Goal: Task Accomplishment & Management: Complete application form

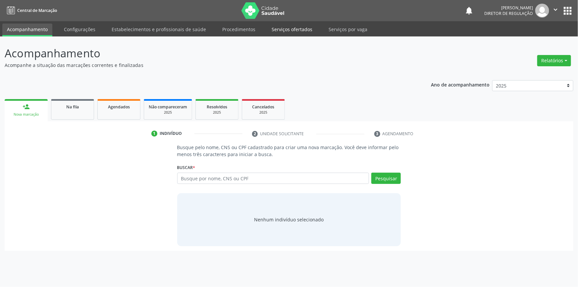
click at [292, 28] on link "Serviços ofertados" at bounding box center [292, 30] width 50 height 12
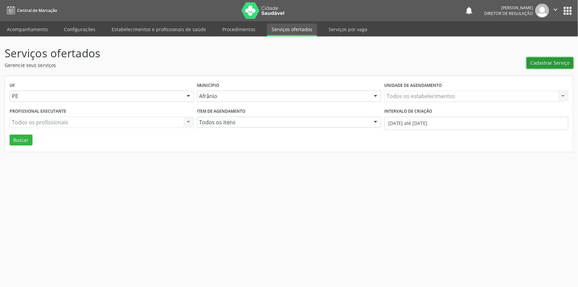
click at [543, 64] on span "Cadastrar Serviço" at bounding box center [550, 62] width 39 height 7
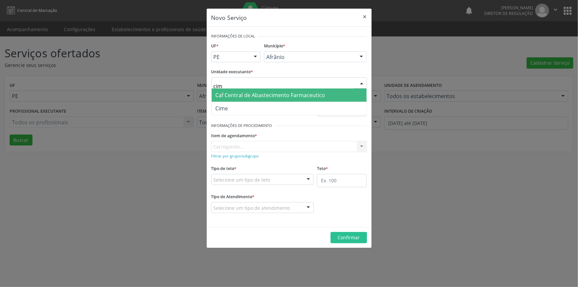
type input "cime"
click at [254, 106] on span "Cime" at bounding box center [289, 108] width 155 height 13
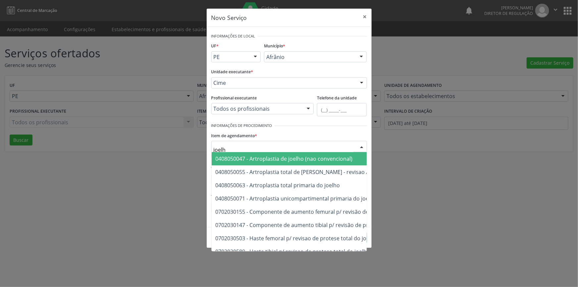
type input "joelho"
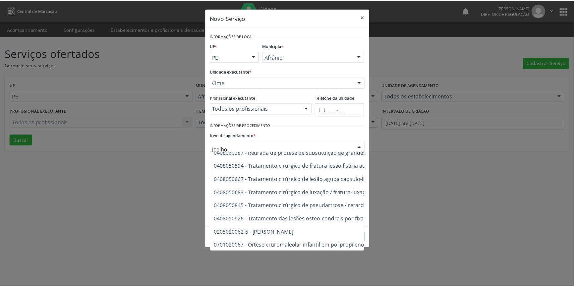
scroll to position [290, 0]
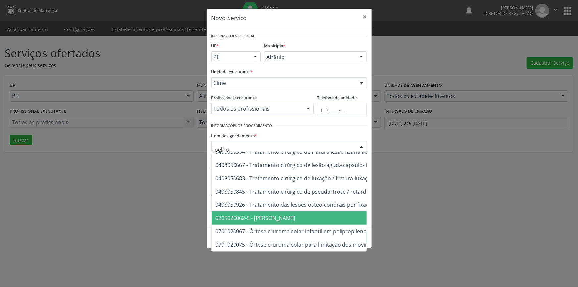
click at [270, 212] on span "0205020062-5 - Usg Joelho" at bounding box center [356, 218] width 289 height 13
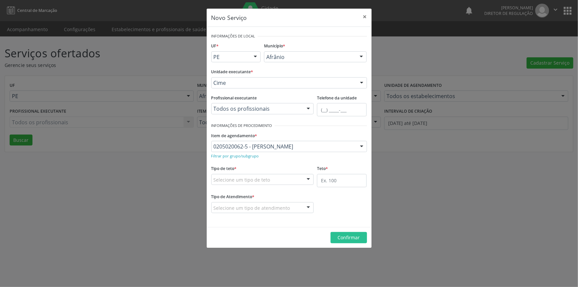
click at [269, 176] on div "Selecione um tipo de teto" at bounding box center [263, 179] width 103 height 11
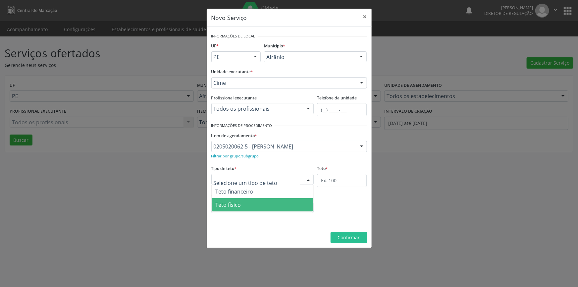
click at [254, 200] on span "Teto físico" at bounding box center [263, 204] width 102 height 13
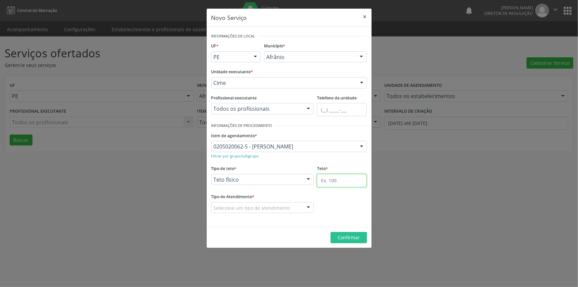
click at [325, 184] on input "text" at bounding box center [342, 180] width 50 height 13
type input "1"
click at [284, 212] on div "Ordem de chegada Horário agendado Nenhum resultado encontrado para: " " Não há …" at bounding box center [263, 207] width 103 height 11
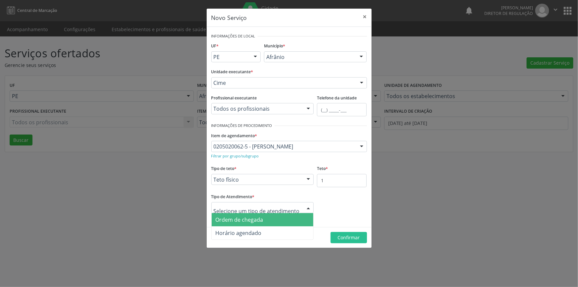
click at [271, 220] on span "Ordem de chegada" at bounding box center [263, 219] width 102 height 13
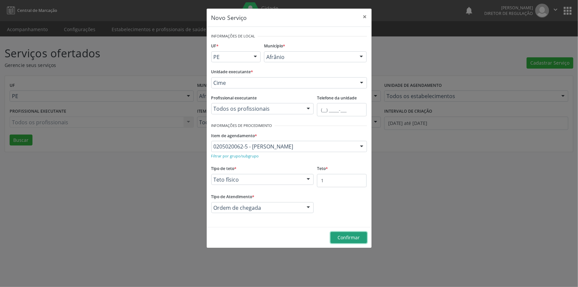
click at [364, 236] on button "Confirmar" at bounding box center [349, 237] width 36 height 11
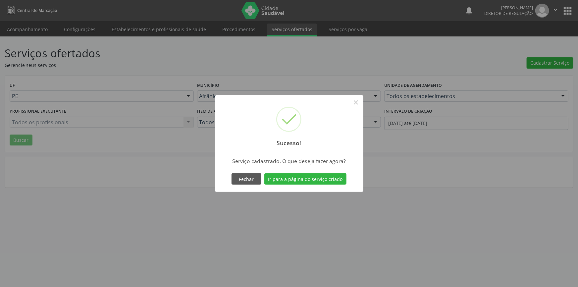
click at [313, 167] on div "Sucesso! × Serviço cadastrado. O que deseja fazer agora? Fechar Ir para a págin…" at bounding box center [289, 143] width 149 height 97
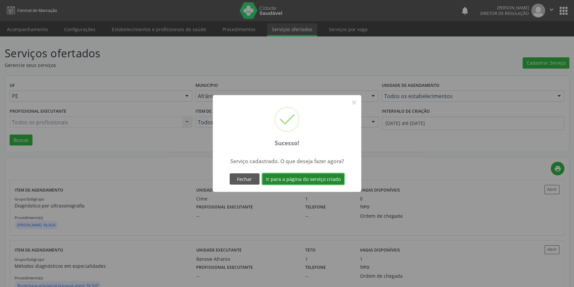
click at [311, 180] on button "Ir para a página do serviço criado" at bounding box center [303, 178] width 82 height 11
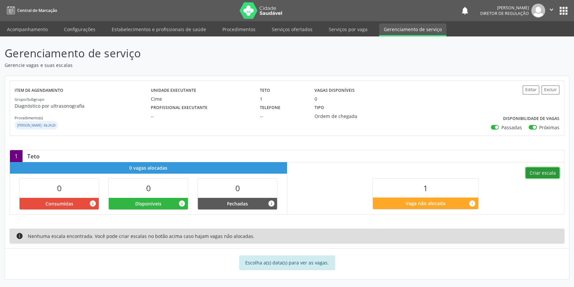
click at [537, 178] on button "Criar escala" at bounding box center [543, 172] width 34 height 11
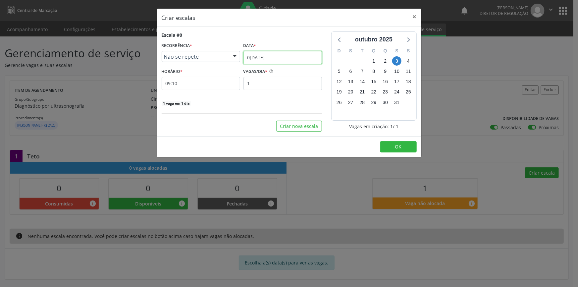
click at [277, 62] on input "[DATE]" at bounding box center [283, 57] width 79 height 13
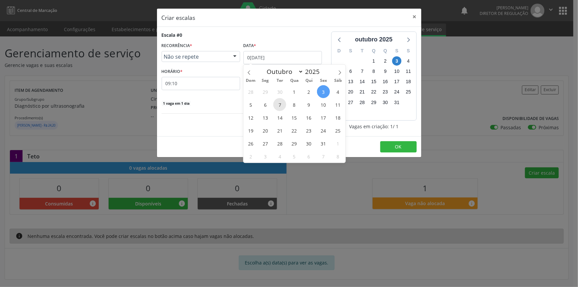
click at [275, 105] on span "7" at bounding box center [279, 104] width 13 height 13
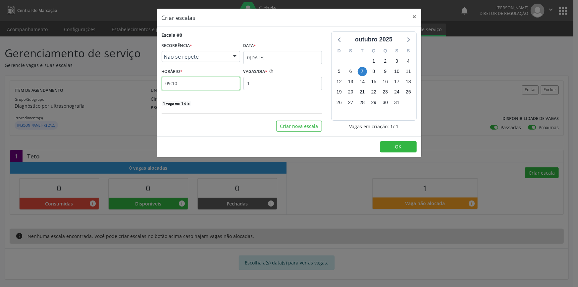
click at [212, 82] on input "09:10" at bounding box center [201, 83] width 79 height 13
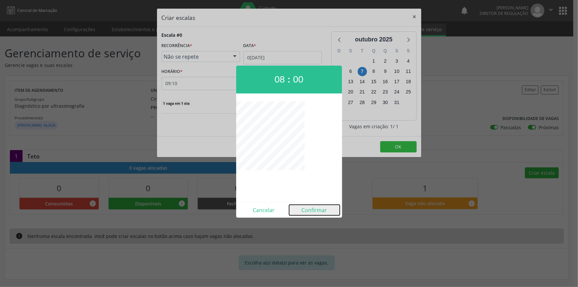
click at [314, 210] on button "Confirmar" at bounding box center [314, 210] width 51 height 11
type input "08:00"
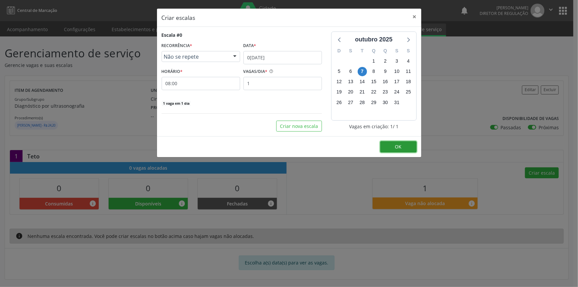
click at [407, 145] on button "OK" at bounding box center [399, 146] width 36 height 11
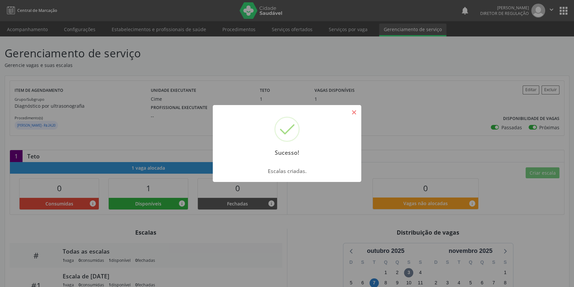
click at [350, 114] on button "×" at bounding box center [353, 112] width 11 height 11
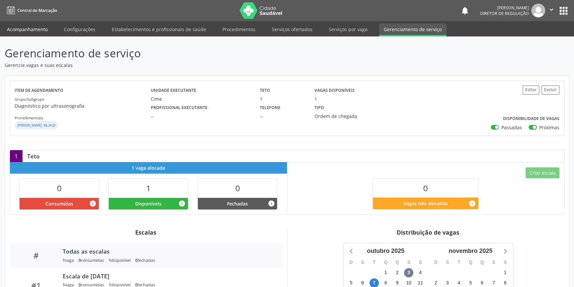
click at [34, 31] on link "Acompanhamento" at bounding box center [27, 30] width 50 height 12
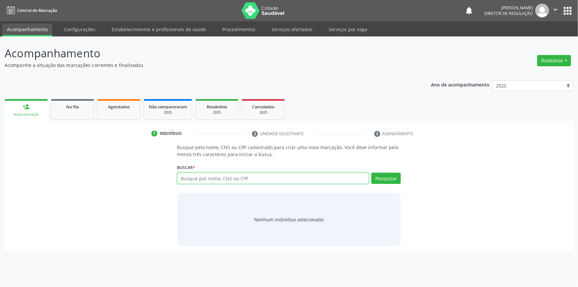
click at [217, 177] on input "text" at bounding box center [273, 178] width 192 height 11
paste input "704803082294847"
type input "704803082294847"
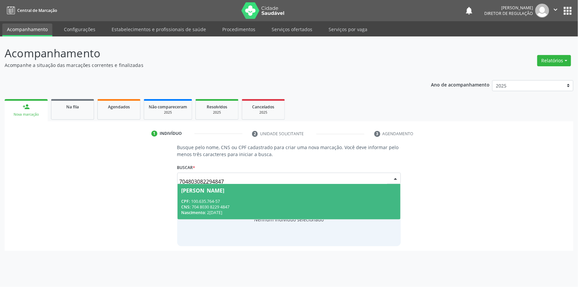
click at [209, 203] on div "CPF: 100.635.764-57" at bounding box center [289, 202] width 215 height 6
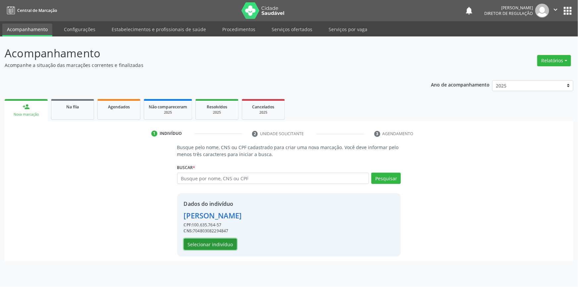
click at [208, 247] on button "Selecionar indivíduo" at bounding box center [210, 244] width 53 height 11
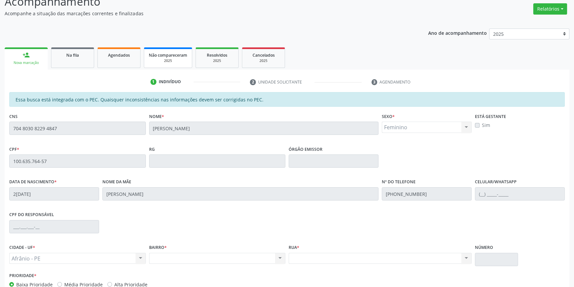
scroll to position [0, 0]
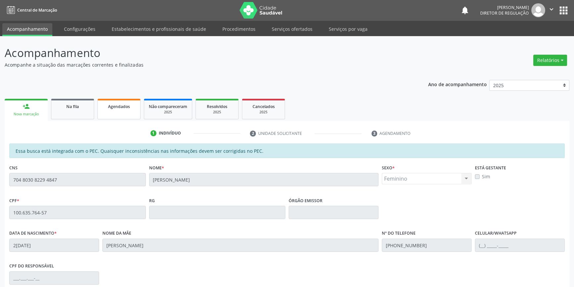
click at [116, 106] on span "Agendados" at bounding box center [119, 107] width 22 height 6
select select "9"
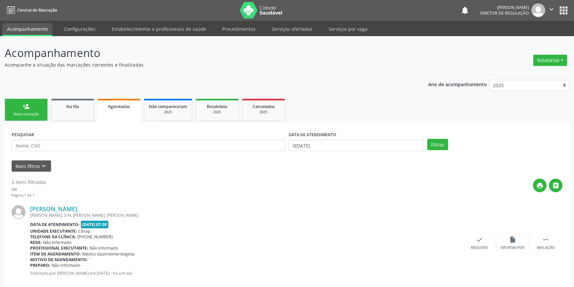
scroll to position [0, 0]
click at [92, 149] on input "text" at bounding box center [149, 145] width 274 height 11
type input "raissa"
click at [379, 150] on body "Central de Marcação notifications Maria Aparecida Rodrigues da Silva Diretor de…" at bounding box center [287, 143] width 574 height 287
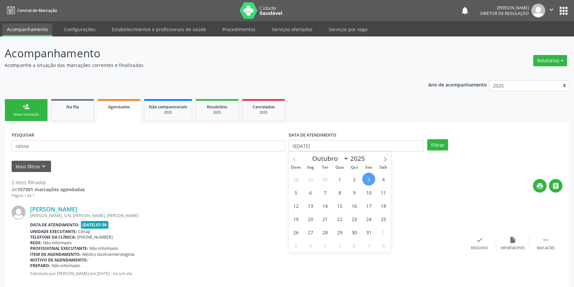
click at [291, 159] on span at bounding box center [294, 157] width 11 height 11
select select "8"
click at [313, 179] on span "1" at bounding box center [310, 179] width 13 height 13
type input "01/09/2025"
click at [382, 161] on span at bounding box center [385, 157] width 11 height 11
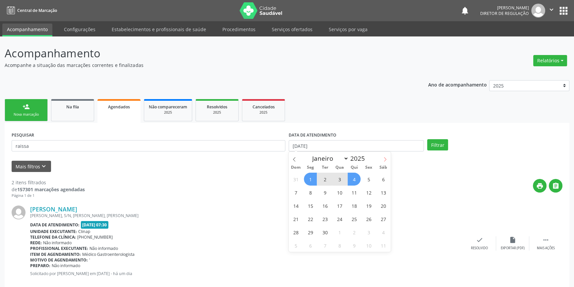
select select "9"
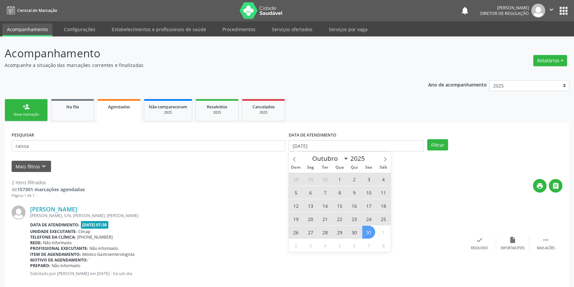
click at [366, 231] on span "31" at bounding box center [368, 232] width 13 height 13
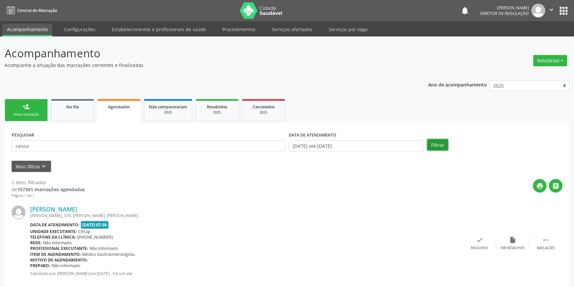
click at [436, 145] on button "Filtrar" at bounding box center [437, 144] width 21 height 11
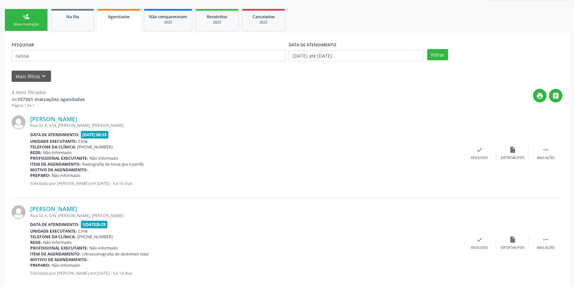
scroll to position [60, 0]
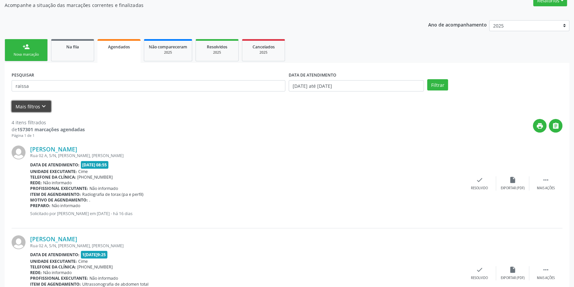
click at [40, 108] on icon "keyboard_arrow_down" at bounding box center [43, 106] width 7 height 7
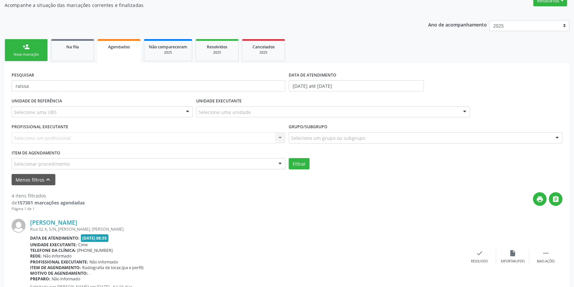
click at [70, 165] on div "Selecionar procedimento" at bounding box center [149, 163] width 274 height 11
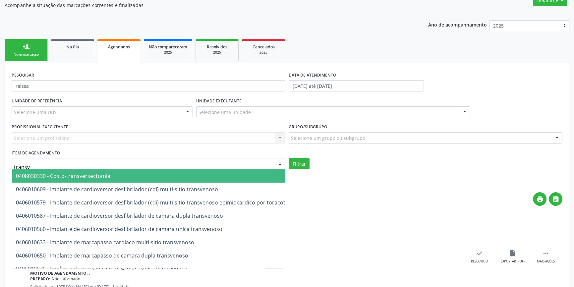
type input "transva"
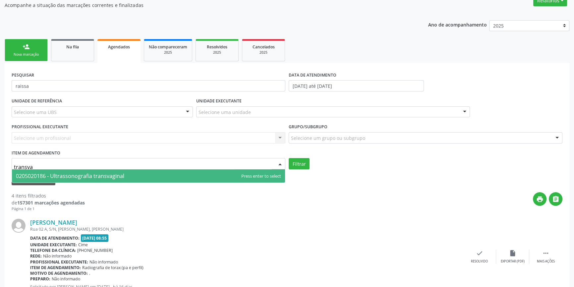
click at [78, 176] on span "0205020186 - Ultrassonografia transvaginal" at bounding box center [70, 175] width 108 height 7
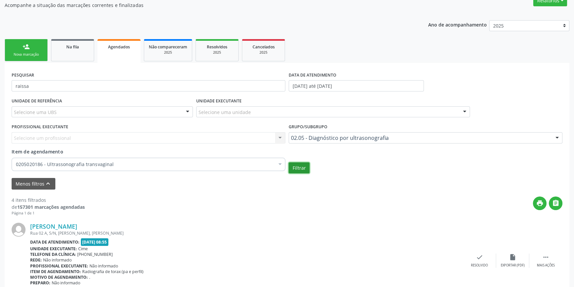
click at [293, 169] on button "Filtrar" at bounding box center [299, 167] width 21 height 11
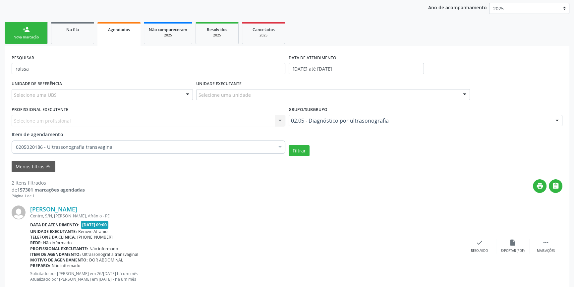
scroll to position [70, 0]
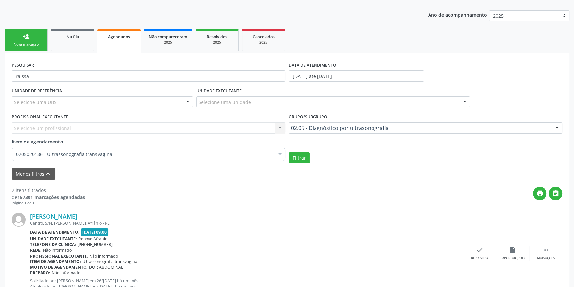
click at [25, 29] on link "person_add Nova marcação" at bounding box center [26, 40] width 43 height 22
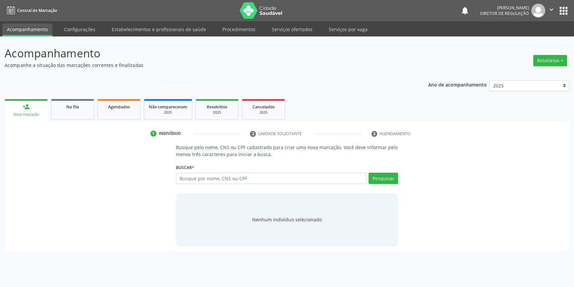
scroll to position [0, 0]
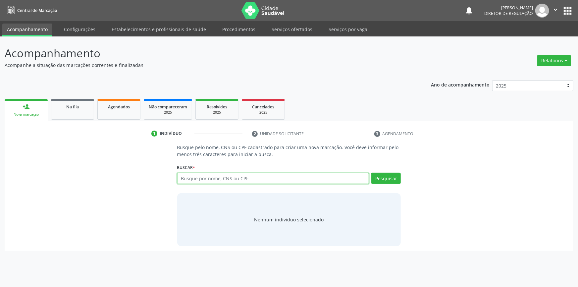
click at [211, 182] on input "text" at bounding box center [273, 178] width 192 height 11
paste input "704803082294847"
type input "704803082294847"
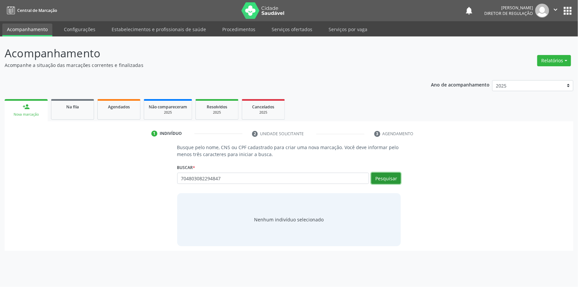
click at [382, 178] on button "Pesquisar" at bounding box center [387, 178] width 30 height 11
type input "704803082294847"
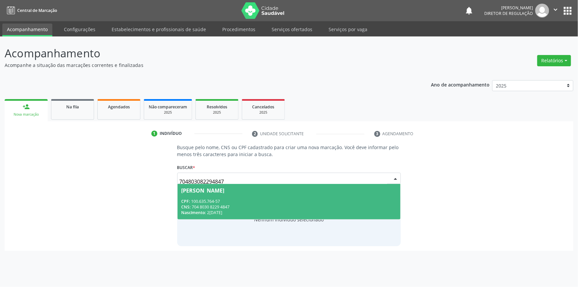
click at [248, 215] on div "Nascimento: 27/03/1992" at bounding box center [289, 213] width 215 height 6
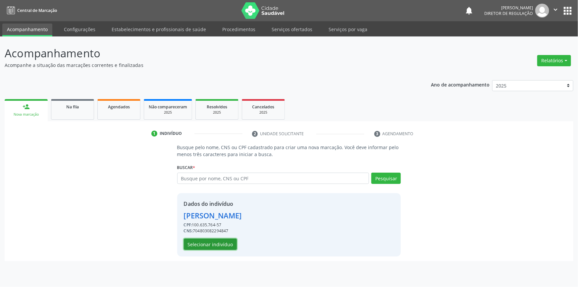
click at [216, 243] on button "Selecionar indivíduo" at bounding box center [210, 244] width 53 height 11
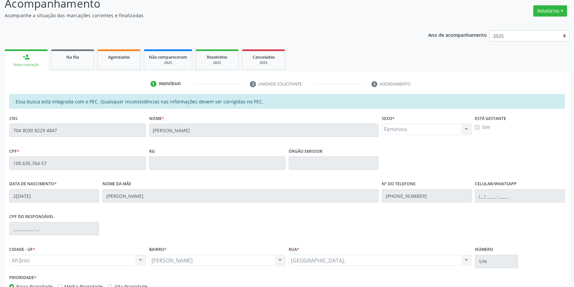
scroll to position [91, 0]
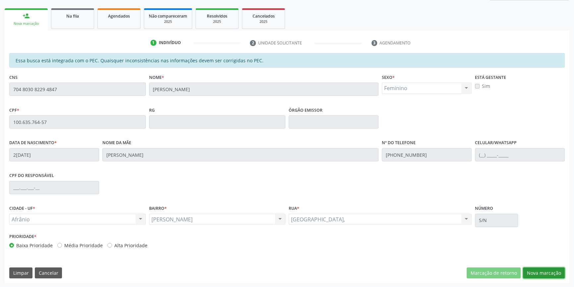
click at [538, 277] on button "Nova marcação" at bounding box center [544, 273] width 42 height 11
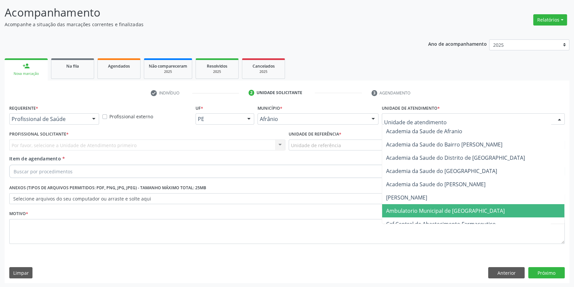
click at [418, 209] on span "Ambulatorio Municipal de [GEOGRAPHIC_DATA]" at bounding box center [445, 210] width 119 height 7
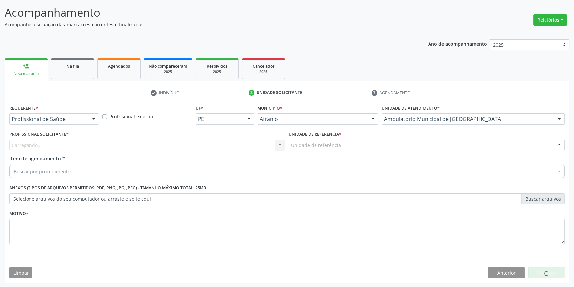
click at [348, 141] on div "Unidade de referência" at bounding box center [427, 145] width 276 height 11
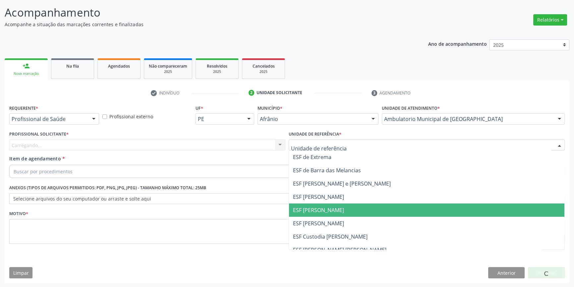
click at [333, 209] on span "ESF [PERSON_NAME]" at bounding box center [318, 210] width 51 height 7
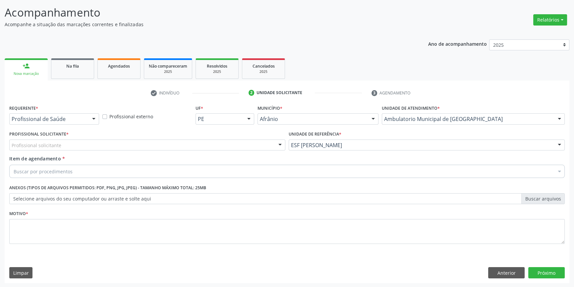
click at [151, 142] on div "Profissional solicitante" at bounding box center [147, 145] width 276 height 11
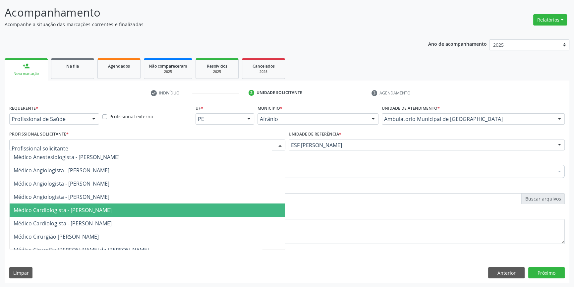
click at [100, 208] on span "Médico Cardiologista - [PERSON_NAME]" at bounding box center [63, 210] width 98 height 7
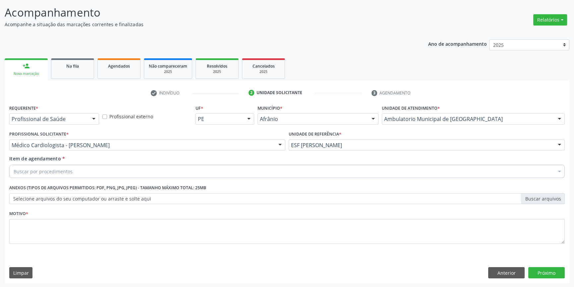
click at [76, 176] on div "Buscar por procedimentos" at bounding box center [287, 171] width 556 height 13
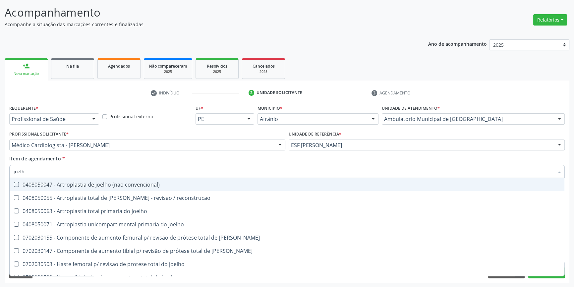
type input "joelho"
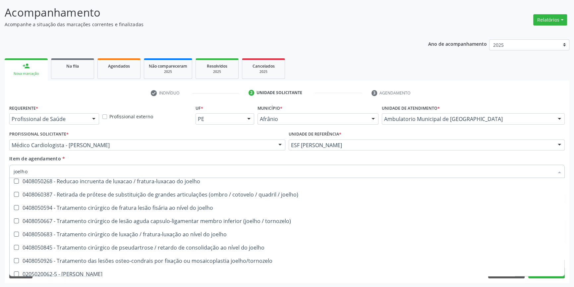
scroll to position [286, 0]
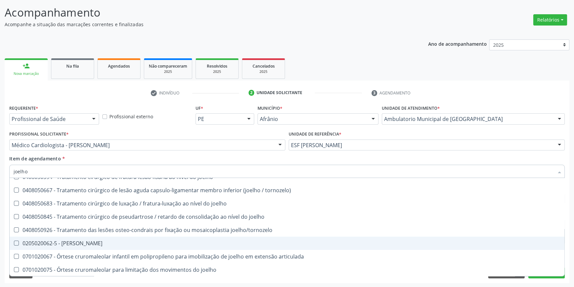
click at [89, 242] on div "0205020062-5 - Usg Joelho" at bounding box center [287, 243] width 547 height 5
checkbox Joelho "true"
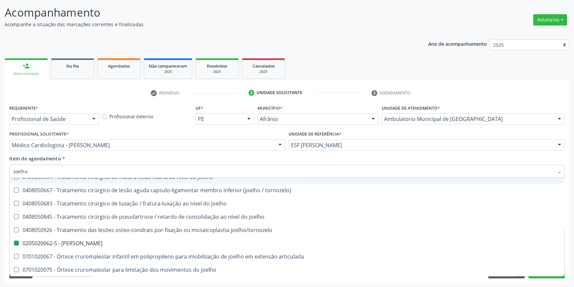
click at [117, 156] on div "Item de agendamento * joelho Desfazer seleção 0408050047 - Artroplastia de joel…" at bounding box center [287, 165] width 556 height 21
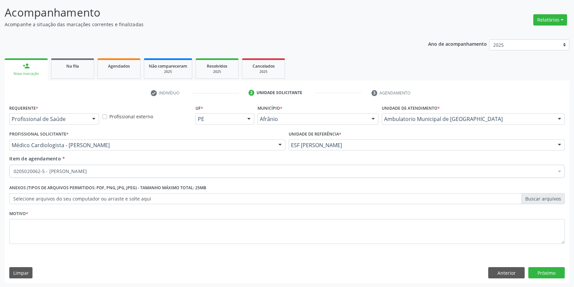
scroll to position [0, 0]
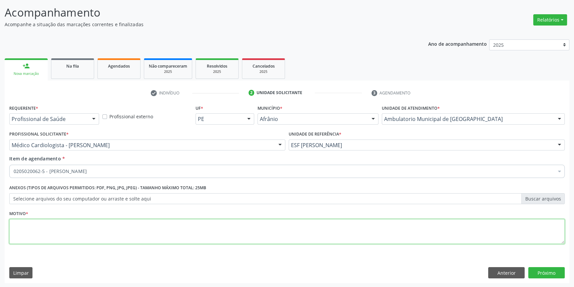
click at [86, 223] on textarea at bounding box center [287, 231] width 556 height 25
type textarea "'"
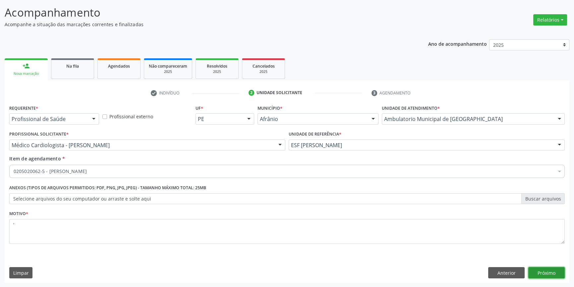
click at [557, 272] on button "Próximo" at bounding box center [546, 272] width 36 height 11
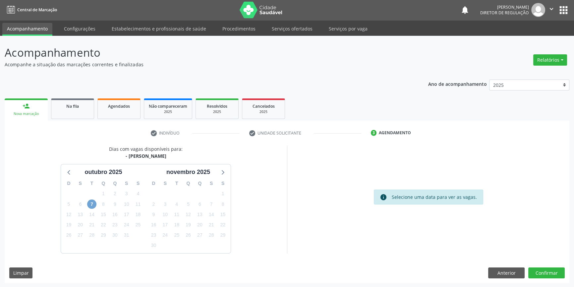
click at [92, 203] on span "7" at bounding box center [91, 204] width 9 height 9
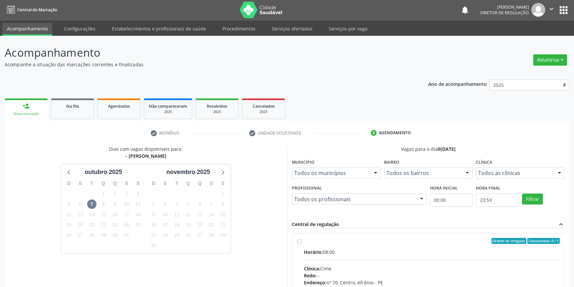
click at [316, 237] on div "Ordem de chegada Consumidos: 0 / 1 Horário: 08:00 Clínica: Cime Rede: -- Endere…" at bounding box center [428, 288] width 272 height 111
radio input "true"
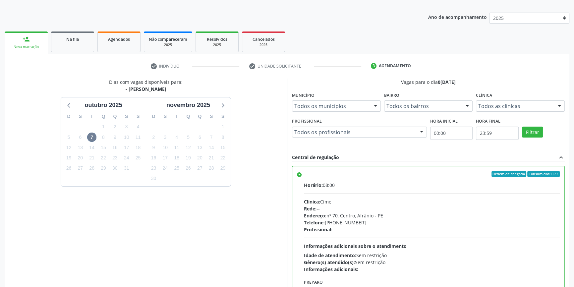
scroll to position [108, 0]
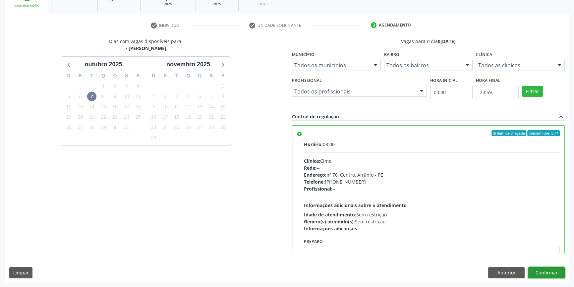
click at [543, 271] on button "Confirmar" at bounding box center [546, 272] width 36 height 11
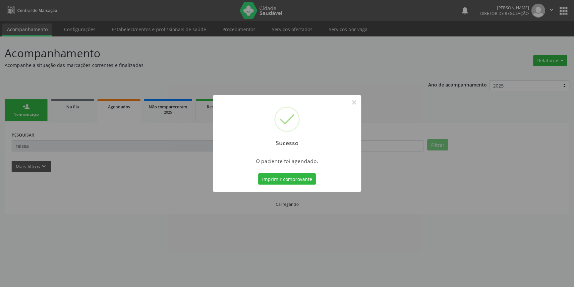
scroll to position [0, 0]
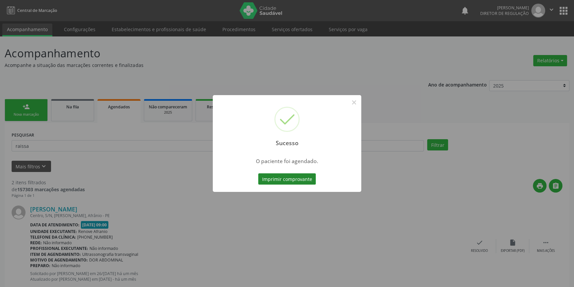
click at [268, 179] on button "Imprimir comprovante" at bounding box center [287, 178] width 58 height 11
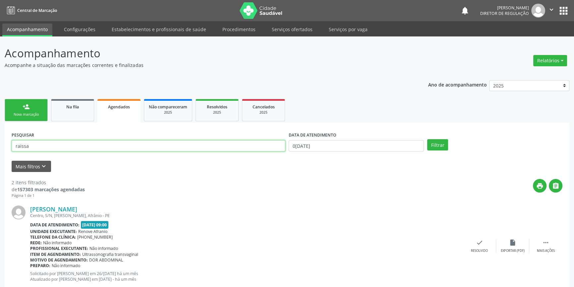
drag, startPoint x: 71, startPoint y: 144, endPoint x: 0, endPoint y: 144, distance: 71.3
click at [0, 144] on div "Acompanhamento Acompanhe a situação das marcações correntes e finalizadas Relat…" at bounding box center [287, 218] width 574 height 365
drag, startPoint x: 69, startPoint y: 141, endPoint x: 0, endPoint y: 135, distance: 69.5
click at [0, 135] on div "Acompanhamento Acompanhe a situação das marcações correntes e finalizadas Relat…" at bounding box center [287, 218] width 574 height 365
type input "edimilson da silva sousa"
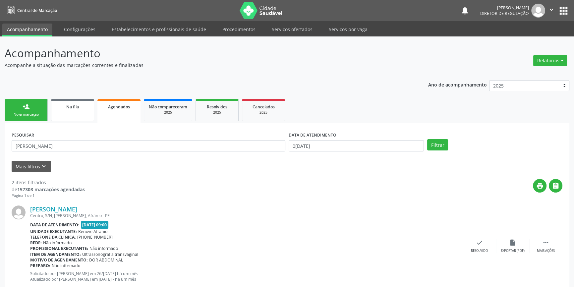
click at [68, 115] on link "Na fila" at bounding box center [72, 110] width 43 height 22
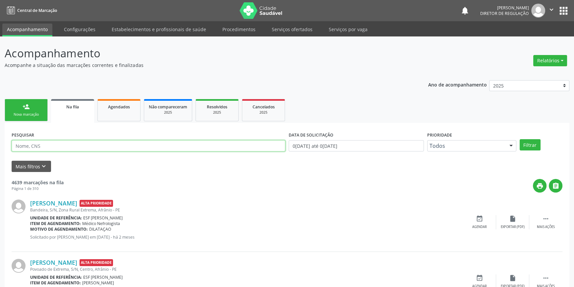
click at [81, 146] on input "text" at bounding box center [149, 145] width 274 height 11
paste input "edimilson da silva sousa"
click at [535, 146] on button "Filtrar" at bounding box center [530, 144] width 21 height 11
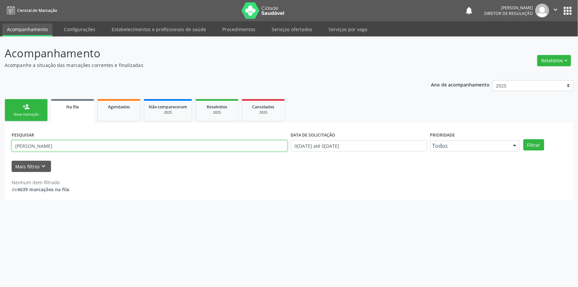
drag, startPoint x: 88, startPoint y: 144, endPoint x: 38, endPoint y: 143, distance: 49.7
click at [38, 143] on input "edimilson da silva sousa" at bounding box center [150, 145] width 276 height 11
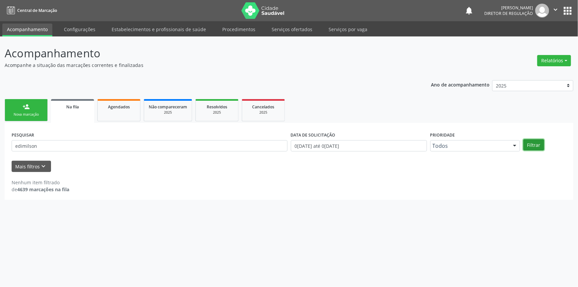
click at [537, 146] on button "Filtrar" at bounding box center [534, 144] width 21 height 11
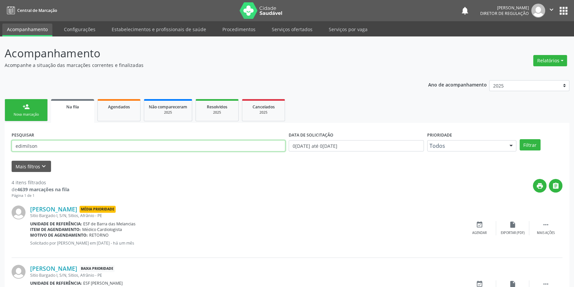
click at [63, 147] on input "edimilson" at bounding box center [149, 145] width 274 height 11
type input "e"
click at [538, 146] on button "Filtrar" at bounding box center [530, 144] width 21 height 11
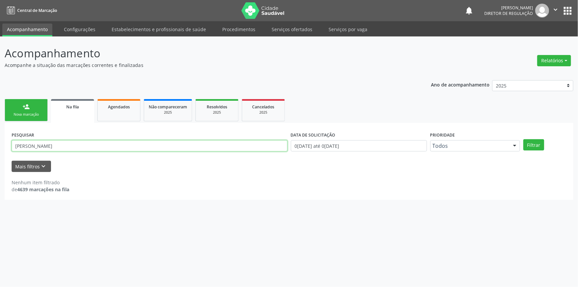
click at [106, 146] on input "EDMILSON DA" at bounding box center [150, 145] width 276 height 11
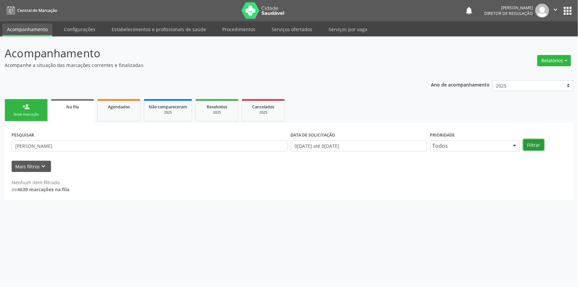
click at [537, 144] on button "Filtrar" at bounding box center [534, 144] width 21 height 11
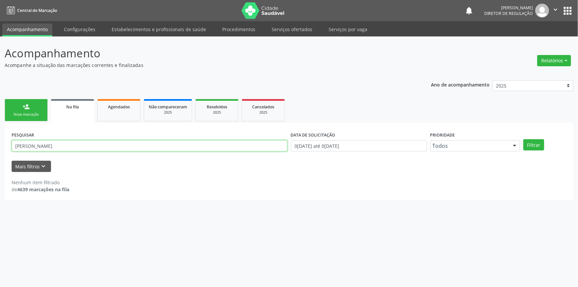
drag, startPoint x: 87, startPoint y: 146, endPoint x: 39, endPoint y: 147, distance: 47.7
click at [39, 147] on input "EDMILSON DA SILVA" at bounding box center [150, 145] width 276 height 11
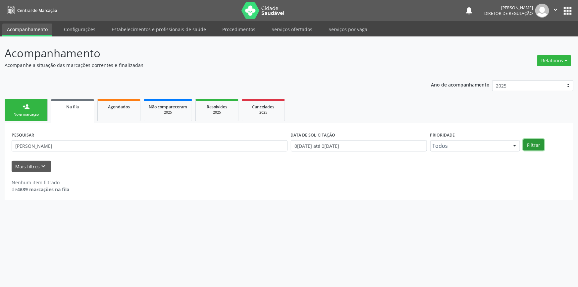
click at [527, 143] on button "Filtrar" at bounding box center [534, 144] width 21 height 11
drag, startPoint x: 72, startPoint y: 151, endPoint x: 0, endPoint y: 147, distance: 72.4
click at [0, 147] on div "Acompanhamento Acompanhe a situação das marcações correntes e finalizadas Relat…" at bounding box center [289, 161] width 578 height 251
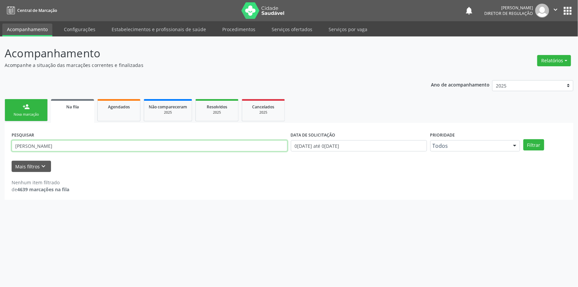
drag, startPoint x: 59, startPoint y: 148, endPoint x: 0, endPoint y: 146, distance: 58.7
click at [0, 146] on div "Acompanhamento Acompanhe a situação das marcações correntes e finalizadas Relat…" at bounding box center [289, 161] width 578 height 251
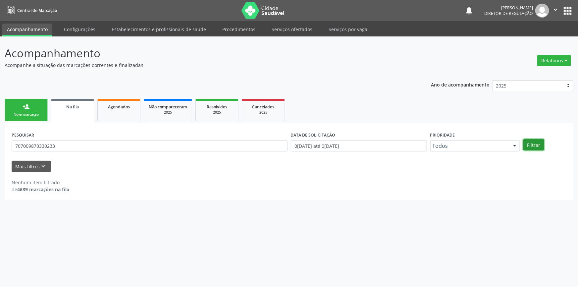
click at [534, 139] on button "Filtrar" at bounding box center [534, 144] width 21 height 11
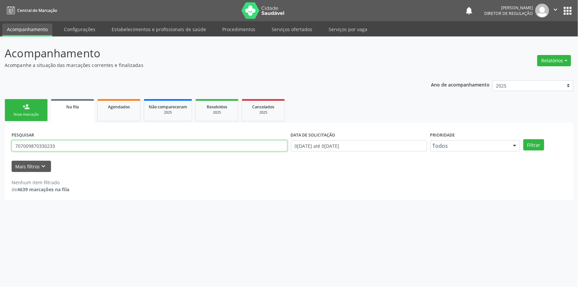
drag, startPoint x: 85, startPoint y: 145, endPoint x: 0, endPoint y: 146, distance: 84.5
click at [0, 146] on div "Acompanhamento Acompanhe a situação das marcações correntes e finalizadas Relat…" at bounding box center [289, 161] width 578 height 251
type input "707009870330233"
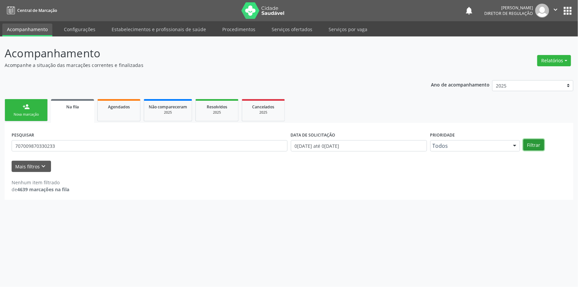
click at [541, 143] on button "Filtrar" at bounding box center [534, 144] width 21 height 11
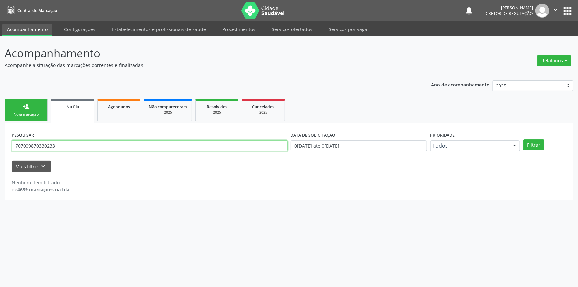
drag, startPoint x: 79, startPoint y: 147, endPoint x: 0, endPoint y: 143, distance: 79.0
click at [0, 143] on div "Acompanhamento Acompanhe a situação das marcações correntes e finalizadas Relat…" at bounding box center [289, 161] width 578 height 251
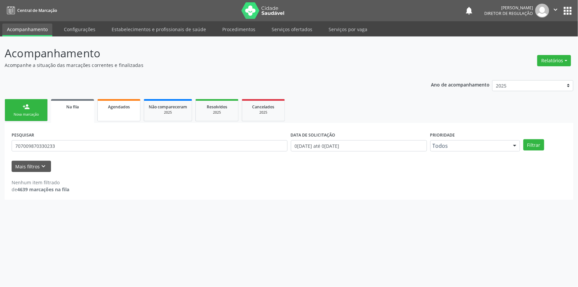
click at [127, 113] on link "Agendados" at bounding box center [118, 110] width 43 height 22
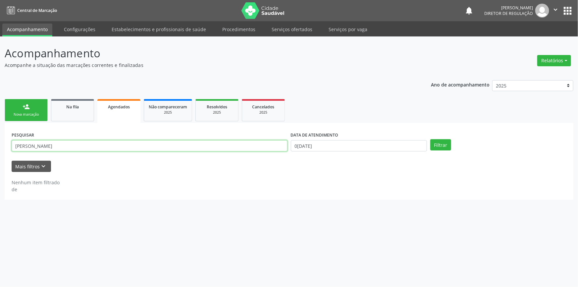
drag, startPoint x: 96, startPoint y: 146, endPoint x: 57, endPoint y: 126, distance: 44.0
click at [0, 129] on div "Acompanhamento Acompanhe a situação das marcações correntes e finalizadas Relat…" at bounding box center [289, 161] width 578 height 251
paste input "707009870330233"
type input "707009870330233"
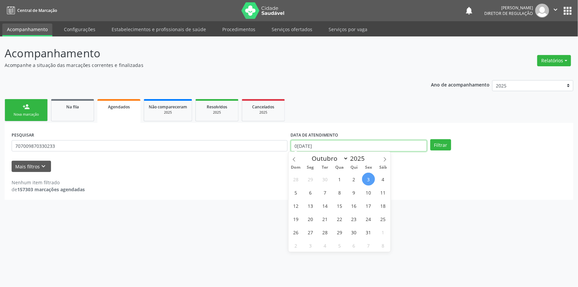
click at [392, 151] on input "[DATE]" at bounding box center [359, 145] width 136 height 11
click at [368, 176] on span "3" at bounding box center [368, 179] width 13 height 13
type input "[DATE]"
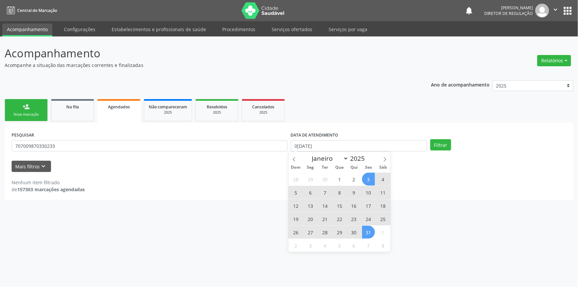
click at [371, 235] on span "31" at bounding box center [368, 232] width 13 height 13
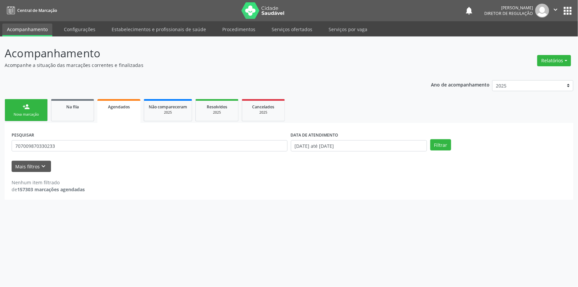
click at [453, 139] on div "Filtrar" at bounding box center [499, 144] width 140 height 11
click at [445, 143] on button "Filtrar" at bounding box center [441, 144] width 21 height 11
click at [79, 107] on div "Na fila" at bounding box center [72, 106] width 33 height 7
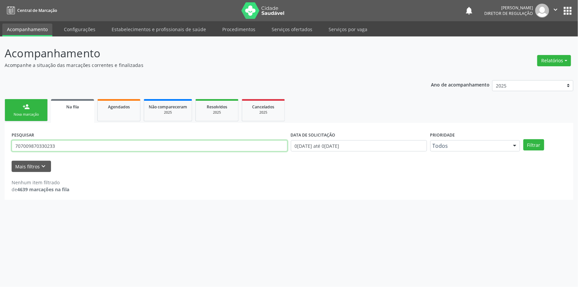
drag, startPoint x: 79, startPoint y: 107, endPoint x: 0, endPoint y: 119, distance: 79.7
click at [0, 119] on div "Acompanhamento Acompanhe a situação das marcações correntes e finalizadas Relat…" at bounding box center [289, 161] width 578 height 251
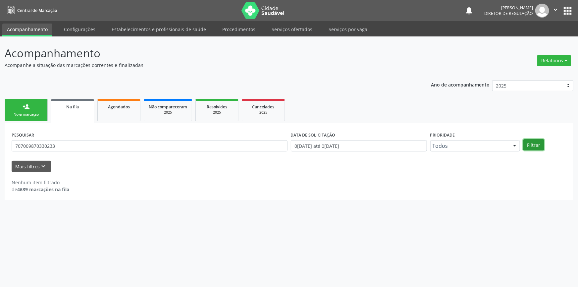
click at [529, 145] on button "Filtrar" at bounding box center [534, 144] width 21 height 11
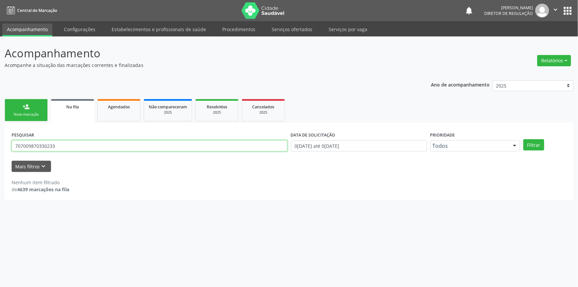
drag, startPoint x: 32, startPoint y: 143, endPoint x: 0, endPoint y: 141, distance: 31.9
click at [0, 142] on div "Acompanhamento Acompanhe a situação das marcações correntes e finalizadas Relat…" at bounding box center [289, 161] width 578 height 251
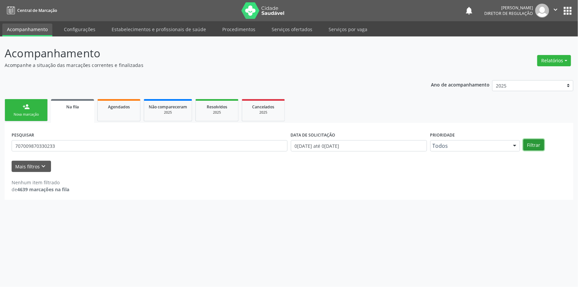
click at [535, 146] on button "Filtrar" at bounding box center [534, 144] width 21 height 11
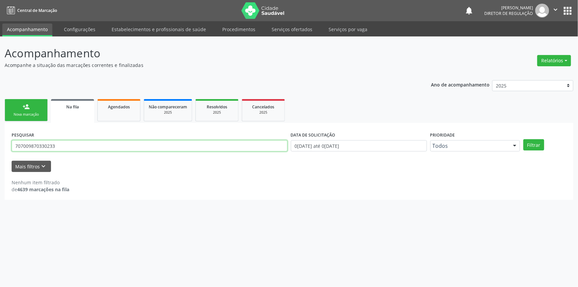
drag, startPoint x: 65, startPoint y: 147, endPoint x: 0, endPoint y: 144, distance: 64.7
click at [0, 144] on div "Acompanhamento Acompanhe a situação das marcações correntes e finalizadas Relat…" at bounding box center [289, 161] width 578 height 251
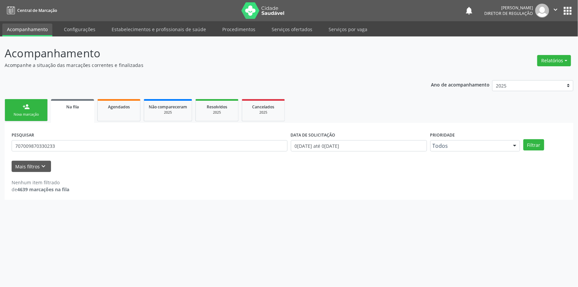
click at [34, 105] on link "person_add Nova marcação" at bounding box center [26, 110] width 43 height 22
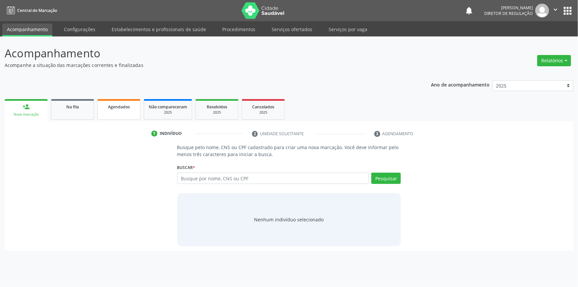
click at [109, 117] on link "Agendados" at bounding box center [118, 109] width 43 height 21
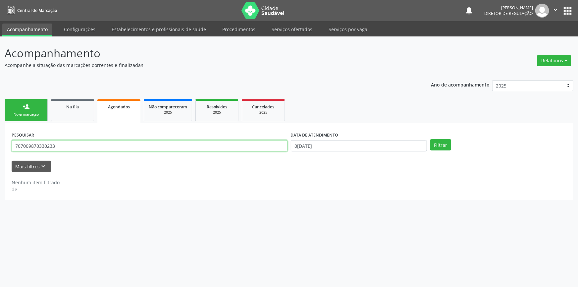
drag, startPoint x: 198, startPoint y: 145, endPoint x: 0, endPoint y: 126, distance: 198.5
click at [0, 126] on div "Acompanhamento Acompanhe a situação das marcações correntes e finalizadas Relat…" at bounding box center [289, 161] width 578 height 251
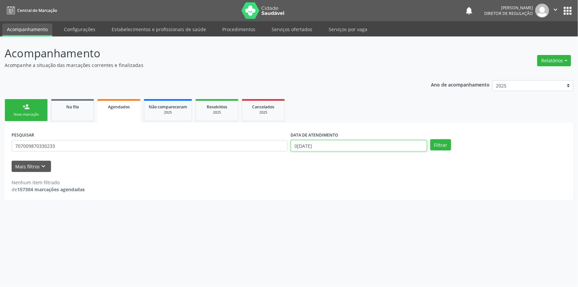
click at [335, 150] on body "Central de Marcação notifications Maria Aparecida Rodrigues da Silva Diretor de…" at bounding box center [289, 143] width 578 height 287
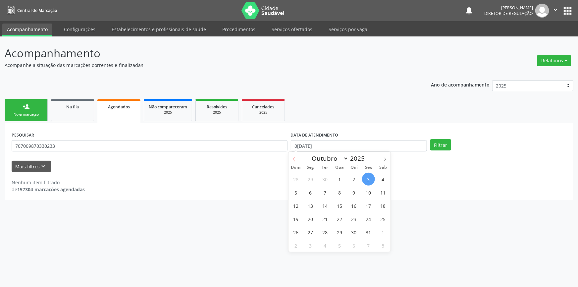
click at [294, 160] on icon at bounding box center [294, 159] width 2 height 4
select select "8"
click at [310, 180] on span "1" at bounding box center [310, 179] width 13 height 13
type input "01/09/2025"
click at [386, 161] on span at bounding box center [385, 157] width 11 height 11
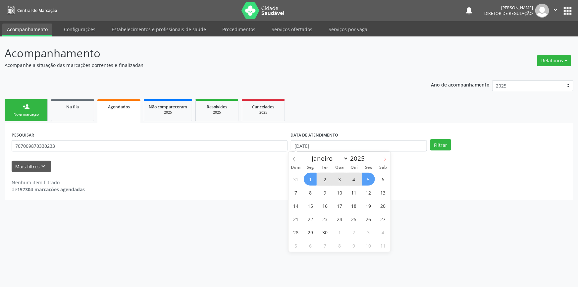
select select "9"
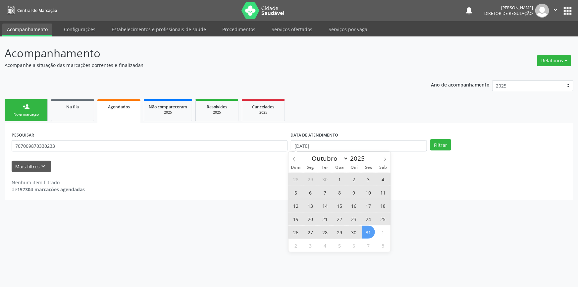
click at [373, 234] on span "31" at bounding box center [368, 232] width 13 height 13
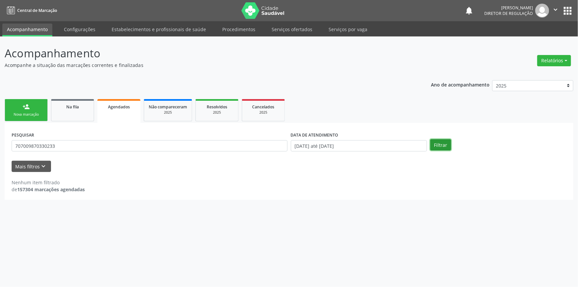
click at [438, 140] on button "Filtrar" at bounding box center [441, 144] width 21 height 11
click at [74, 103] on div "Na fila" at bounding box center [72, 106] width 33 height 7
click at [542, 145] on button "Filtrar" at bounding box center [534, 144] width 21 height 11
click at [96, 112] on ul "person_add Nova marcação Na fila Agendados Não compareceram 2025 Resolvidos 202…" at bounding box center [289, 110] width 569 height 26
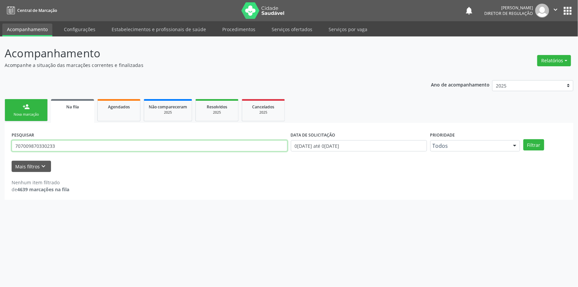
drag, startPoint x: 76, startPoint y: 147, endPoint x: 0, endPoint y: 160, distance: 77.3
click at [0, 160] on div "Acompanhamento Acompanhe a situação das marcações correntes e finalizadas Relat…" at bounding box center [289, 161] width 578 height 251
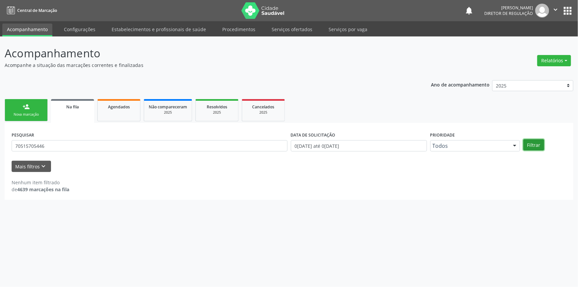
click at [540, 141] on button "Filtrar" at bounding box center [534, 144] width 21 height 11
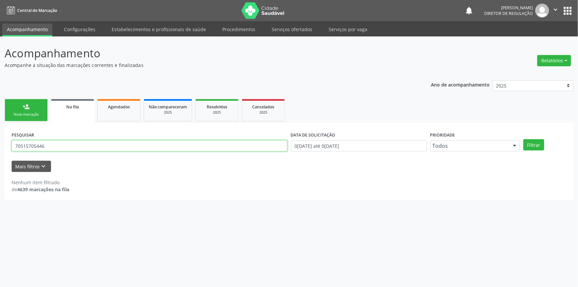
drag, startPoint x: 76, startPoint y: 150, endPoint x: 0, endPoint y: 147, distance: 75.7
click at [0, 147] on div "Acompanhamento Acompanhe a situação das marcações correntes e finalizadas Relat…" at bounding box center [289, 161] width 578 height 251
paste input "0008826391801"
type input "700008826391801"
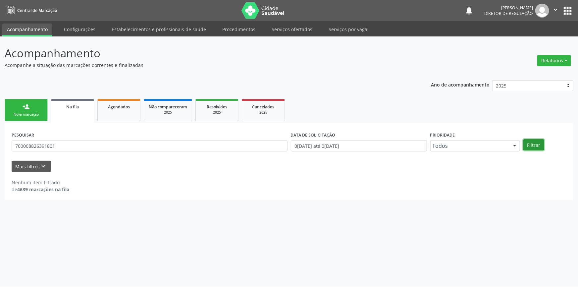
click at [526, 147] on button "Filtrar" at bounding box center [534, 144] width 21 height 11
click at [296, 31] on link "Serviços ofertados" at bounding box center [292, 30] width 50 height 12
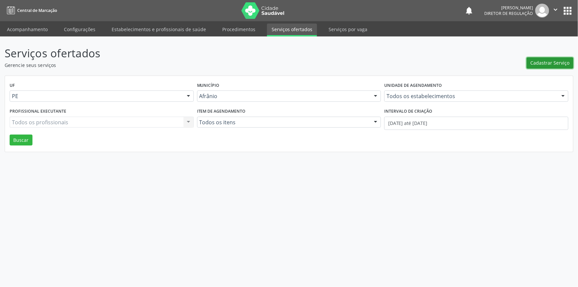
click at [552, 62] on span "Cadastrar Serviço" at bounding box center [550, 62] width 39 height 7
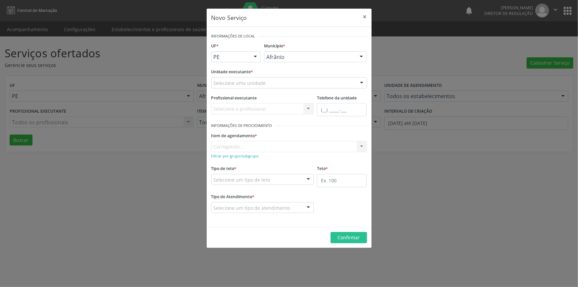
click at [290, 81] on div "Selecione uma unidade" at bounding box center [290, 82] width 156 height 11
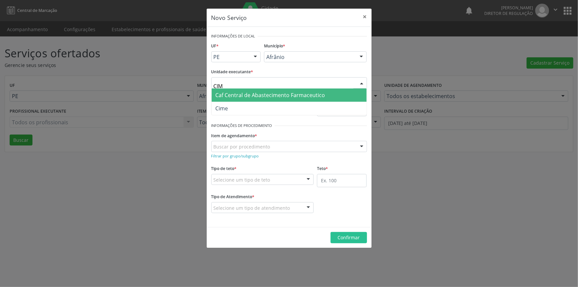
type input "CIME"
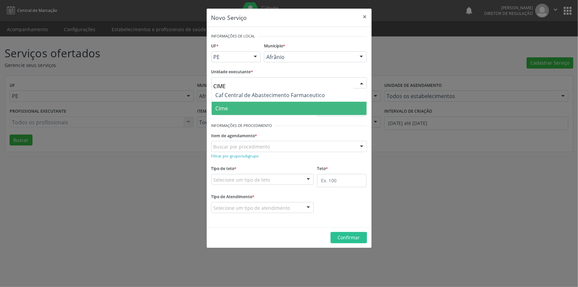
click at [230, 109] on span "Cime" at bounding box center [289, 108] width 155 height 13
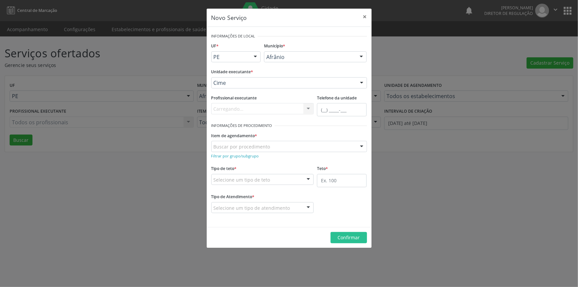
click at [246, 142] on div "Buscar por procedimento" at bounding box center [290, 146] width 156 height 11
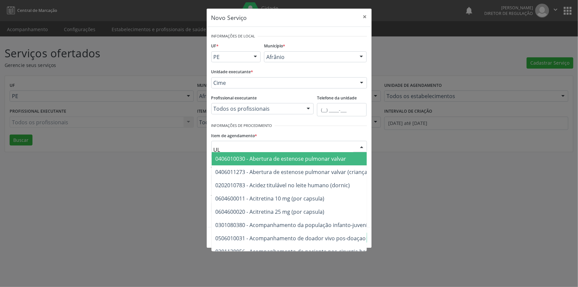
type input "U"
type input "OBSTET"
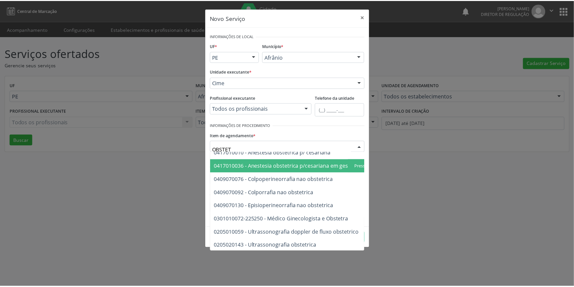
scroll to position [38, 0]
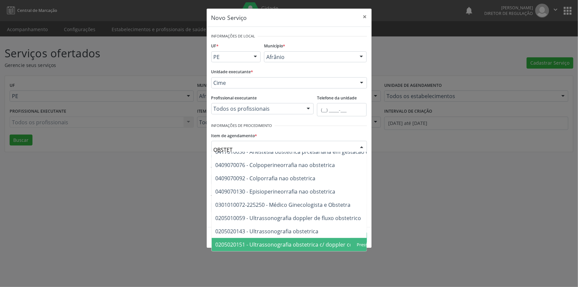
click at [314, 241] on span "0205020151 - Ultrassonografia obstetrica c/ doppler colorido e pulsado" at bounding box center [305, 244] width 178 height 7
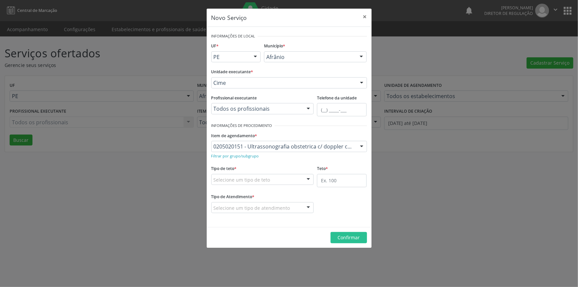
click at [289, 181] on div "Selecione um tipo de teto" at bounding box center [263, 179] width 103 height 11
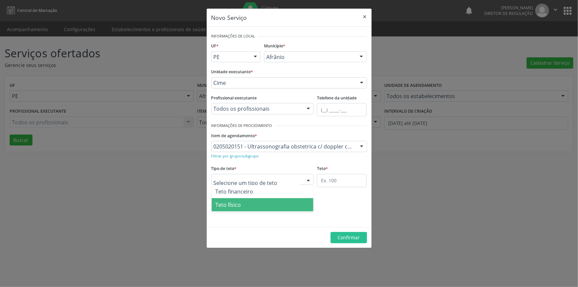
click at [262, 199] on span "Teto físico" at bounding box center [263, 204] width 102 height 13
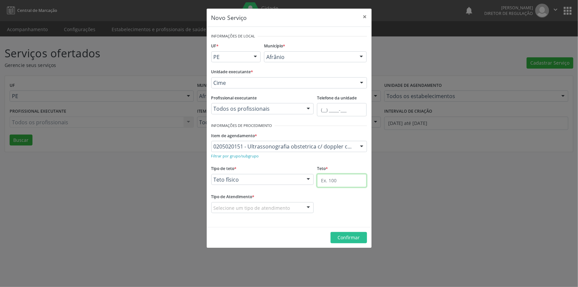
click at [335, 179] on input "text" at bounding box center [342, 180] width 50 height 13
type input "1"
click at [266, 213] on fieldset "Tipo de Atendimento * Selecione um tipo de atendimento Ordem de chegada Horário…" at bounding box center [263, 205] width 103 height 26
click at [253, 212] on div "Selecione um tipo de atendimento" at bounding box center [263, 207] width 103 height 11
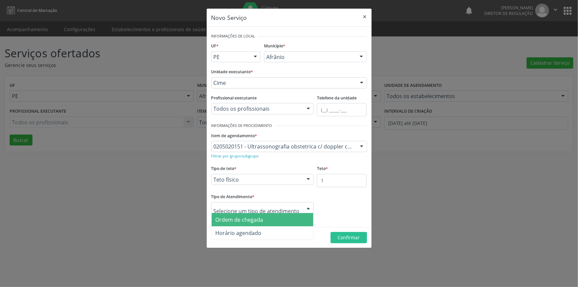
click at [248, 218] on span "Ordem de chegada" at bounding box center [240, 219] width 48 height 7
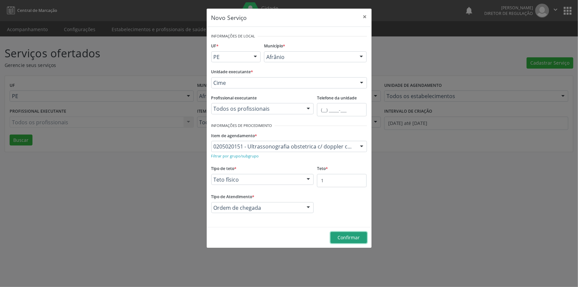
click at [353, 242] on button "Confirmar" at bounding box center [349, 237] width 36 height 11
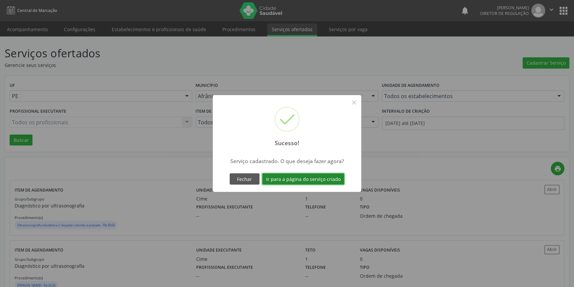
click at [324, 182] on button "Ir para a página do serviço criado" at bounding box center [303, 178] width 82 height 11
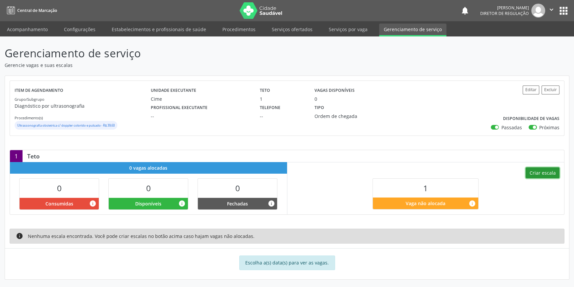
click at [544, 175] on button "Criar escala" at bounding box center [543, 172] width 34 height 11
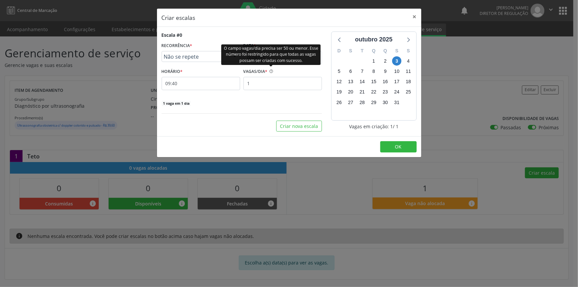
click at [266, 58] on div "O campo vagas/dia precisa ser 50 ou menor. Esse número foi restringido para que…" at bounding box center [270, 54] width 99 height 21
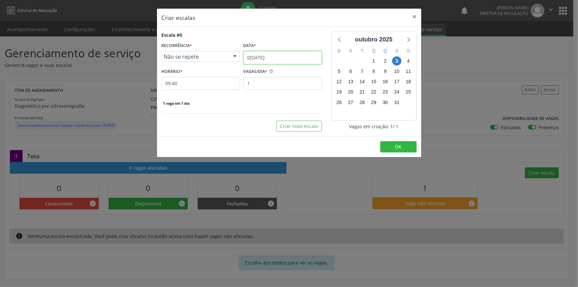
click at [312, 65] on body "Central de Marcação notifications Maria Aparecida Rodrigues da Silva Diretor de…" at bounding box center [289, 143] width 578 height 287
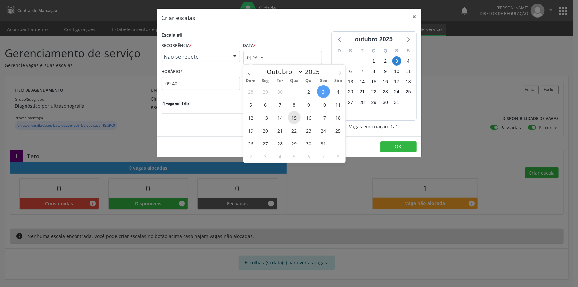
click at [296, 114] on span "15" at bounding box center [294, 117] width 13 height 13
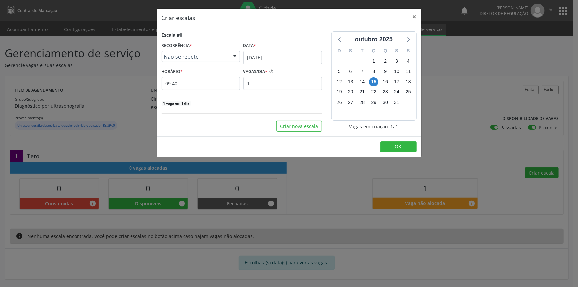
click at [295, 70] on div "VAGAS/DIA *" at bounding box center [283, 72] width 79 height 10
click at [289, 63] on body "Central de Marcação notifications Maria Aparecida Rodrigues da Silva Diretor de…" at bounding box center [289, 143] width 578 height 287
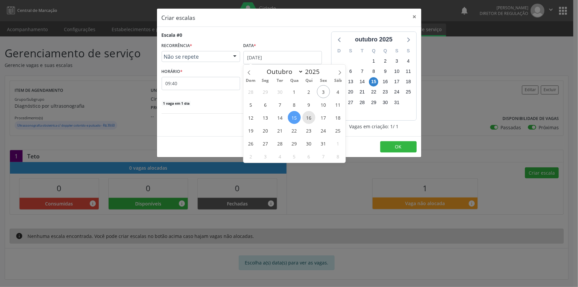
click at [310, 118] on span "16" at bounding box center [309, 117] width 13 height 13
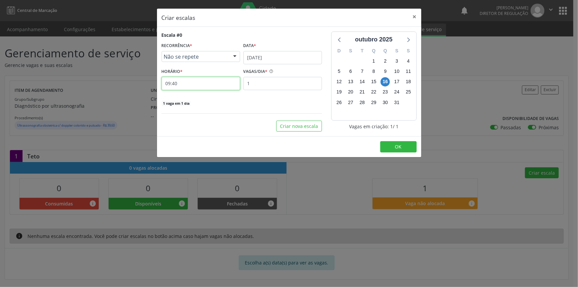
click at [210, 86] on input "09:40" at bounding box center [201, 83] width 79 height 13
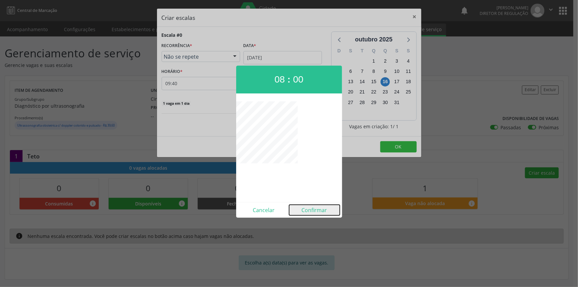
click at [308, 208] on button "Confirmar" at bounding box center [314, 210] width 51 height 11
type input "08:00"
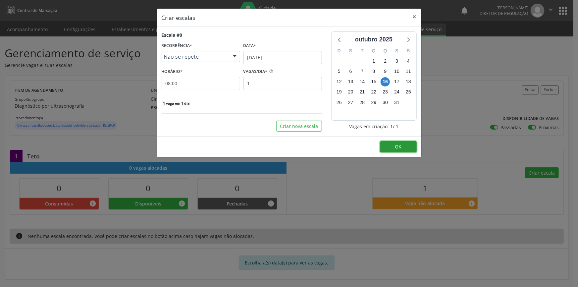
click at [391, 148] on button "OK" at bounding box center [399, 146] width 36 height 11
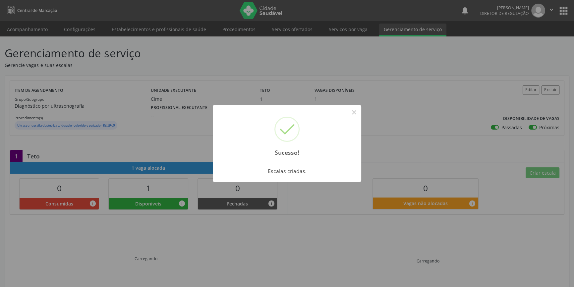
click at [352, 113] on button "×" at bounding box center [353, 112] width 11 height 11
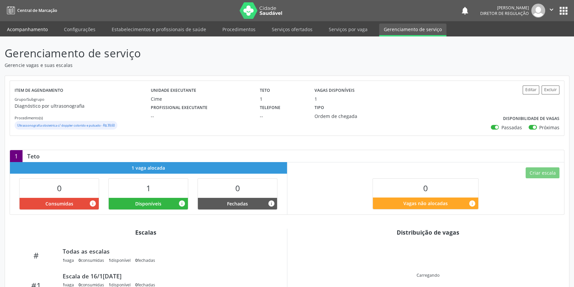
click at [33, 29] on link "Acompanhamento" at bounding box center [27, 30] width 50 height 12
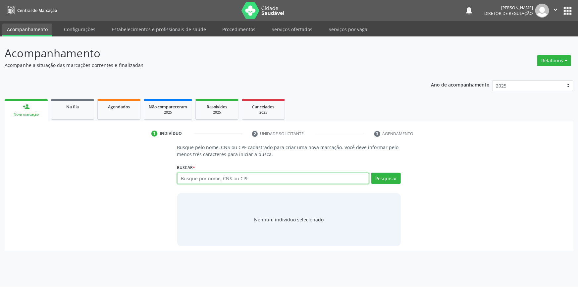
click at [238, 180] on input "text" at bounding box center [273, 178] width 192 height 11
type input "700008826391801"
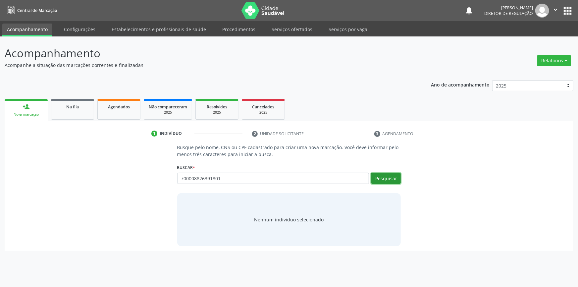
click at [382, 180] on button "Pesquisar" at bounding box center [387, 178] width 30 height 11
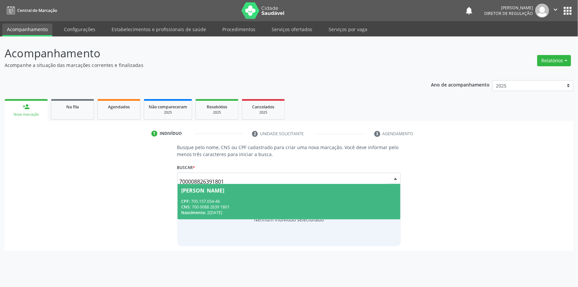
click at [216, 195] on span "Michele Thais Benício Cruz CPF: 705.157.054-46 CNS: 700 0088 2639 1801 Nascimen…" at bounding box center [289, 201] width 223 height 35
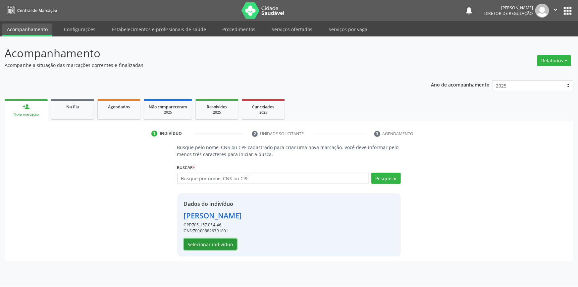
click at [213, 242] on button "Selecionar indivíduo" at bounding box center [210, 244] width 53 height 11
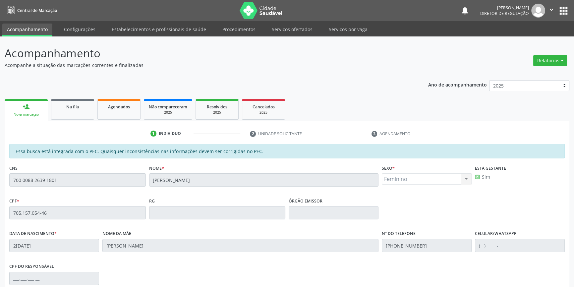
scroll to position [91, 0]
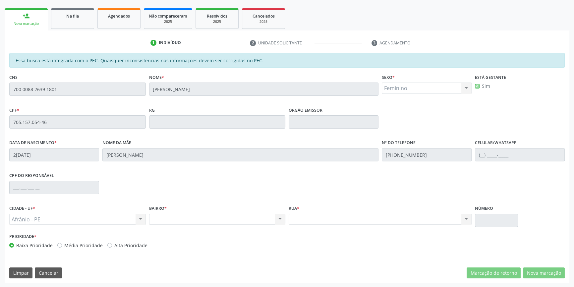
drag, startPoint x: 81, startPoint y: 94, endPoint x: 0, endPoint y: 91, distance: 80.9
click at [0, 91] on div "Acompanhamento Acompanhe a situação das marcações correntes e finalizadas Relat…" at bounding box center [287, 117] width 574 height 342
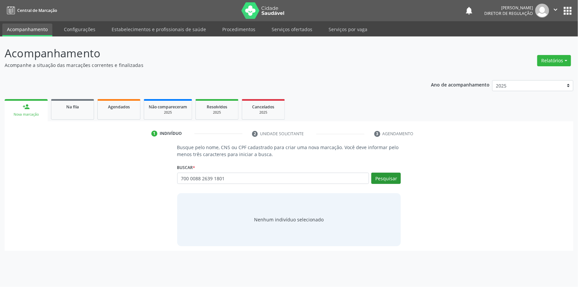
type input "700 0088 2639 1801"
click at [388, 182] on button "Pesquisar" at bounding box center [387, 178] width 30 height 11
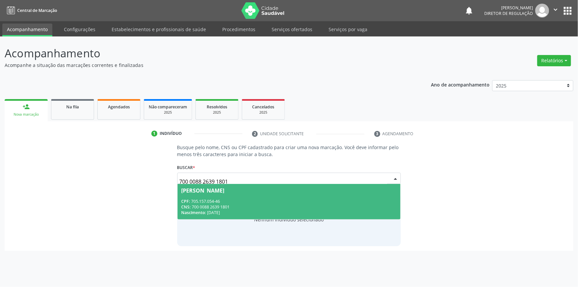
click at [313, 197] on span "Michele Thais Benício Cruz CPF: 705.157.054-46 CNS: 700 0088 2639 1801 Nascimen…" at bounding box center [289, 201] width 223 height 35
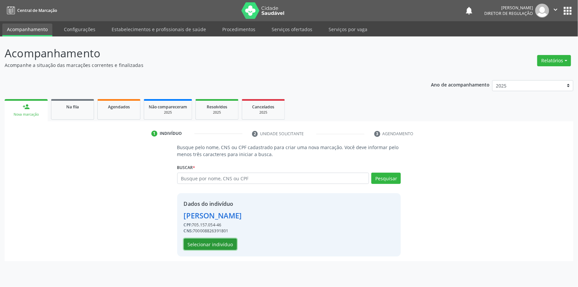
click at [212, 247] on button "Selecionar indivíduo" at bounding box center [210, 244] width 53 height 11
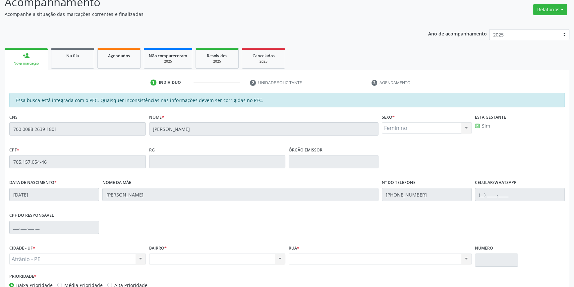
scroll to position [91, 0]
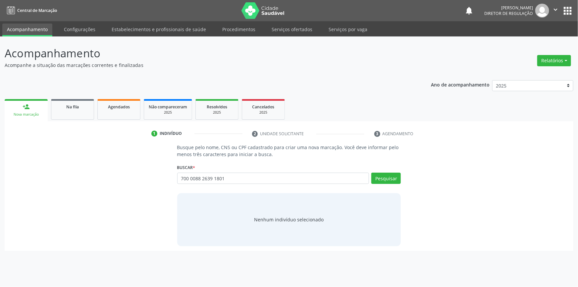
type input "700 0088 2639 1801"
click at [397, 175] on button "Pesquisar" at bounding box center [387, 178] width 30 height 11
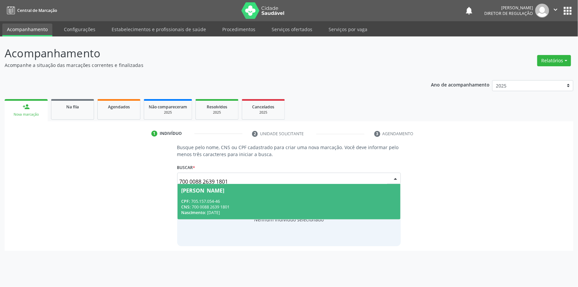
click at [201, 192] on div "[PERSON_NAME]" at bounding box center [203, 190] width 43 height 5
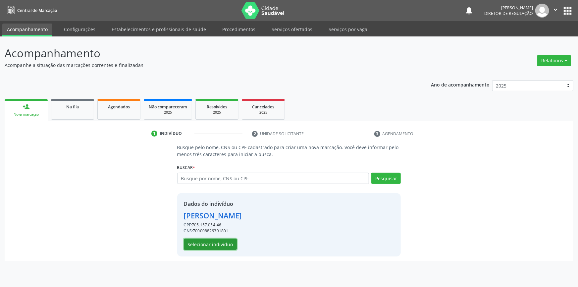
click at [216, 241] on button "Selecionar indivíduo" at bounding box center [210, 244] width 53 height 11
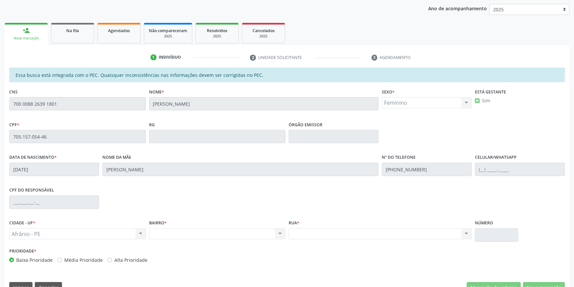
scroll to position [91, 0]
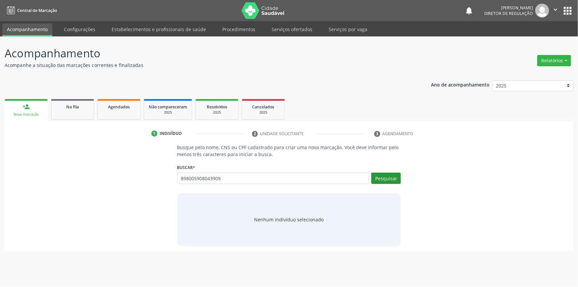
type input "898005908043909"
click at [385, 177] on button "Pesquisar" at bounding box center [387, 178] width 30 height 11
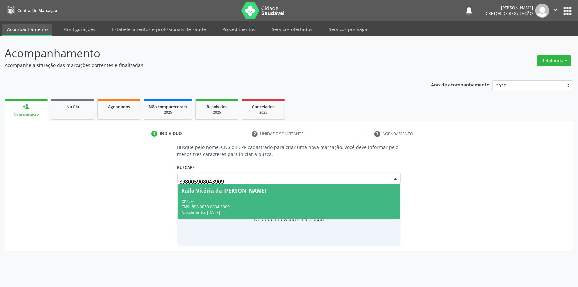
drag, startPoint x: 240, startPoint y: 180, endPoint x: 80, endPoint y: 177, distance: 160.5
click at [80, 177] on div "Busque pelo nome, CNS ou CPF cadastrado para criar uma nova marcação. Você deve…" at bounding box center [289, 195] width 560 height 102
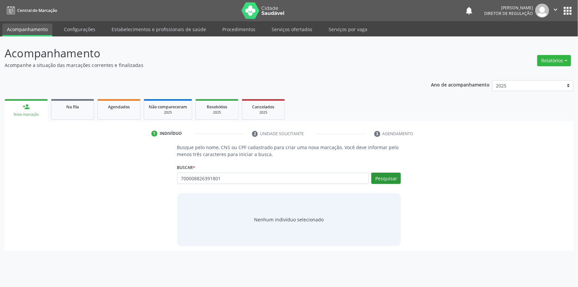
type input "700008826391801"
click at [378, 180] on button "Pesquisar" at bounding box center [387, 178] width 30 height 11
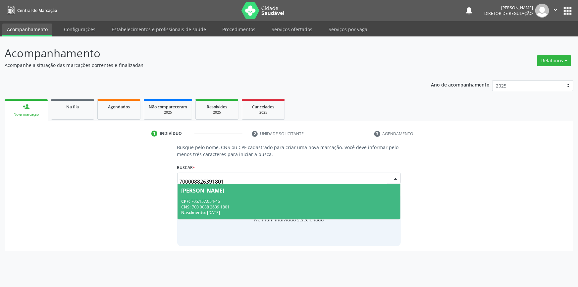
click at [233, 201] on div "CPF: 705.157.054-46" at bounding box center [289, 202] width 215 height 6
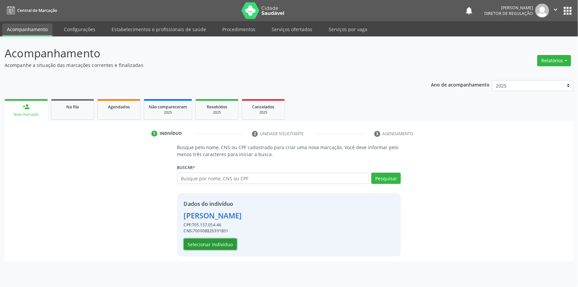
click at [210, 239] on button "Selecionar indivíduo" at bounding box center [210, 244] width 53 height 11
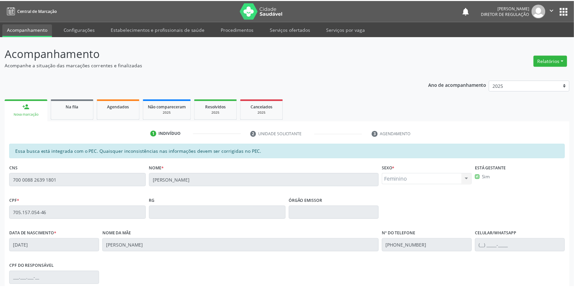
scroll to position [91, 0]
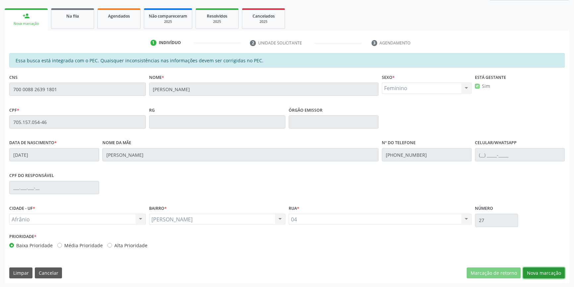
click at [553, 272] on button "Nova marcação" at bounding box center [544, 273] width 42 height 11
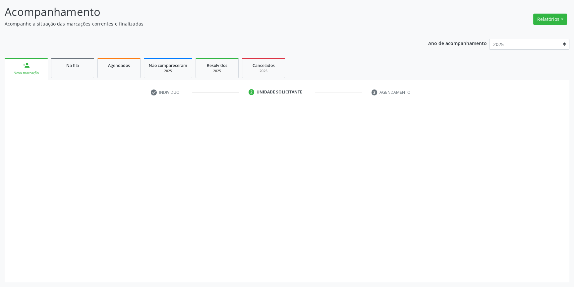
scroll to position [41, 0]
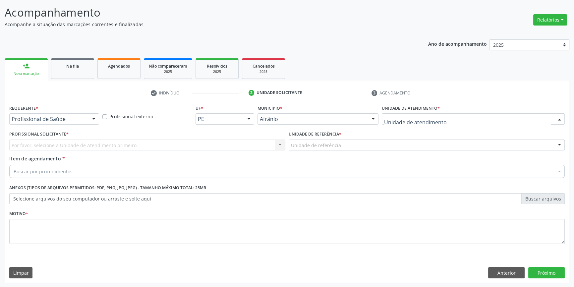
click at [442, 118] on div at bounding box center [473, 118] width 183 height 11
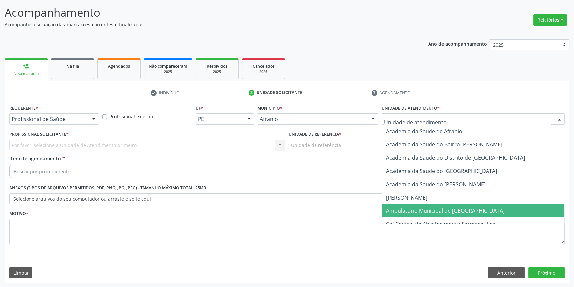
click at [427, 209] on span "Ambulatorio Municipal de [GEOGRAPHIC_DATA]" at bounding box center [445, 210] width 119 height 7
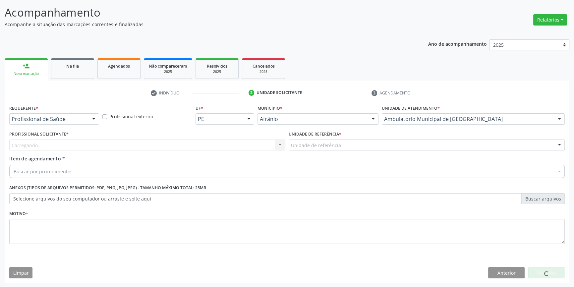
click at [319, 151] on div "Unidade de referência * Unidade de referência ESF de Extrema ESF de Barra das M…" at bounding box center [426, 142] width 279 height 26
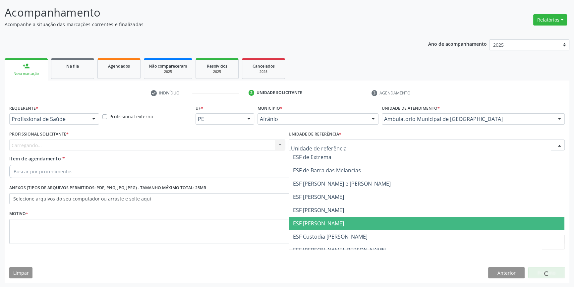
click at [314, 221] on span "ESF [PERSON_NAME]" at bounding box center [318, 223] width 51 height 7
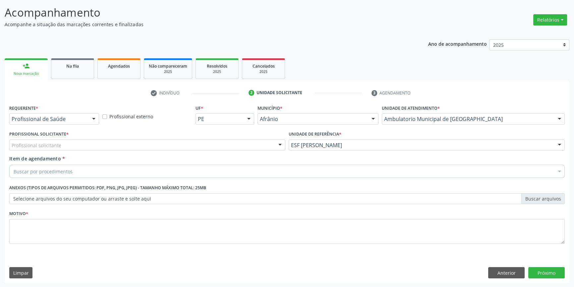
click at [140, 143] on div "Profissional solicitante" at bounding box center [147, 145] width 276 height 11
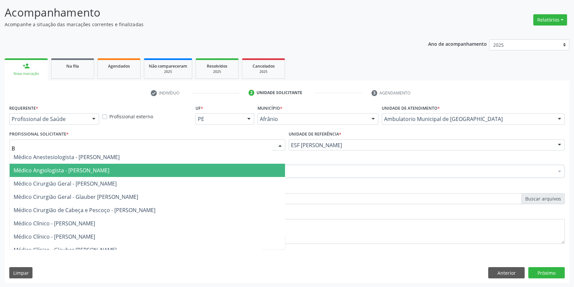
type input "BR"
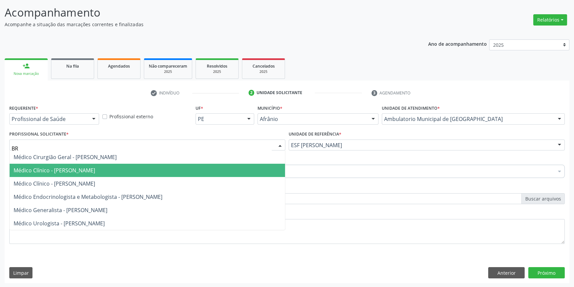
click at [95, 167] on span "Médico Clínico - [PERSON_NAME]" at bounding box center [55, 170] width 82 height 7
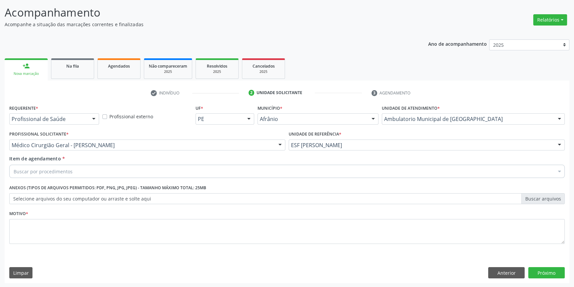
click at [90, 171] on div "Buscar por procedimentos" at bounding box center [287, 171] width 556 height 13
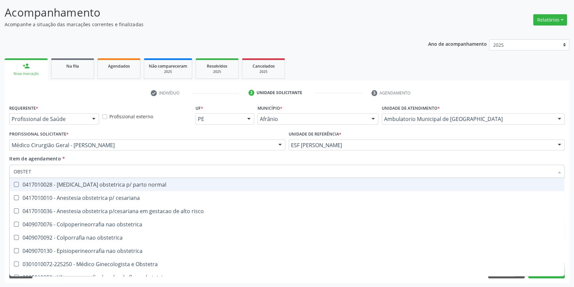
type input "OBSTETR"
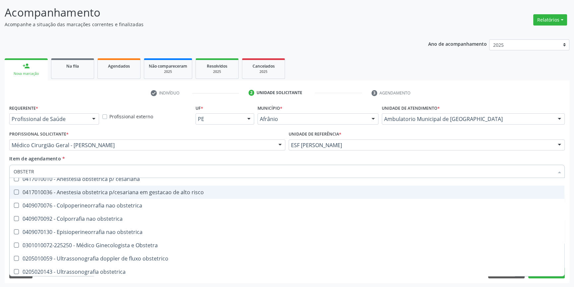
scroll to position [34, 0]
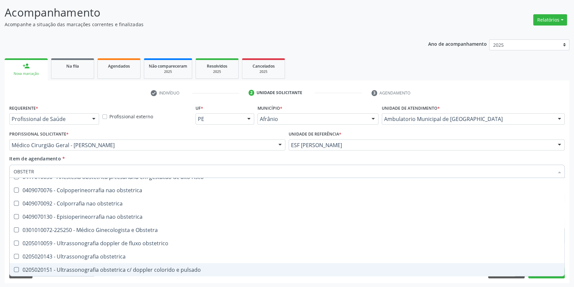
click at [101, 271] on div "0205020151 - Ultrassonografia obstetrica c/ doppler colorido e pulsado" at bounding box center [287, 269] width 547 height 5
checkbox pulsado "true"
click at [87, 284] on div "Acompanhamento Acompanhe a situação das marcações correntes e finalizadas Relat…" at bounding box center [287, 142] width 574 height 292
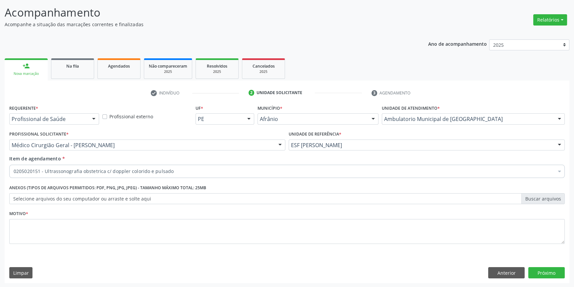
scroll to position [0, 0]
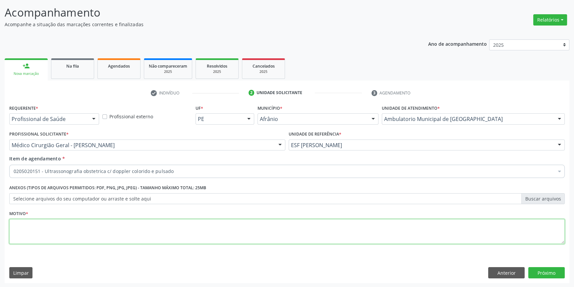
click at [58, 231] on textarea at bounding box center [287, 231] width 556 height 25
type textarea "'"
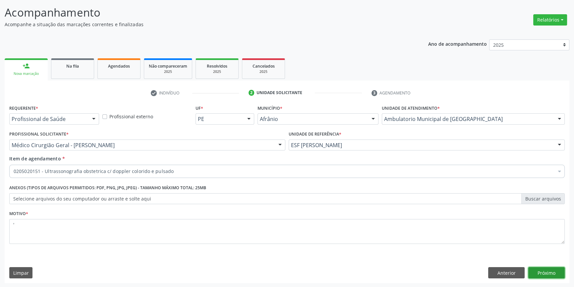
click at [550, 269] on button "Próximo" at bounding box center [546, 272] width 36 height 11
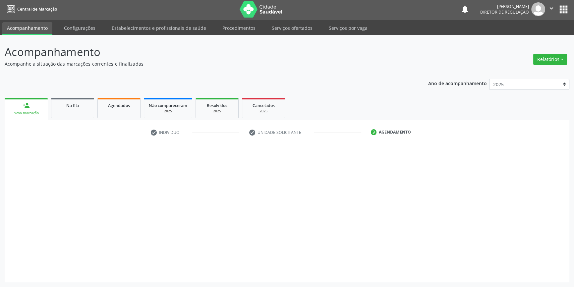
scroll to position [1, 0]
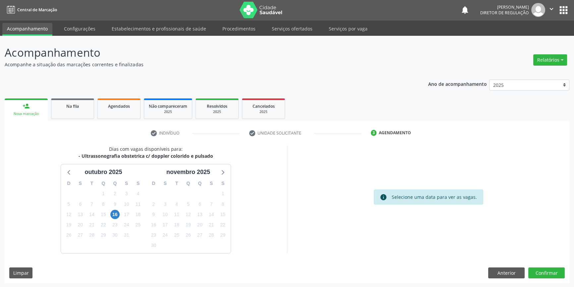
click at [112, 210] on div "16" at bounding box center [114, 215] width 9 height 10
click at [252, 197] on div "Dias com vagas disponíveis para: - Ultrassonografia obstetrica c/ doppler color…" at bounding box center [146, 200] width 282 height 108
click at [116, 216] on span "16" at bounding box center [114, 214] width 9 height 9
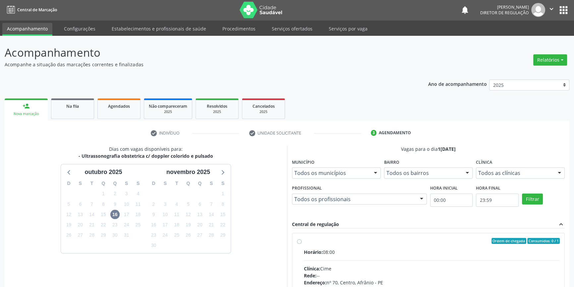
click at [311, 245] on label "Ordem de chegada Consumidos: 0 / 1 Horário: 08:00 Clínica: Cime Rede: -- Endere…" at bounding box center [432, 289] width 256 height 102
click at [302, 244] on input "Ordem de chegada Consumidos: 0 / 1 Horário: 08:00 Clínica: Cime Rede: -- Endere…" at bounding box center [299, 241] width 5 height 6
radio input "true"
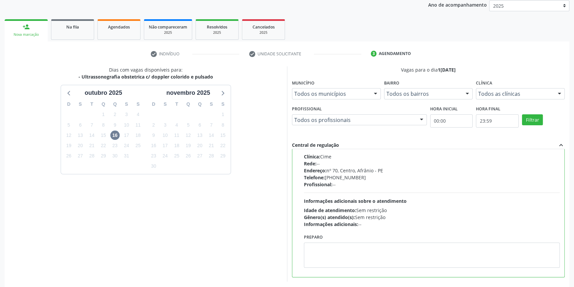
scroll to position [108, 0]
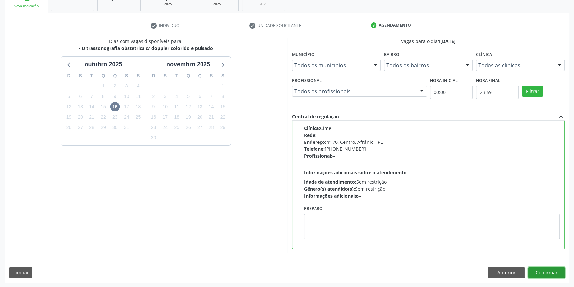
click at [547, 273] on button "Confirmar" at bounding box center [546, 272] width 36 height 11
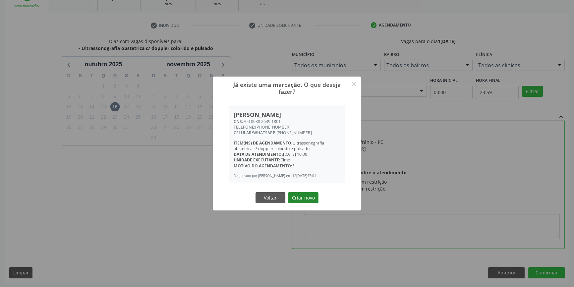
click at [310, 196] on button "Criar novo" at bounding box center [303, 197] width 30 height 11
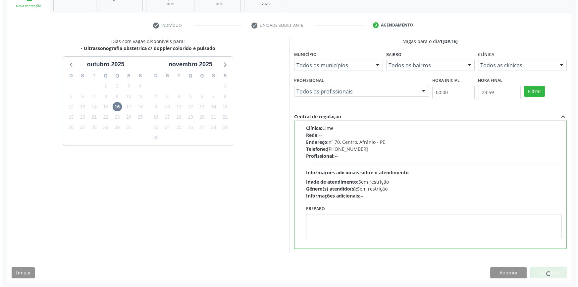
scroll to position [0, 0]
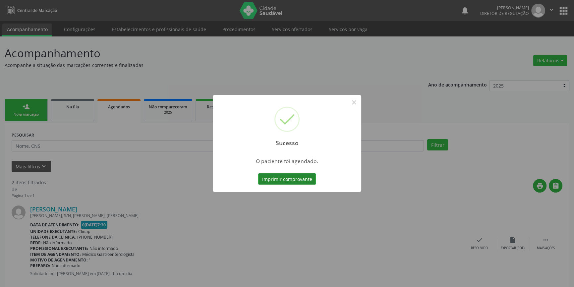
click at [298, 180] on button "Imprimir comprovante" at bounding box center [287, 178] width 58 height 11
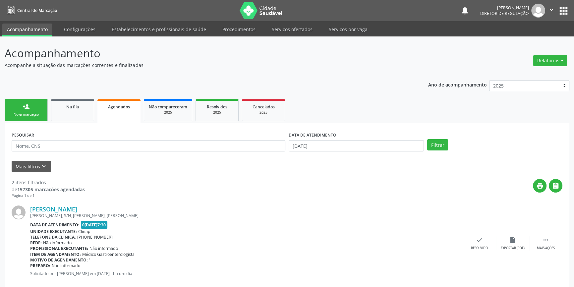
click at [261, 28] on ul "Acompanhamento Configurações Estabelecimentos e profissionais de saúde Procedim…" at bounding box center [287, 28] width 574 height 15
click at [267, 28] on link "Serviços ofertados" at bounding box center [292, 30] width 50 height 12
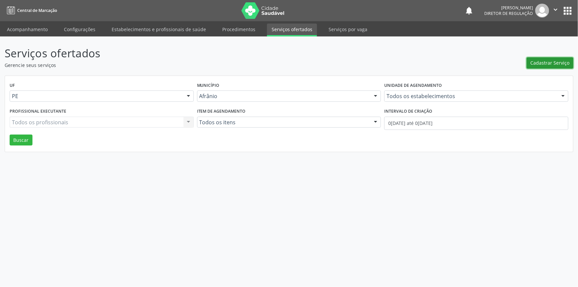
click at [560, 58] on button "Cadastrar Serviço" at bounding box center [550, 62] width 47 height 11
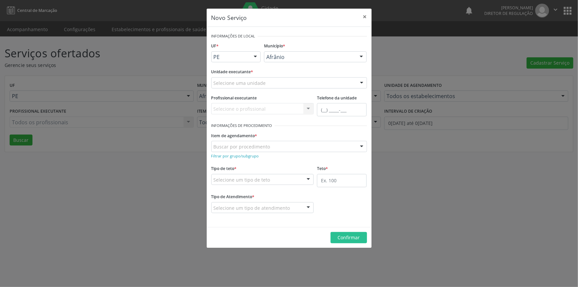
click at [297, 82] on div "Selecione uma unidade" at bounding box center [290, 82] width 156 height 11
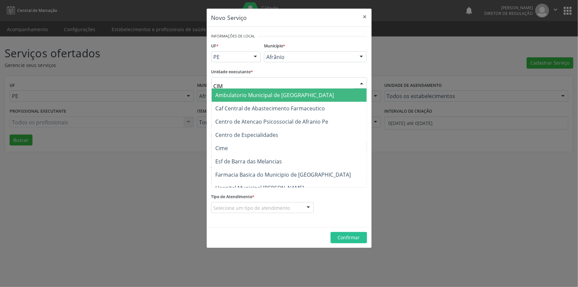
type input "CIME"
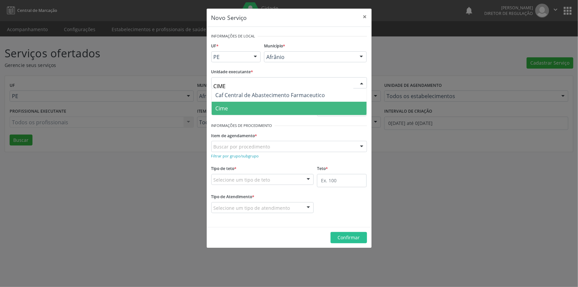
click at [250, 106] on span "Cime" at bounding box center [289, 108] width 155 height 13
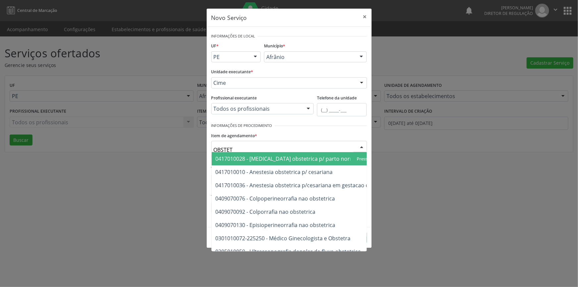
type input "OBSTETR"
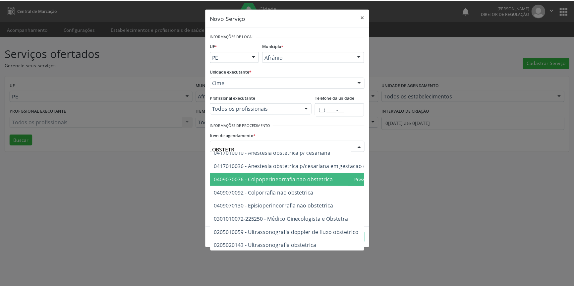
scroll to position [38, 0]
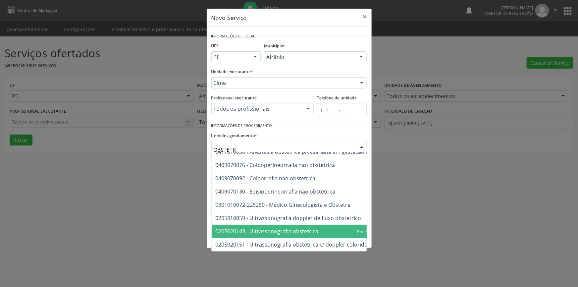
click at [310, 228] on span "0205020143 - Ultrassonografia obstetrica" at bounding box center [267, 231] width 103 height 7
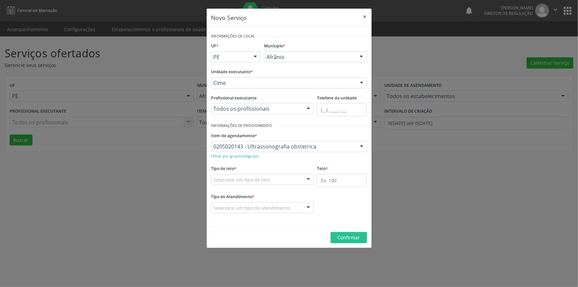
click at [282, 174] on div "Selecione um tipo de teto" at bounding box center [263, 179] width 103 height 11
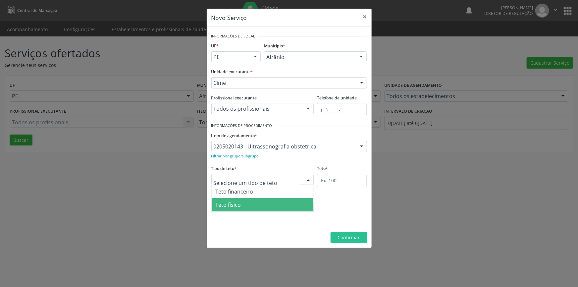
click at [266, 203] on span "Teto físico" at bounding box center [263, 204] width 102 height 13
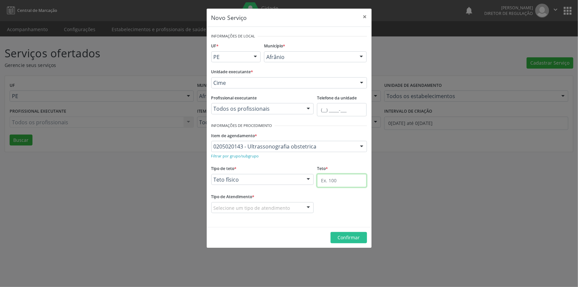
click at [335, 184] on input "text" at bounding box center [342, 180] width 50 height 13
type input "1"
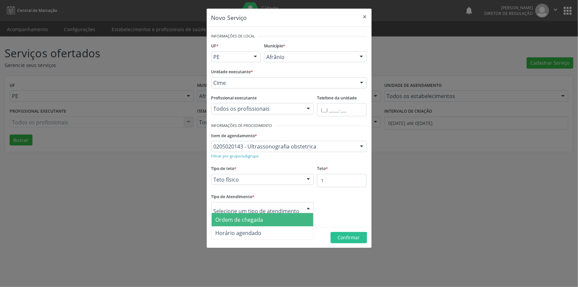
click at [256, 219] on span "Ordem de chegada" at bounding box center [240, 219] width 48 height 7
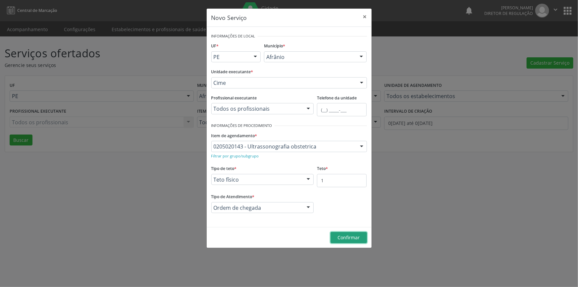
click at [348, 241] on button "Confirmar" at bounding box center [349, 237] width 36 height 11
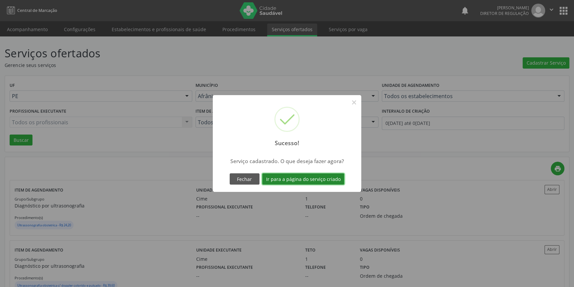
click at [291, 177] on button "Ir para a página do serviço criado" at bounding box center [303, 178] width 82 height 11
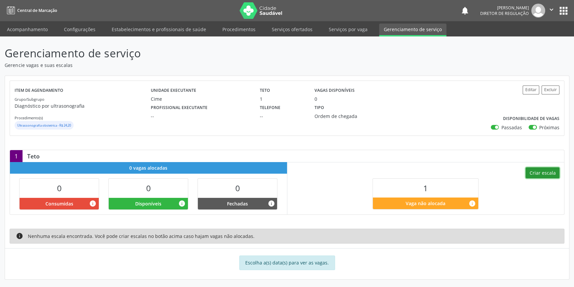
click at [542, 175] on button "Criar escala" at bounding box center [543, 172] width 34 height 11
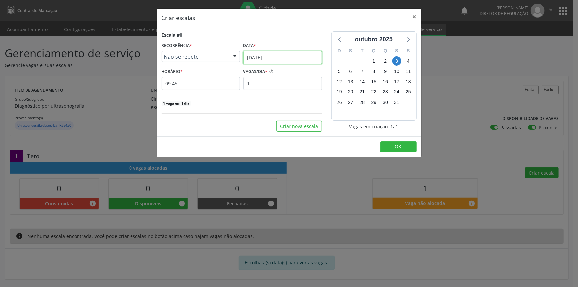
click at [270, 56] on input "[DATE]" at bounding box center [283, 57] width 79 height 13
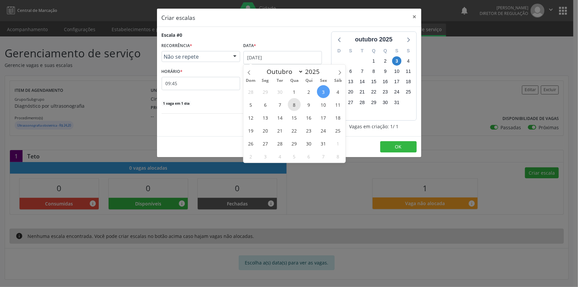
click at [293, 104] on span "8" at bounding box center [294, 104] width 13 height 13
select select "9"
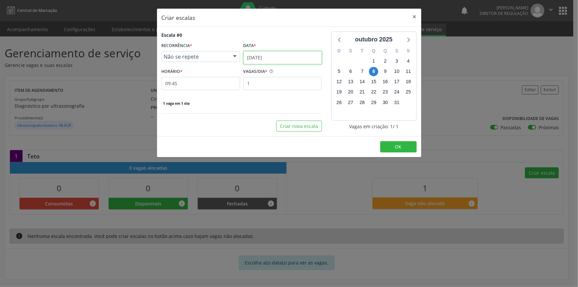
drag, startPoint x: 259, startPoint y: 62, endPoint x: 264, endPoint y: 60, distance: 5.0
click at [261, 61] on input "08/10/2025" at bounding box center [283, 57] width 79 height 13
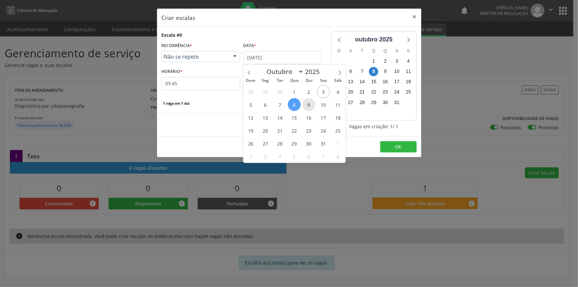
click at [309, 106] on span "9" at bounding box center [309, 104] width 13 height 13
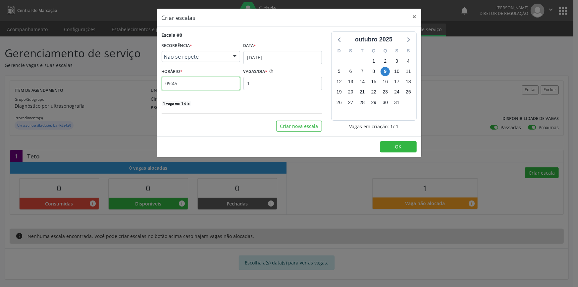
click at [208, 86] on input "09:45" at bounding box center [201, 83] width 79 height 13
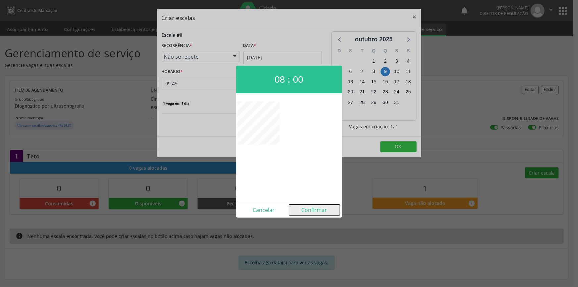
click at [326, 209] on button "Confirmar" at bounding box center [314, 210] width 51 height 11
type input "08:00"
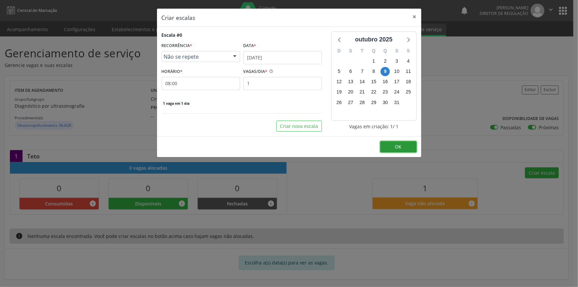
click at [400, 142] on button "OK" at bounding box center [399, 146] width 36 height 11
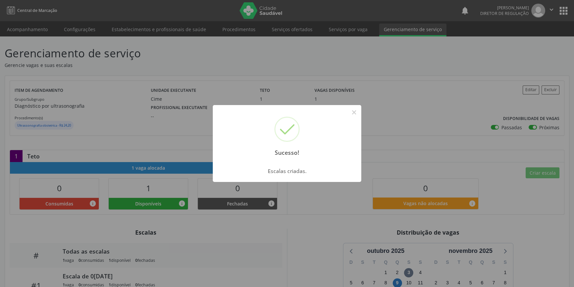
click at [34, 23] on div "Sucesso! × Escalas criadas. OK Cancel" at bounding box center [287, 143] width 574 height 287
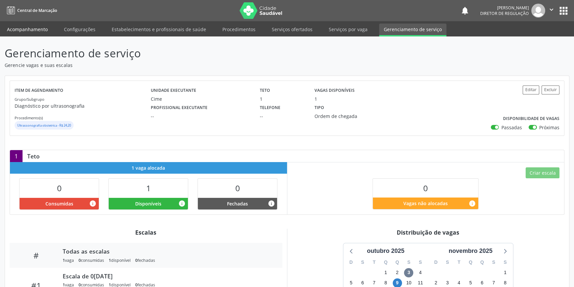
click at [34, 30] on link "Acompanhamento" at bounding box center [27, 30] width 50 height 12
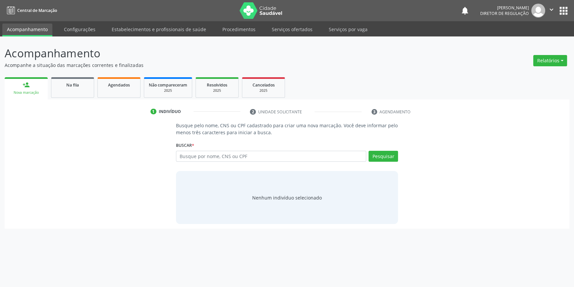
click at [44, 27] on link "Acompanhamento" at bounding box center [27, 30] width 50 height 13
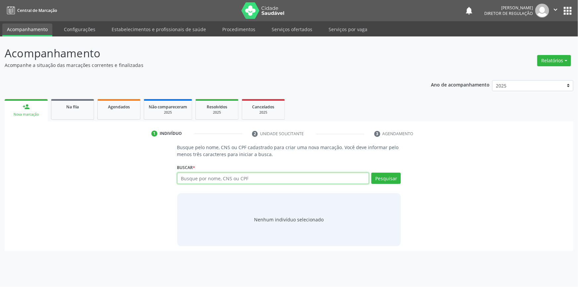
click at [210, 178] on input "text" at bounding box center [273, 178] width 192 height 11
type input "702408566854125"
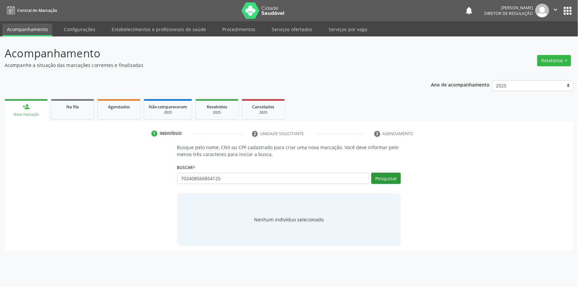
drag, startPoint x: 399, startPoint y: 170, endPoint x: 395, endPoint y: 175, distance: 6.8
click at [399, 171] on div "Buscar * Busque por nome, CNS ou CPF Nenhum resultado encontrado para: " " Não …" at bounding box center [289, 175] width 224 height 26
click at [395, 175] on button "Pesquisar" at bounding box center [387, 178] width 30 height 11
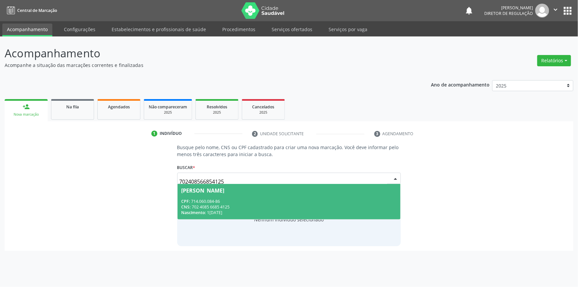
click at [227, 201] on div "CPF: 714.060.084-86" at bounding box center [289, 202] width 215 height 6
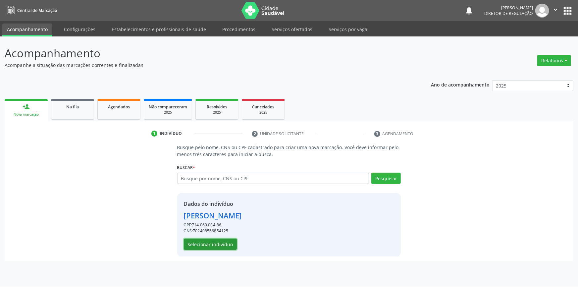
click at [217, 243] on button "Selecionar indivíduo" at bounding box center [210, 244] width 53 height 11
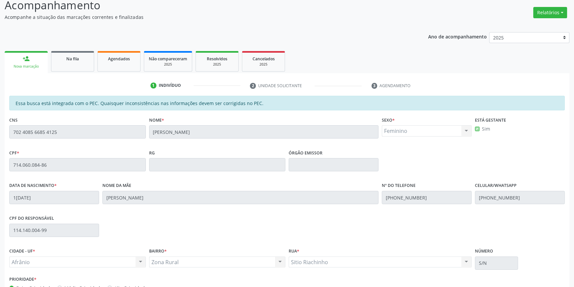
scroll to position [91, 0]
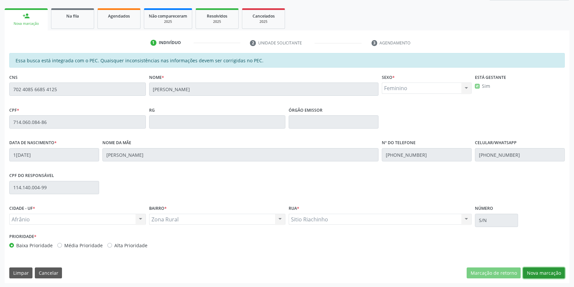
click at [558, 268] on button "Nova marcação" at bounding box center [544, 273] width 42 height 11
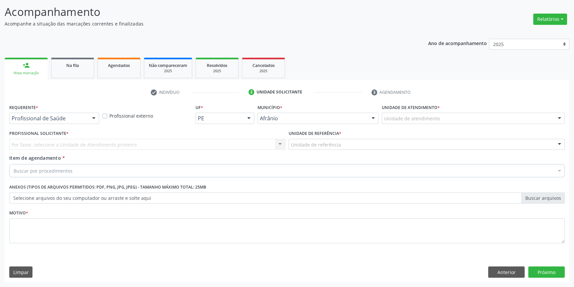
scroll to position [41, 0]
click at [459, 120] on div "Unidade de atendimento" at bounding box center [473, 118] width 183 height 11
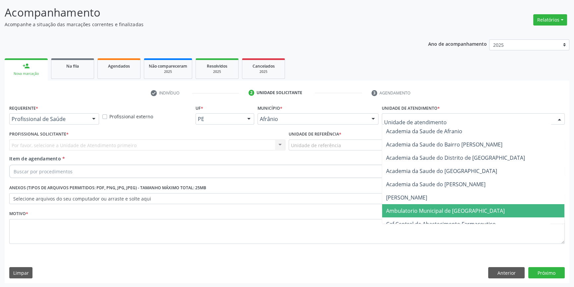
click at [429, 204] on span "Ambulatorio Municipal de [GEOGRAPHIC_DATA]" at bounding box center [473, 210] width 182 height 13
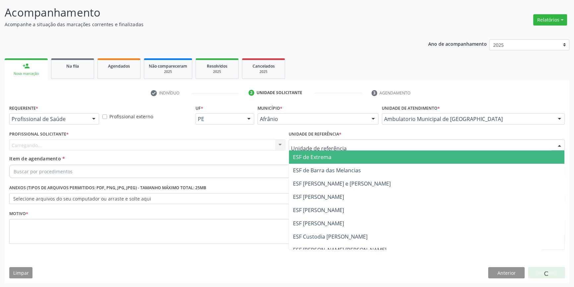
click at [353, 144] on div at bounding box center [427, 145] width 276 height 11
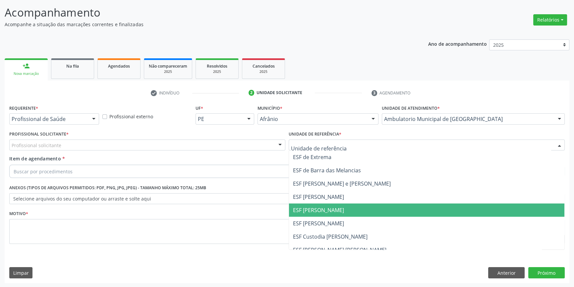
click at [334, 207] on span "ESF [PERSON_NAME]" at bounding box center [318, 210] width 51 height 7
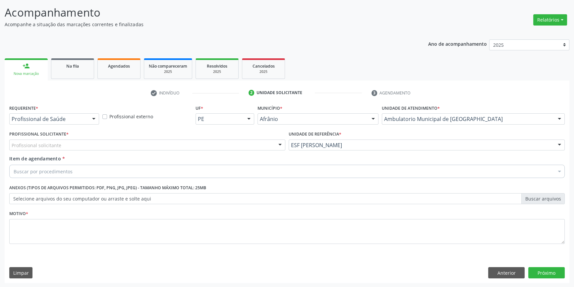
click at [127, 149] on div "Profissional solicitante" at bounding box center [147, 145] width 276 height 11
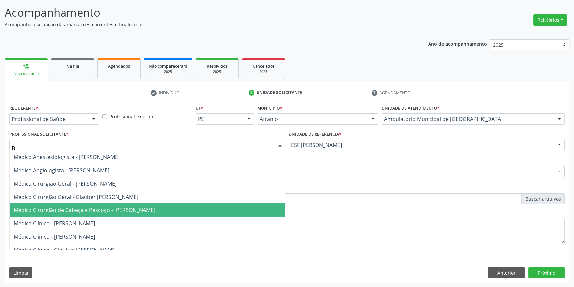
type input "BR"
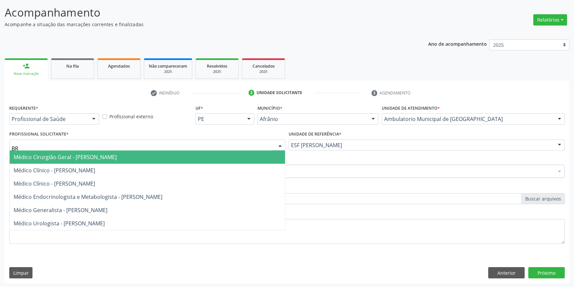
click at [98, 157] on span "Médico Cirurgião Geral - Bruno Saraiva Bezerra Medrado" at bounding box center [65, 156] width 103 height 7
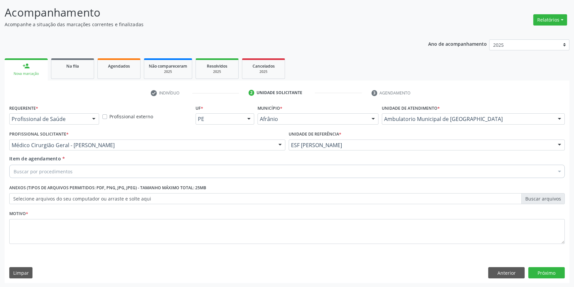
click at [74, 176] on div "Buscar por procedimentos" at bounding box center [287, 171] width 556 height 13
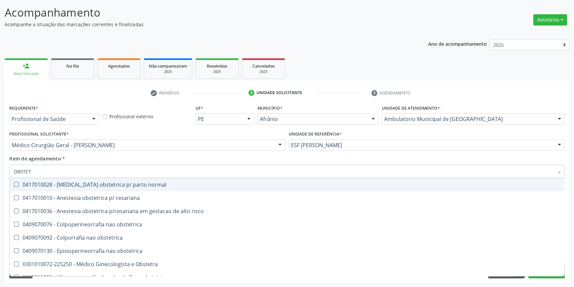
type input "OBSTETR"
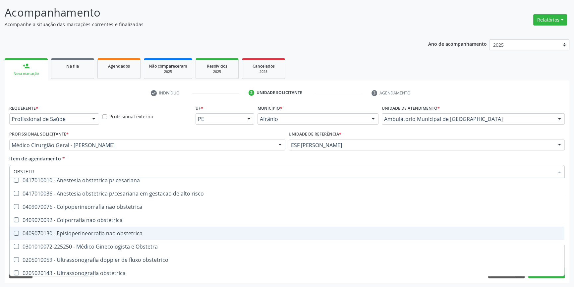
scroll to position [34, 0]
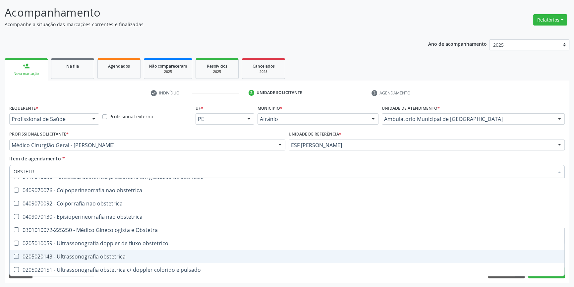
click at [133, 254] on div "0205020143 - Ultrassonografia obstetrica" at bounding box center [287, 256] width 547 height 5
checkbox obstetrica "true"
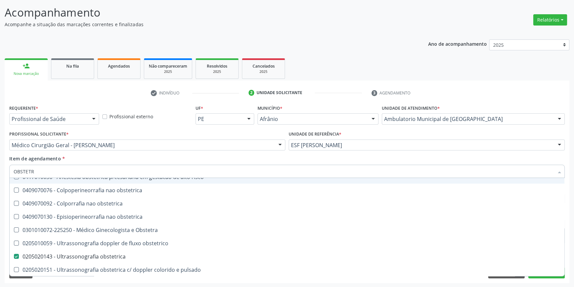
click at [138, 152] on div "Profissional Solicitante * Médico Cirurgião Geral - Bruno Saraiva Bezerra Medra…" at bounding box center [147, 142] width 279 height 26
checkbox cesariana "true"
checkbox obstetrica "false"
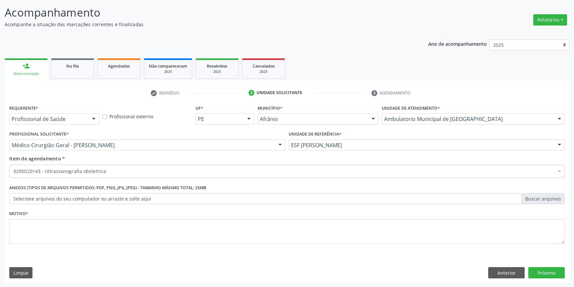
scroll to position [0, 0]
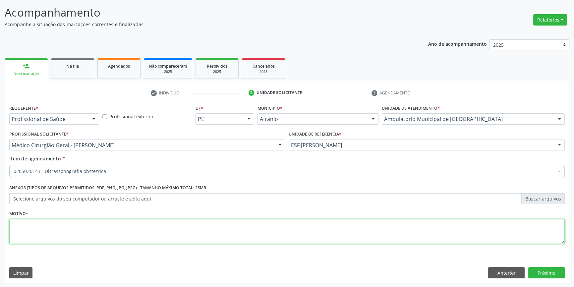
click at [95, 236] on textarea at bounding box center [287, 231] width 556 height 25
type textarea "'"
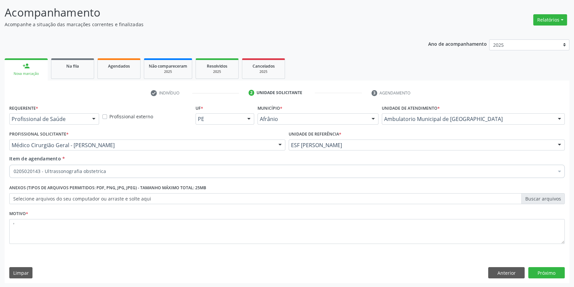
click at [550, 266] on div "Requerente * Profissional de Saúde Profissional de Saúde Paciente Nenhum result…" at bounding box center [287, 193] width 565 height 180
click at [549, 272] on button "Próximo" at bounding box center [546, 272] width 36 height 11
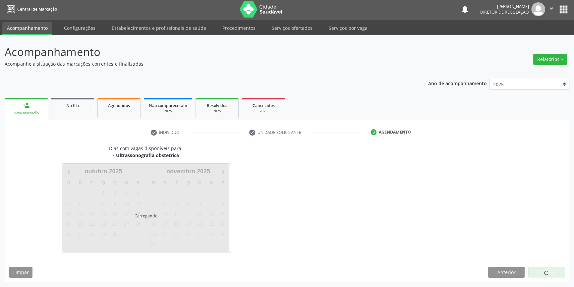
scroll to position [1, 0]
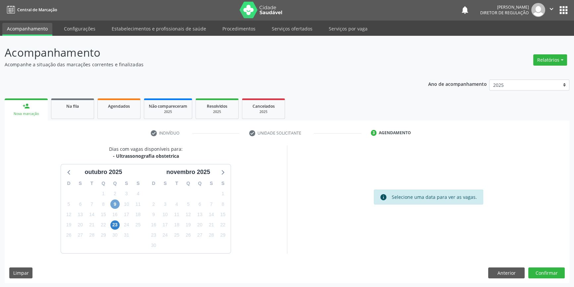
click at [117, 205] on span "9" at bounding box center [114, 204] width 9 height 9
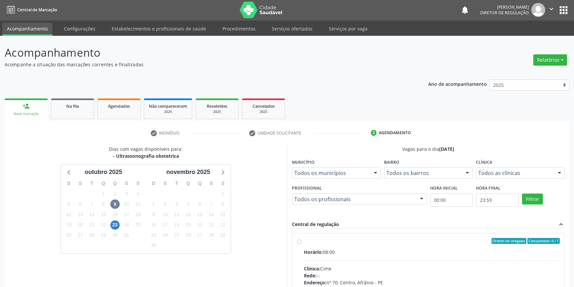
click at [292, 244] on div "Ordem de chegada Consumidos: 0 / 1 Horário: 08:00 Clínica: Cime Rede: -- Endere…" at bounding box center [428, 288] width 272 height 111
radio input "true"
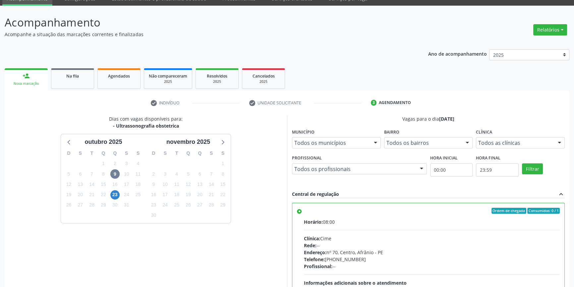
scroll to position [108, 0]
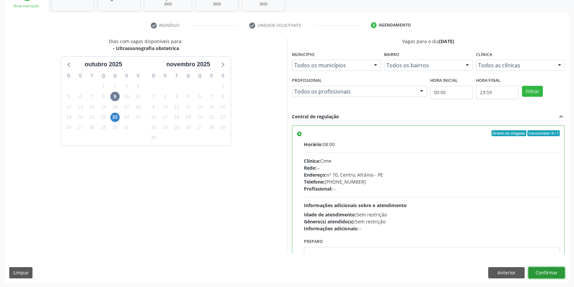
click at [535, 272] on button "Confirmar" at bounding box center [546, 272] width 36 height 11
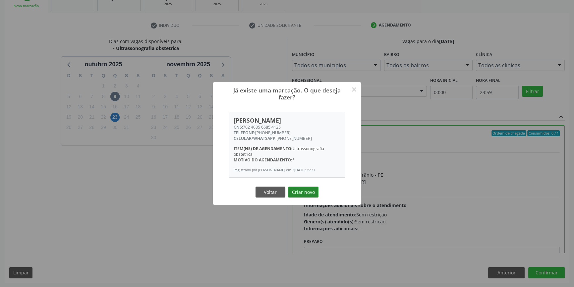
click at [310, 192] on button "Criar novo" at bounding box center [303, 192] width 30 height 11
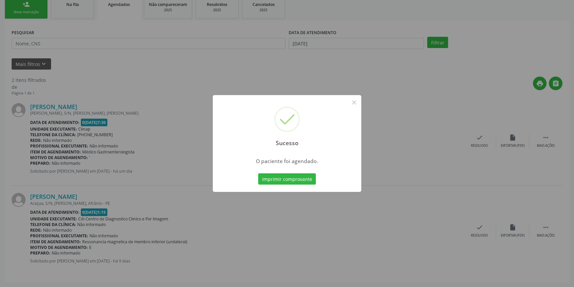
scroll to position [0, 0]
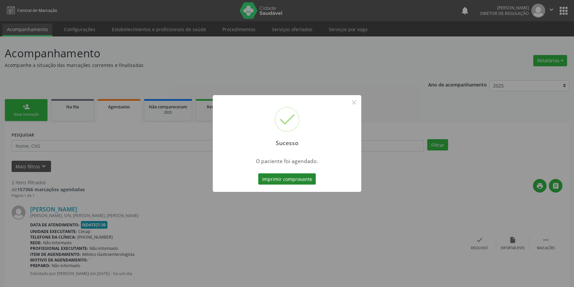
click at [281, 177] on button "Imprimir comprovante" at bounding box center [287, 178] width 58 height 11
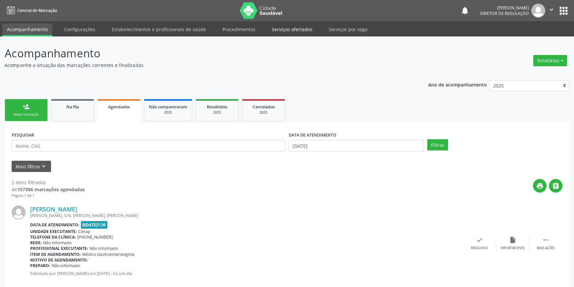
click at [276, 33] on link "Serviços ofertados" at bounding box center [292, 30] width 50 height 12
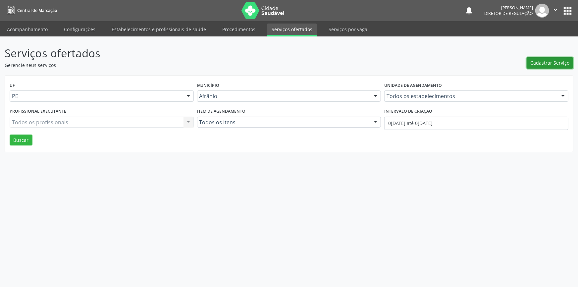
click at [572, 66] on button "Cadastrar Serviço" at bounding box center [550, 62] width 47 height 11
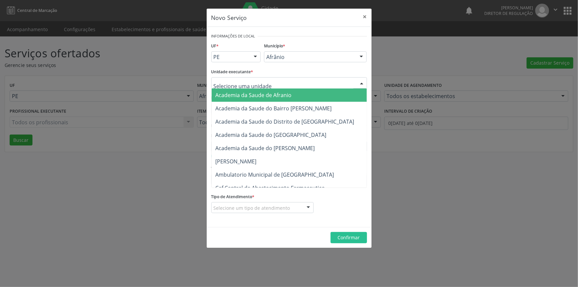
click at [275, 87] on div at bounding box center [290, 82] width 156 height 11
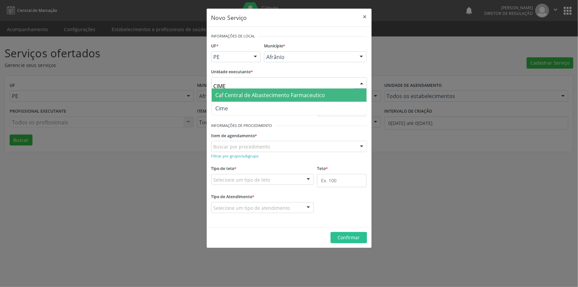
type input "CIME"
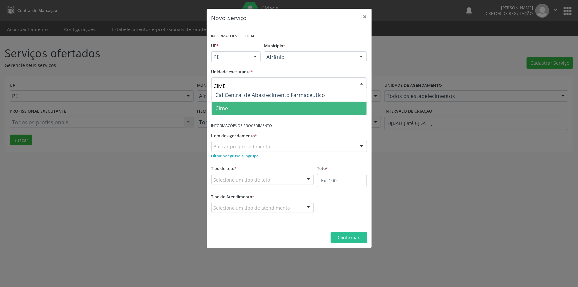
click at [241, 107] on span "Cime" at bounding box center [289, 108] width 155 height 13
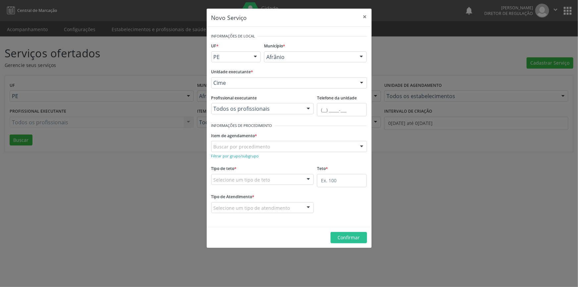
click at [252, 142] on div "Buscar por procedimento" at bounding box center [290, 146] width 156 height 11
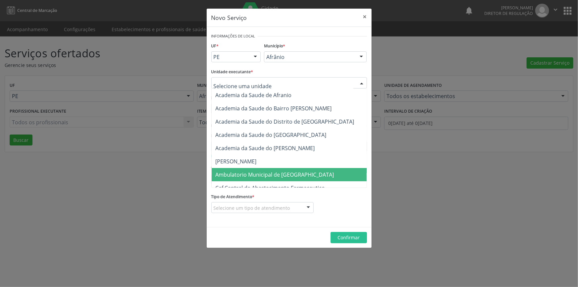
click at [259, 175] on span "Ambulatorio Municipal de [GEOGRAPHIC_DATA]" at bounding box center [275, 174] width 119 height 7
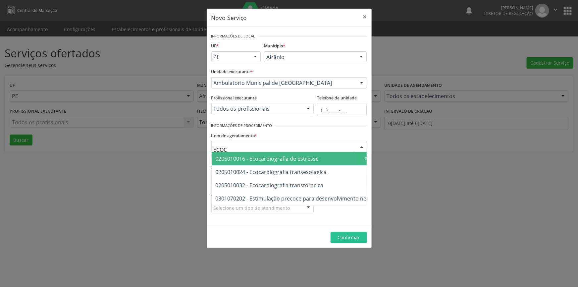
type input "ECOCA"
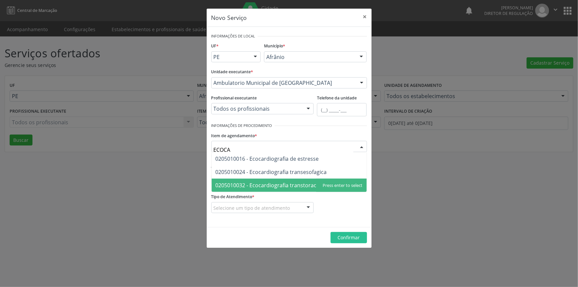
click at [305, 186] on span "0205010032 - Ecocardiografia transtoracica" at bounding box center [270, 185] width 108 height 7
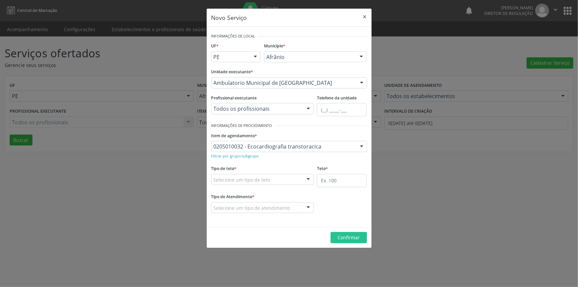
click at [294, 182] on div "Selecione um tipo de teto" at bounding box center [263, 179] width 103 height 11
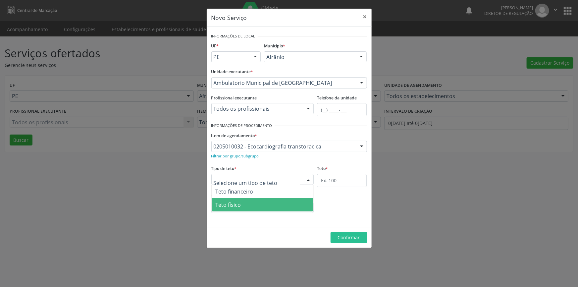
click at [251, 205] on span "Teto físico" at bounding box center [263, 204] width 102 height 13
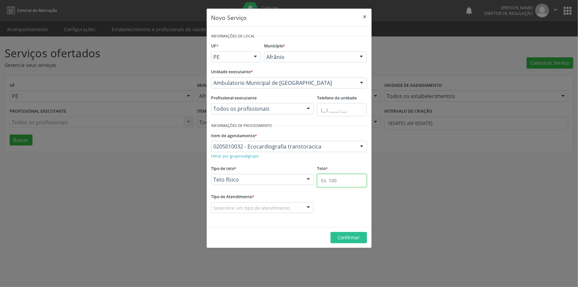
click at [355, 184] on input "text" at bounding box center [342, 180] width 50 height 13
type input "2"
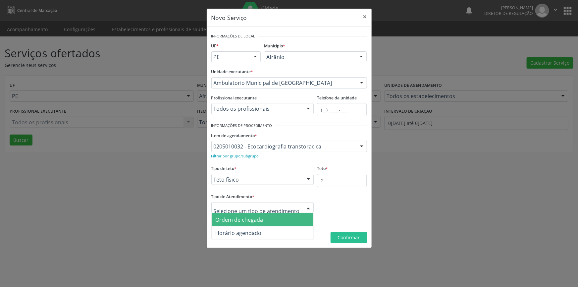
click at [256, 219] on span "Ordem de chegada" at bounding box center [240, 219] width 48 height 7
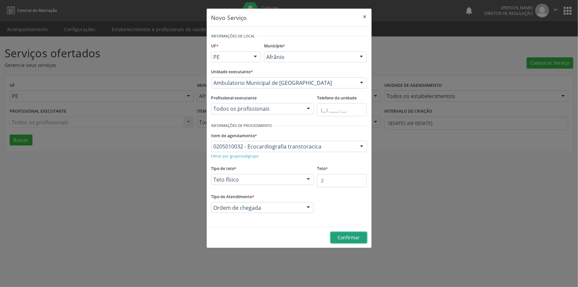
click at [345, 239] on span "Confirmar" at bounding box center [349, 237] width 22 height 6
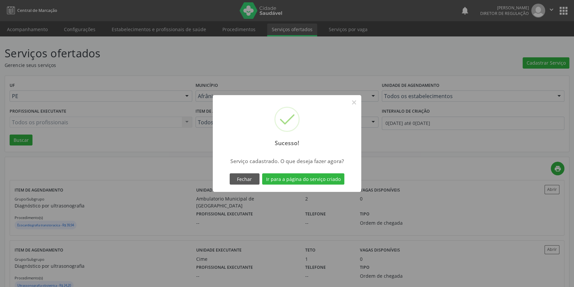
click at [324, 169] on div "Sucesso! × Serviço cadastrado. O que deseja fazer agora? Fechar Ir para a págin…" at bounding box center [287, 143] width 149 height 97
click at [317, 180] on button "Ir para a página do serviço criado" at bounding box center [303, 178] width 82 height 11
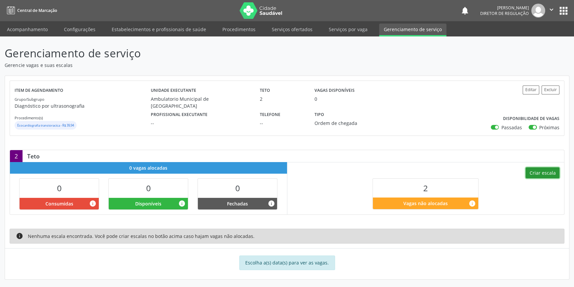
click at [545, 169] on button "Criar escala" at bounding box center [543, 172] width 34 height 11
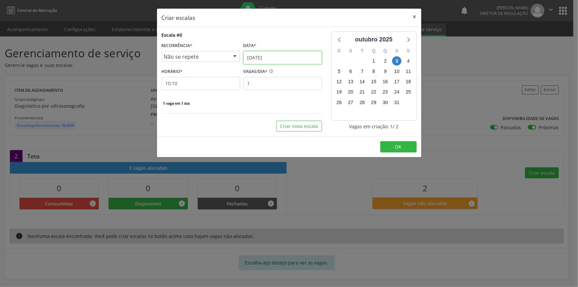
click at [252, 54] on input "[DATE]" at bounding box center [283, 57] width 79 height 13
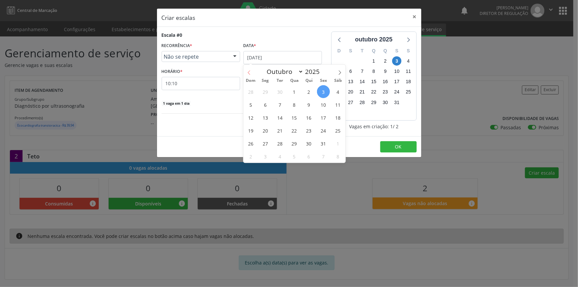
click at [251, 69] on span at bounding box center [249, 70] width 11 height 11
select select "8"
click at [341, 132] on span "27" at bounding box center [338, 130] width 13 height 13
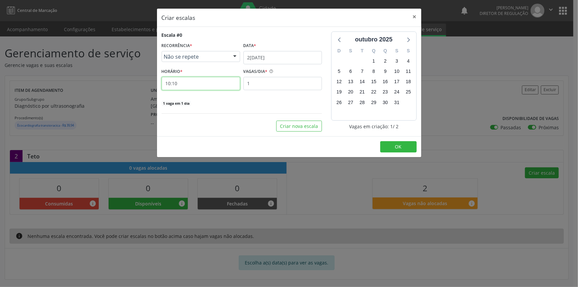
click at [210, 84] on input "10:10" at bounding box center [201, 83] width 79 height 13
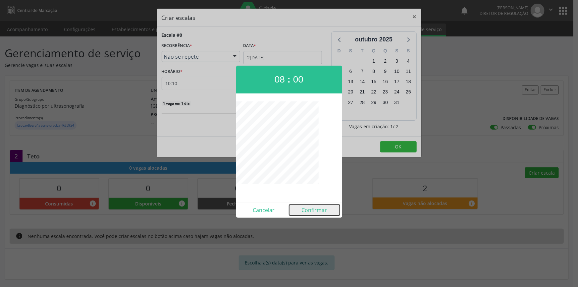
click at [316, 208] on button "Confirmar" at bounding box center [314, 210] width 51 height 11
type input "08:00"
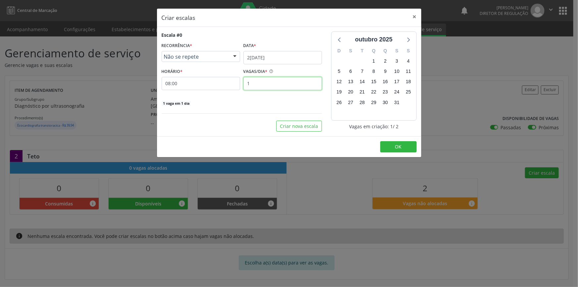
drag, startPoint x: 268, startPoint y: 88, endPoint x: 217, endPoint y: 90, distance: 50.4
click at [217, 90] on div "Escala #0 RECORRÊNCIA * Não se repete Não se repete Diário/Semanal Mensal Nenhu…" at bounding box center [242, 68] width 160 height 75
type input "2"
click at [396, 144] on span "OK" at bounding box center [398, 147] width 7 height 6
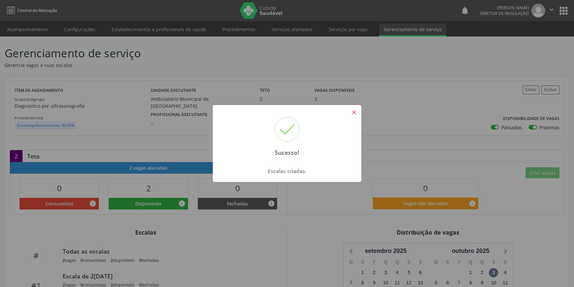
click at [353, 111] on button "×" at bounding box center [353, 112] width 11 height 11
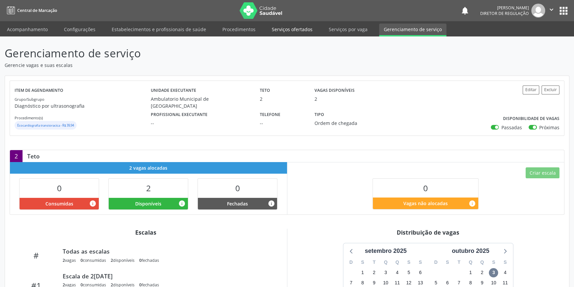
click at [292, 30] on link "Serviços ofertados" at bounding box center [292, 30] width 50 height 12
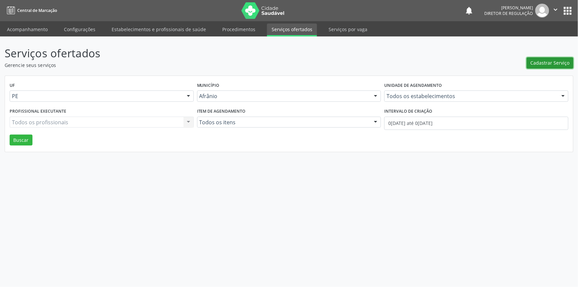
click at [548, 62] on span "Cadastrar Serviço" at bounding box center [550, 62] width 39 height 7
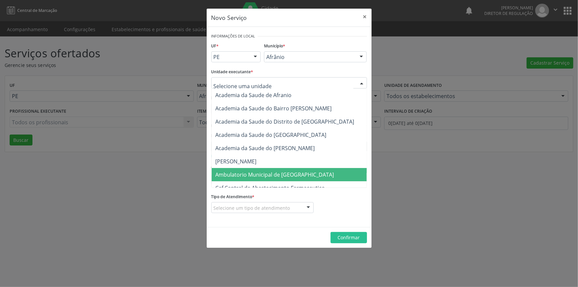
click at [254, 171] on span "Ambulatorio Municipal de [GEOGRAPHIC_DATA]" at bounding box center [275, 174] width 119 height 7
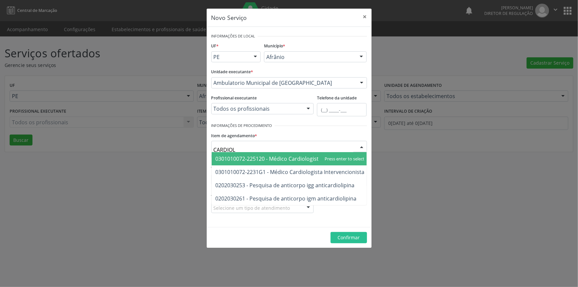
type input "CARDIOLO"
click at [262, 161] on span "0301010072-225120 - Médico Cardiologista" at bounding box center [269, 158] width 106 height 7
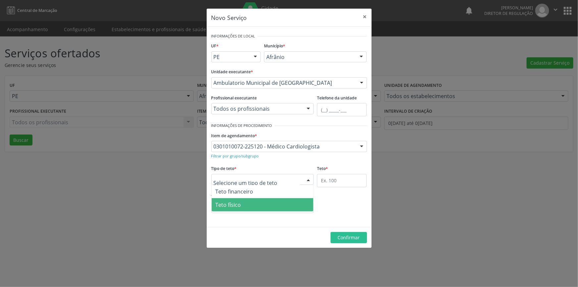
click at [244, 203] on span "Teto físico" at bounding box center [263, 204] width 102 height 13
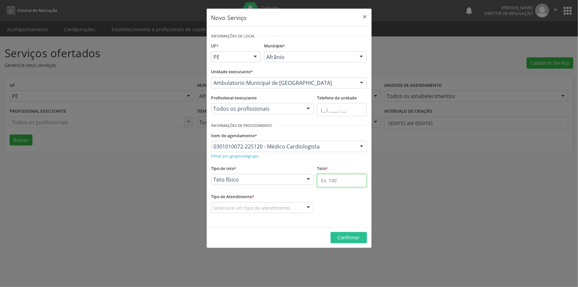
click at [339, 184] on input "text" at bounding box center [342, 180] width 50 height 13
type input "3"
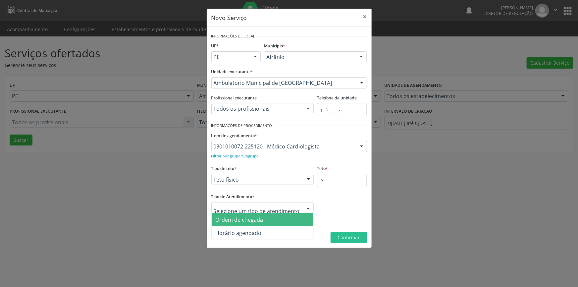
click at [262, 218] on span "Ordem de chegada" at bounding box center [240, 219] width 48 height 7
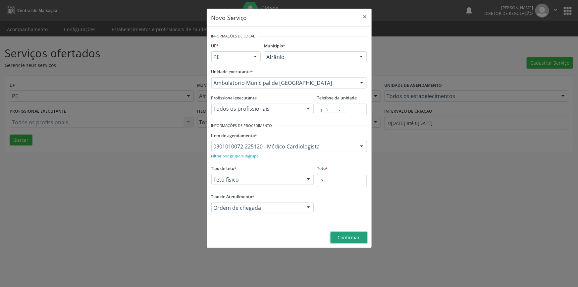
click at [345, 234] on button "Confirmar" at bounding box center [349, 237] width 36 height 11
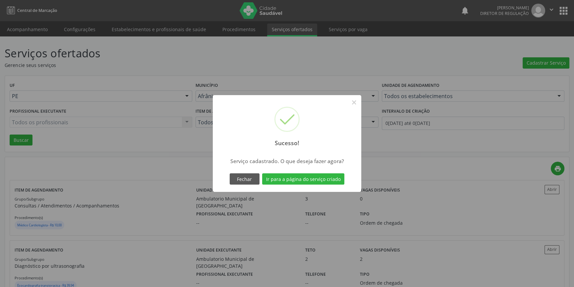
click at [309, 173] on div "Fechar Ir para a página do serviço criado" at bounding box center [287, 179] width 118 height 14
click at [308, 175] on button "Ir para a página do serviço criado" at bounding box center [303, 178] width 82 height 11
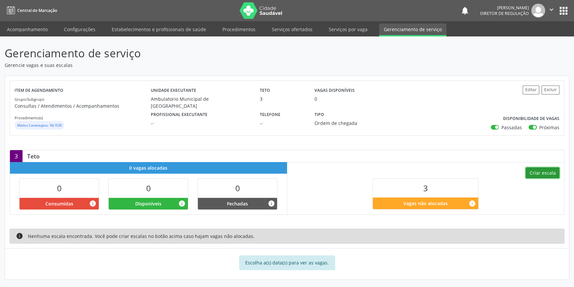
click at [536, 174] on button "Criar escala" at bounding box center [543, 172] width 34 height 11
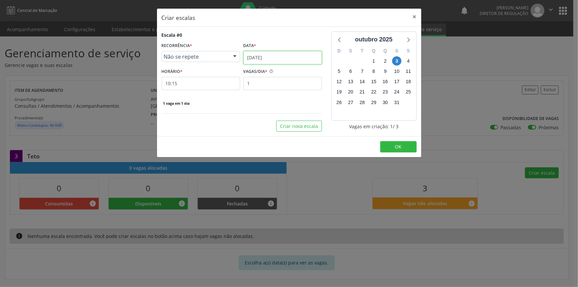
click at [283, 59] on input "[DATE]" at bounding box center [283, 57] width 79 height 13
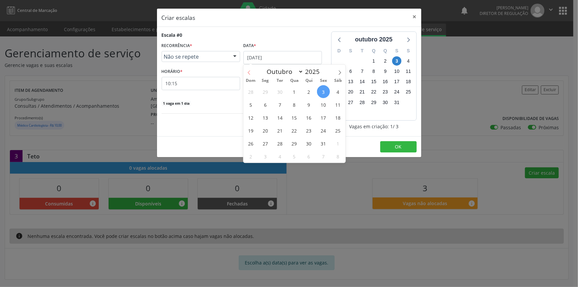
click at [250, 73] on icon at bounding box center [249, 72] width 5 height 5
select select "8"
click at [325, 127] on span "26" at bounding box center [323, 130] width 13 height 13
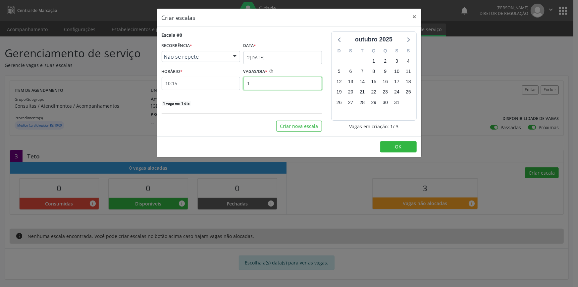
drag, startPoint x: 275, startPoint y: 90, endPoint x: 215, endPoint y: 87, distance: 59.4
click at [217, 87] on div "HORÁRIO * 10:15 VAGAS/DIA * 1" at bounding box center [242, 79] width 164 height 24
type input "3"
click at [215, 86] on input "10:15" at bounding box center [201, 83] width 79 height 13
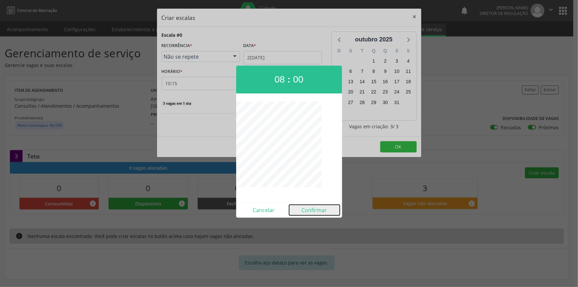
click at [312, 212] on button "Confirmar" at bounding box center [314, 210] width 51 height 11
type input "08:00"
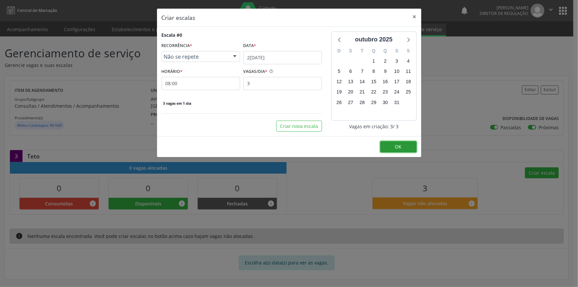
click at [396, 145] on span "OK" at bounding box center [398, 147] width 7 height 6
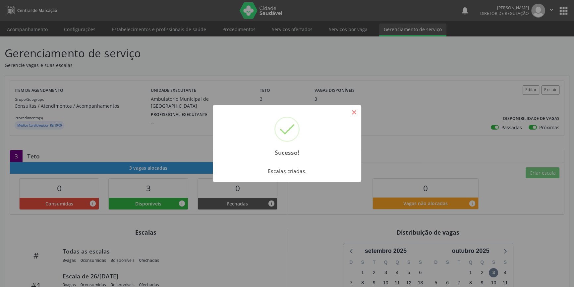
click at [351, 113] on button "×" at bounding box center [353, 112] width 11 height 11
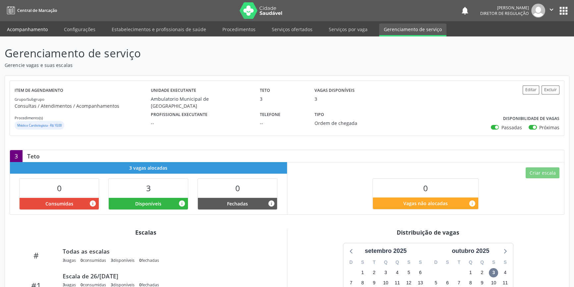
click at [34, 30] on link "Acompanhamento" at bounding box center [27, 30] width 50 height 12
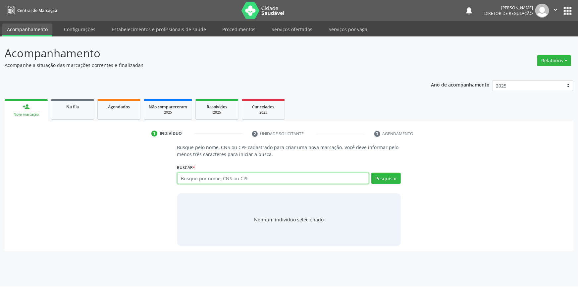
click at [214, 180] on input "text" at bounding box center [273, 178] width 192 height 11
type input "08259326450"
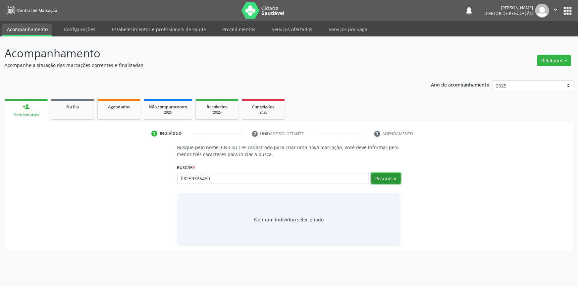
click at [379, 176] on button "Pesquisar" at bounding box center [387, 178] width 30 height 11
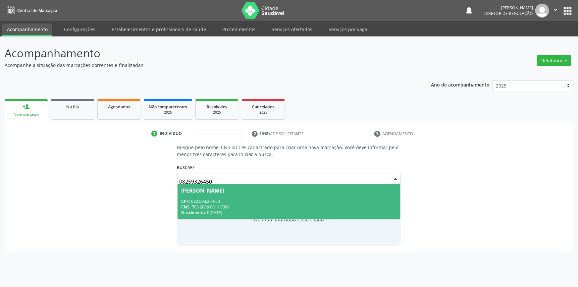
click at [262, 186] on span "Jose Alberto Rodrigues de Macedo CPF: 082.593.264-50 CNS: 703 2086 0811 3098 Na…" at bounding box center [289, 201] width 223 height 35
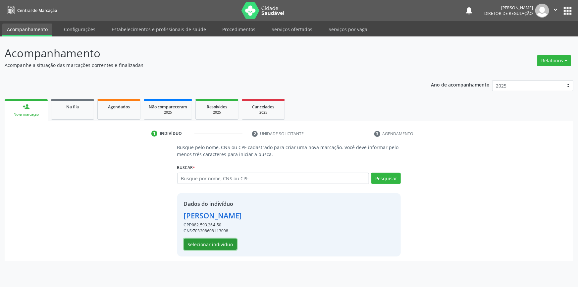
click at [210, 248] on button "Selecionar indivíduo" at bounding box center [210, 244] width 53 height 11
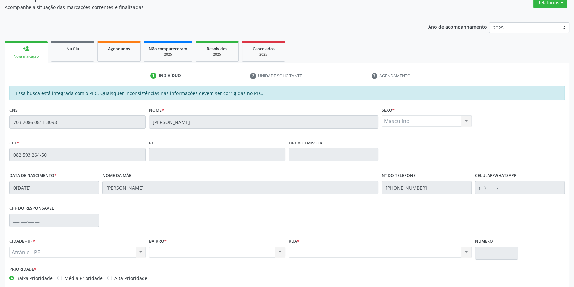
scroll to position [91, 0]
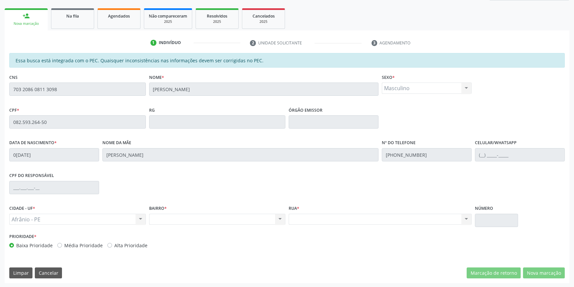
click at [0, 68] on div "Acompanhamento Acompanhe a situação das marcações correntes e finalizadas Relat…" at bounding box center [287, 117] width 574 height 342
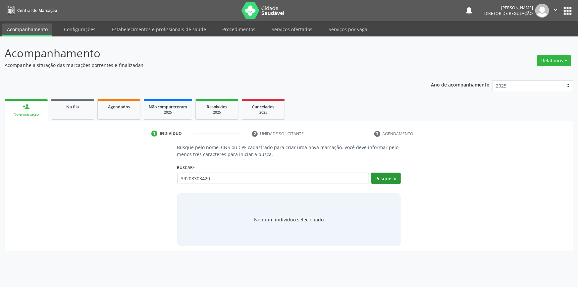
type input "39208303420"
click at [391, 182] on button "Pesquisar" at bounding box center [387, 178] width 30 height 11
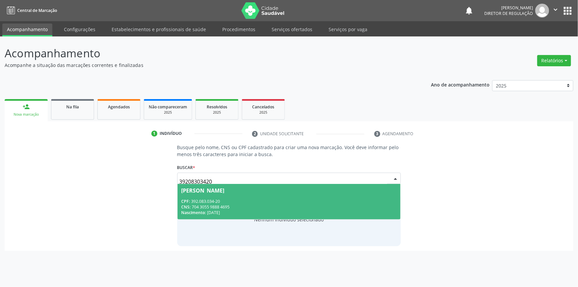
click at [260, 182] on input "39208303420" at bounding box center [284, 181] width 208 height 13
click at [225, 188] on div "[PERSON_NAME]" at bounding box center [203, 190] width 43 height 5
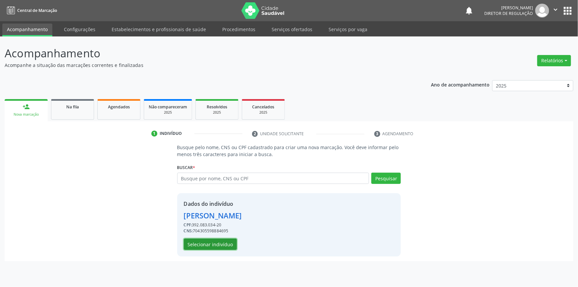
click at [211, 240] on button "Selecionar indivíduo" at bounding box center [210, 244] width 53 height 11
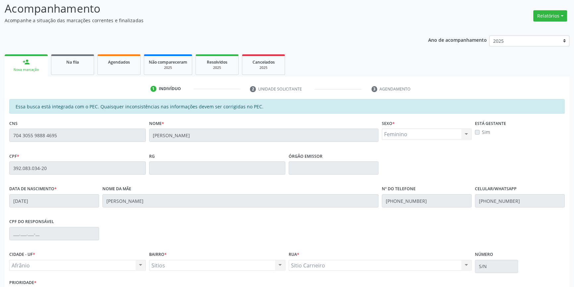
scroll to position [91, 0]
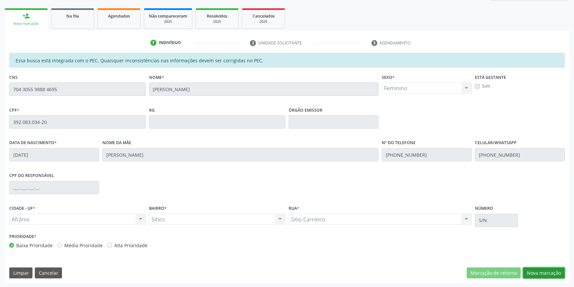
click at [534, 268] on button "Nova marcação" at bounding box center [544, 273] width 42 height 11
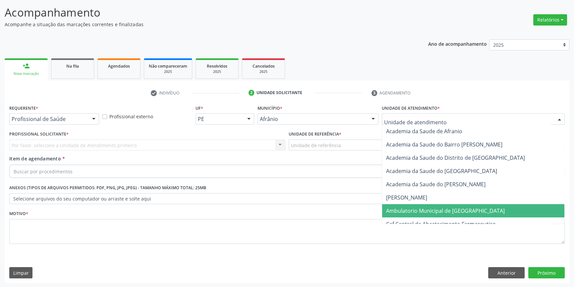
click at [421, 209] on span "Ambulatorio Municipal de [GEOGRAPHIC_DATA]" at bounding box center [445, 210] width 119 height 7
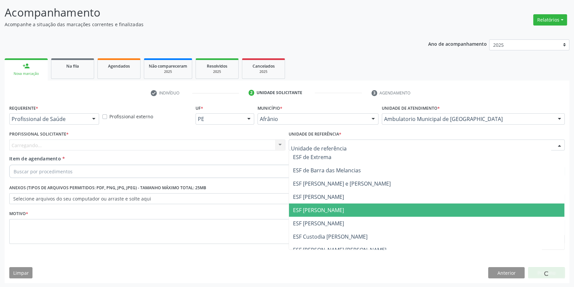
click at [339, 208] on span "ESF [PERSON_NAME]" at bounding box center [426, 210] width 275 height 13
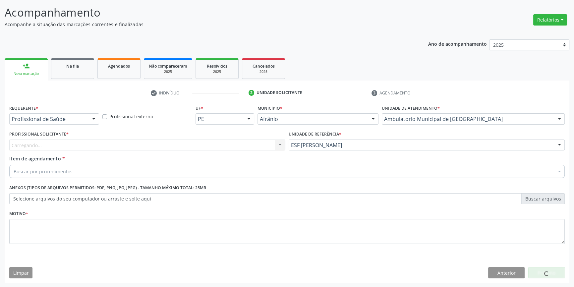
click at [213, 146] on div "Carregando... Nenhum resultado encontrado para: " " Não há nenhuma opção para s…" at bounding box center [147, 145] width 276 height 11
click at [213, 146] on div "Profissional solicitante" at bounding box center [147, 145] width 276 height 11
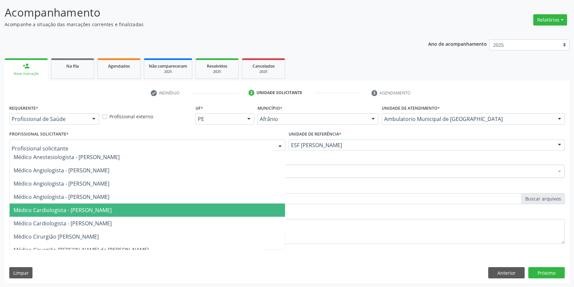
click at [106, 204] on span "Médico Cardiologista - [PERSON_NAME]" at bounding box center [147, 210] width 275 height 13
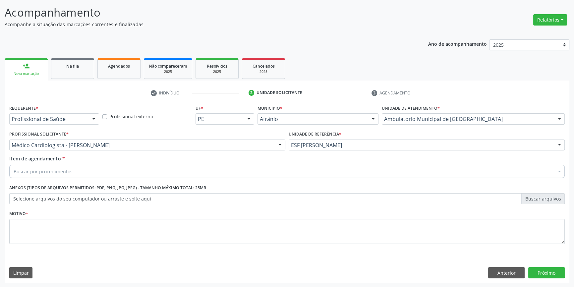
click at [83, 170] on div "Buscar por procedimentos" at bounding box center [287, 171] width 556 height 13
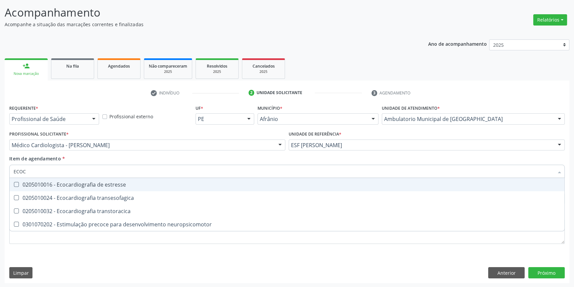
type input "ECOCA"
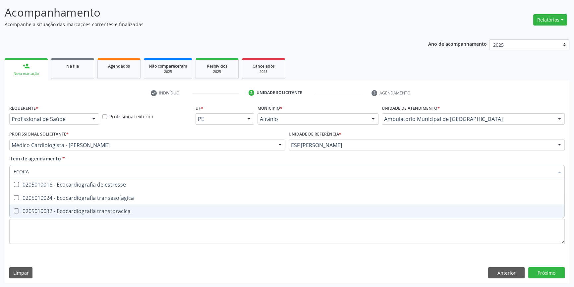
click at [133, 207] on span "0205010032 - Ecocardiografia transtoracica" at bounding box center [287, 211] width 555 height 13
checkbox transtoracica "true"
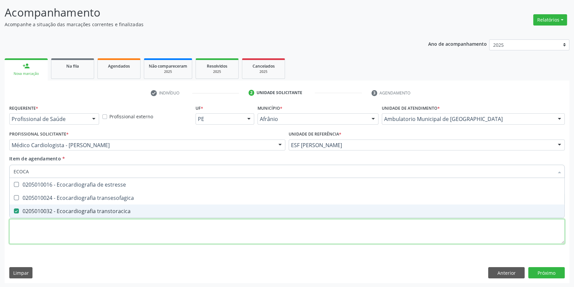
click at [105, 236] on div "Requerente * Profissional de Saúde Profissional de Saúde Paciente Nenhum result…" at bounding box center [287, 178] width 556 height 150
checkbox transesofagica "true"
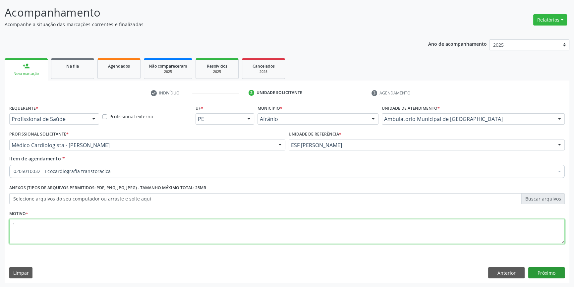
type textarea "'"
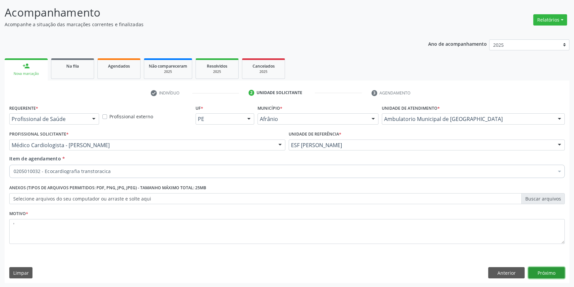
click at [553, 270] on button "Próximo" at bounding box center [546, 272] width 36 height 11
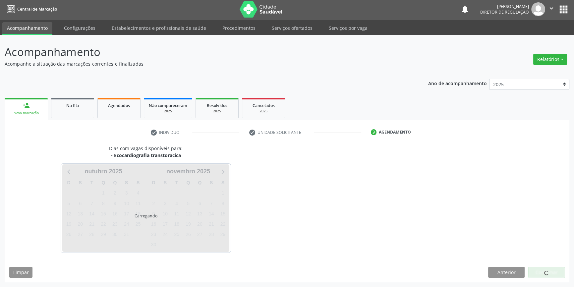
scroll to position [1, 0]
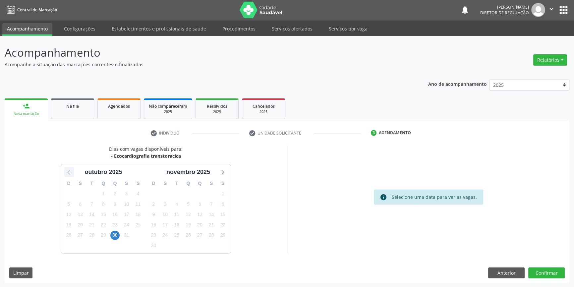
click at [70, 175] on icon at bounding box center [69, 172] width 9 height 9
click at [225, 224] on span "27" at bounding box center [222, 224] width 9 height 9
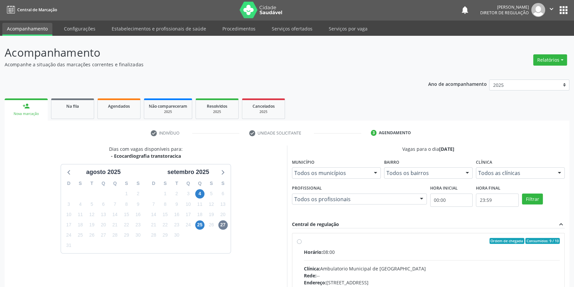
click at [307, 241] on div "Ordem de chegada Consumidos: 9 / 10" at bounding box center [432, 241] width 256 height 6
click at [302, 241] on input "Ordem de chegada Consumidos: 9 / 10 Horário: 08:00 Clínica: Ambulatorio Municip…" at bounding box center [299, 241] width 5 height 6
radio input "true"
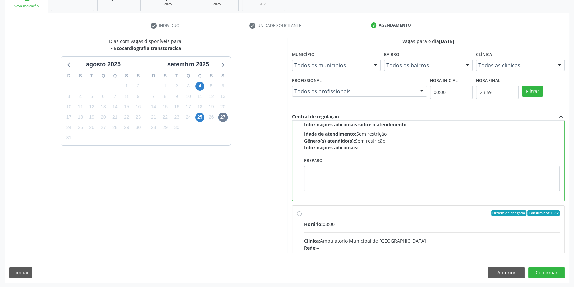
scroll to position [0, 0]
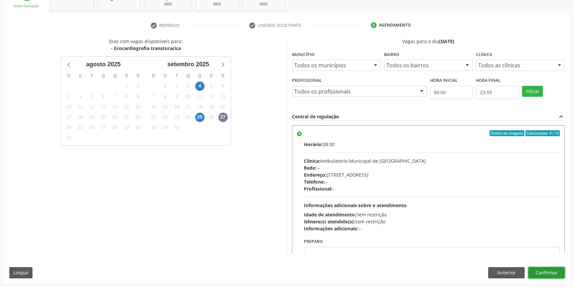
click at [539, 275] on button "Confirmar" at bounding box center [546, 272] width 36 height 11
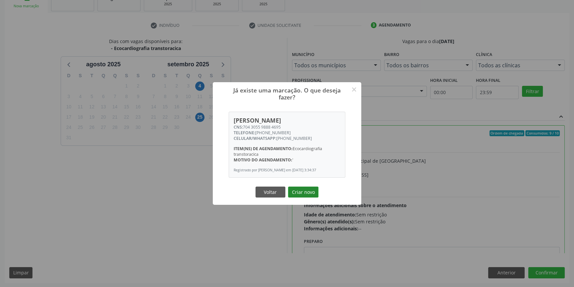
click at [310, 196] on button "Criar novo" at bounding box center [303, 192] width 30 height 11
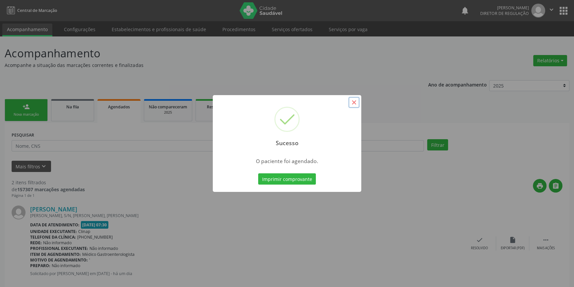
click at [355, 100] on button "×" at bounding box center [353, 102] width 11 height 11
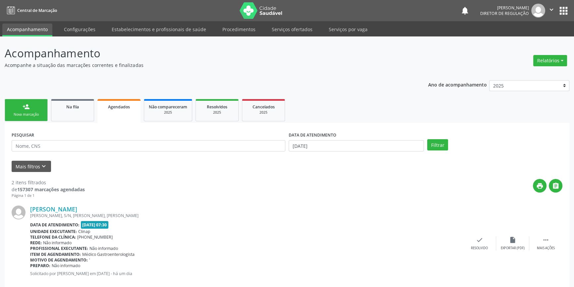
click at [41, 109] on link "person_add Nova marcação" at bounding box center [26, 110] width 43 height 22
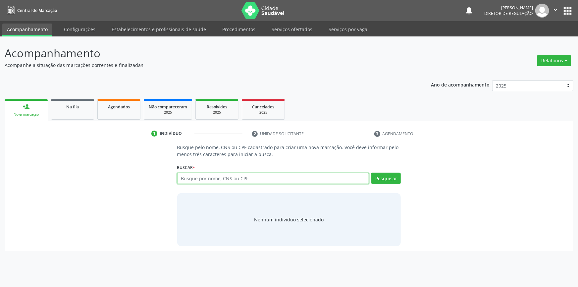
click at [197, 180] on input "text" at bounding box center [273, 178] width 192 height 11
type input "8"
type input "08259326450"
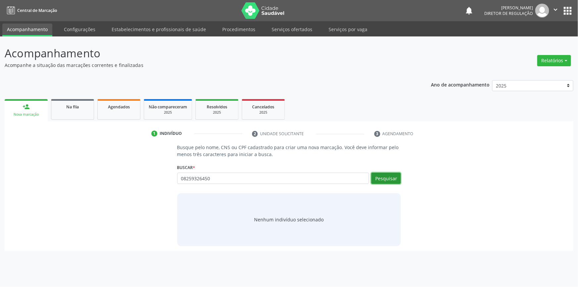
click at [387, 180] on button "Pesquisar" at bounding box center [387, 178] width 30 height 11
type input "08259326450"
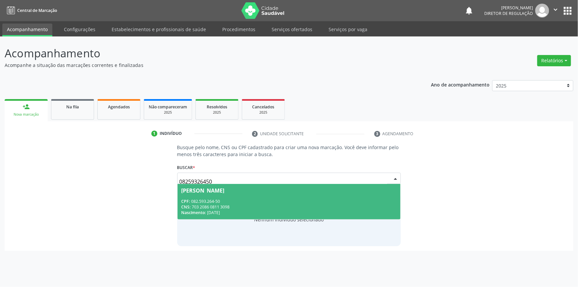
click at [260, 197] on span "Jose Alberto Rodrigues de Macedo CPF: 082.593.264-50 CNS: 703 2086 0811 3098 Na…" at bounding box center [289, 201] width 223 height 35
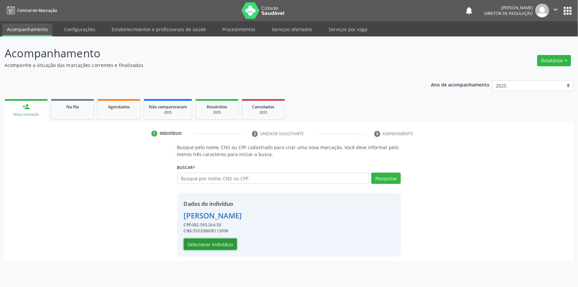
click at [219, 241] on button "Selecionar indivíduo" at bounding box center [210, 244] width 53 height 11
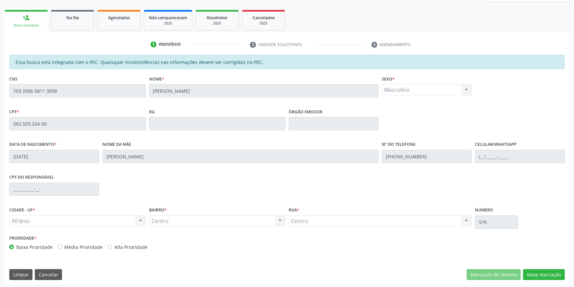
scroll to position [91, 0]
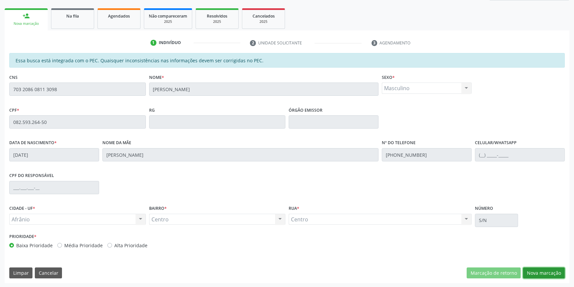
click at [533, 271] on button "Nova marcação" at bounding box center [544, 273] width 42 height 11
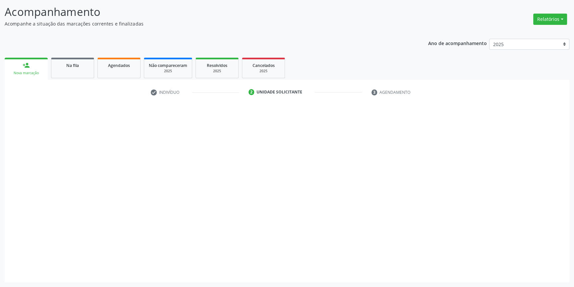
scroll to position [41, 0]
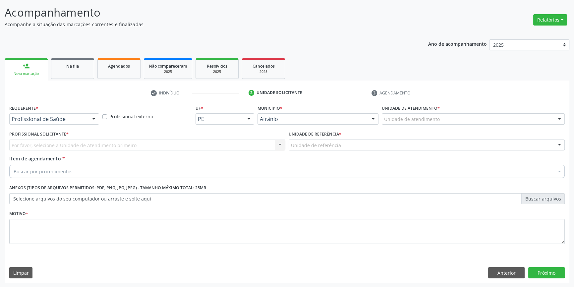
click at [407, 123] on div "Unidade de atendimento" at bounding box center [473, 118] width 183 height 11
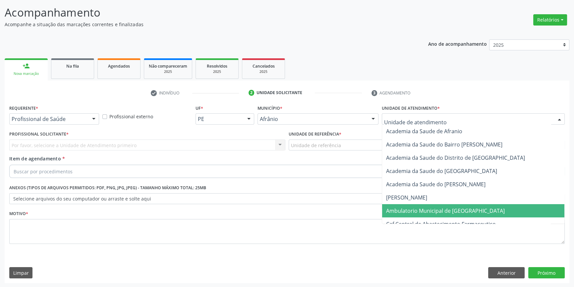
click at [404, 210] on span "Ambulatorio Municipal de [GEOGRAPHIC_DATA]" at bounding box center [445, 210] width 119 height 7
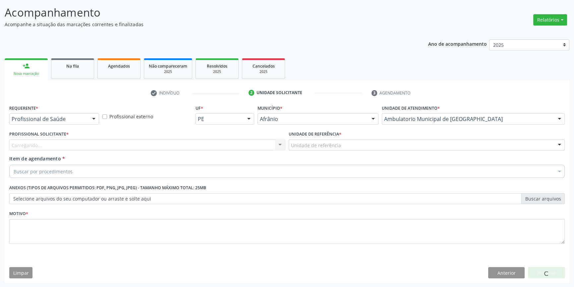
click at [326, 152] on div "Unidade de referência * Unidade de referência ESF de Extrema ESF de Barra das M…" at bounding box center [426, 142] width 279 height 26
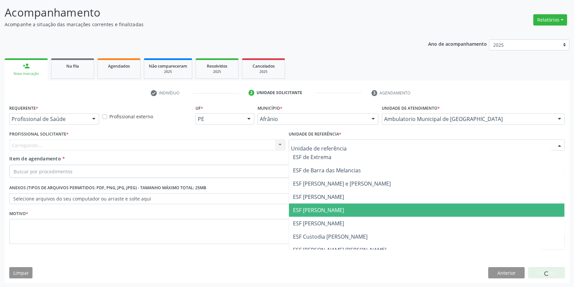
click at [314, 207] on span "ESF [PERSON_NAME]" at bounding box center [318, 210] width 51 height 7
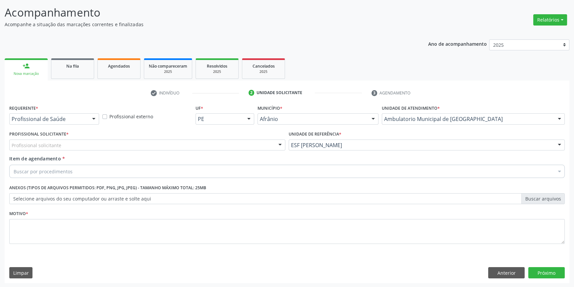
click at [221, 150] on div "Profissional solicitante" at bounding box center [147, 145] width 276 height 11
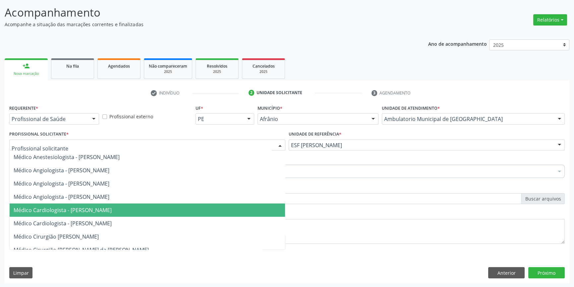
click at [112, 210] on span "Médico Cardiologista - [PERSON_NAME]" at bounding box center [63, 210] width 98 height 7
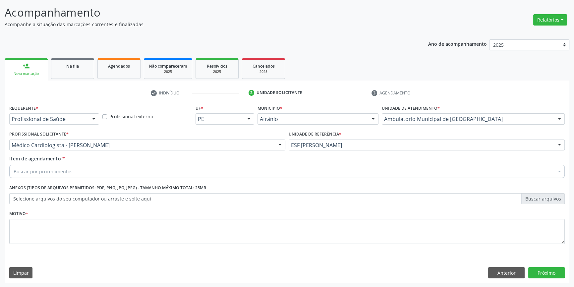
click at [83, 170] on div "Buscar por procedimentos" at bounding box center [287, 171] width 556 height 13
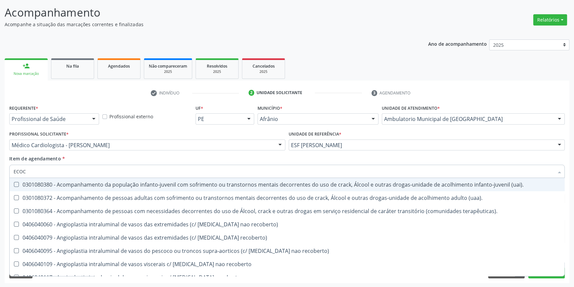
type input "ECOCA"
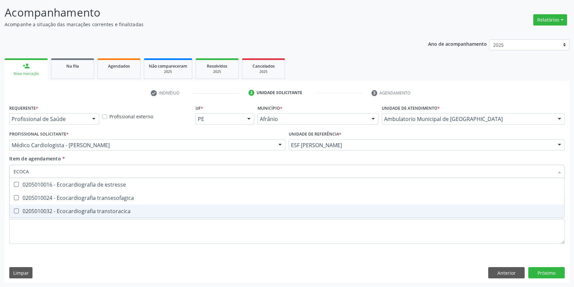
click at [116, 213] on div "0205010032 - Ecocardiografia transtoracica" at bounding box center [287, 211] width 547 height 5
checkbox transtoracica "true"
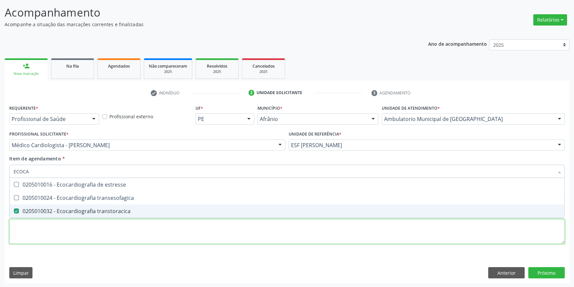
click at [99, 229] on div "Requerente * Profissional de Saúde Profissional de Saúde Paciente Nenhum result…" at bounding box center [287, 178] width 556 height 150
checkbox transesofagica "true"
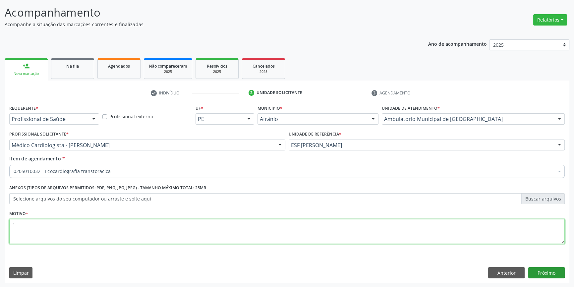
type textarea "'"
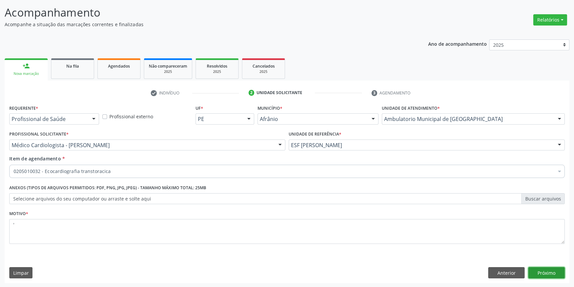
click at [541, 274] on button "Próximo" at bounding box center [546, 272] width 36 height 11
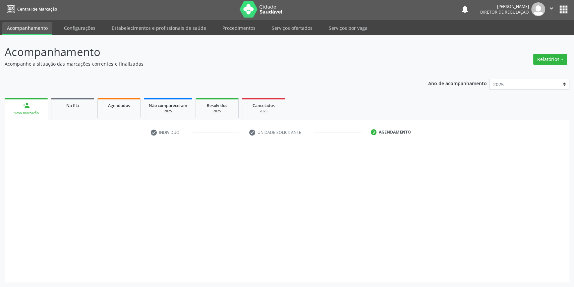
scroll to position [1, 0]
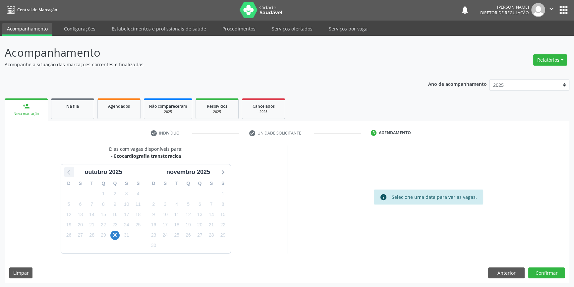
click at [66, 170] on icon at bounding box center [69, 172] width 9 height 9
click at [220, 222] on span "27" at bounding box center [222, 224] width 9 height 9
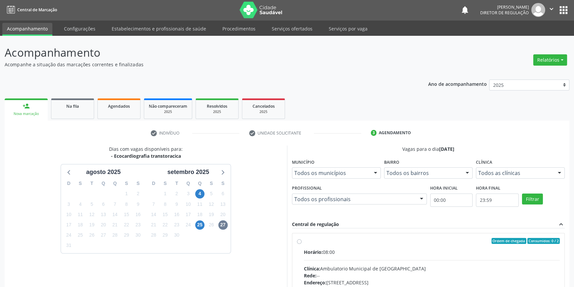
click at [359, 252] on div "Horário: 08:00" at bounding box center [432, 252] width 256 height 7
click at [302, 244] on input "Ordem de chegada Consumidos: 0 / 2 Horário: 08:00 Clínica: Ambulatorio Municipa…" at bounding box center [299, 241] width 5 height 6
radio input "true"
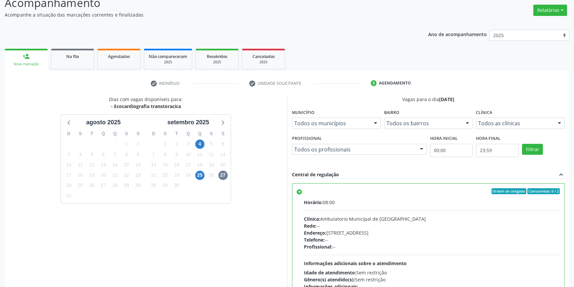
scroll to position [108, 0]
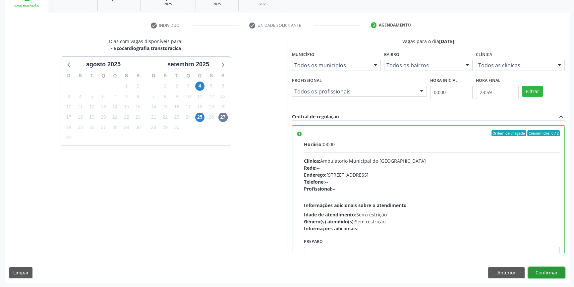
click at [554, 271] on button "Confirmar" at bounding box center [546, 272] width 36 height 11
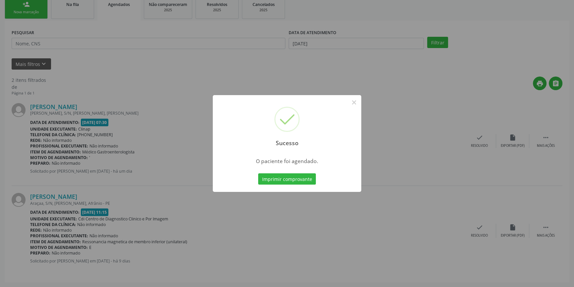
scroll to position [0, 0]
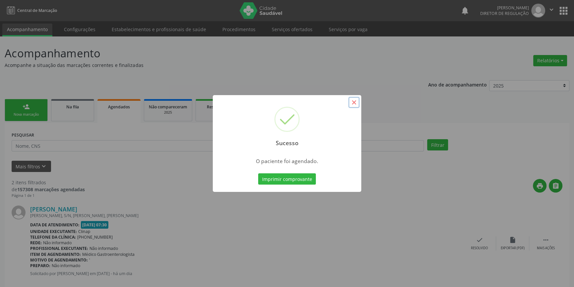
click at [353, 103] on button "×" at bounding box center [353, 102] width 11 height 11
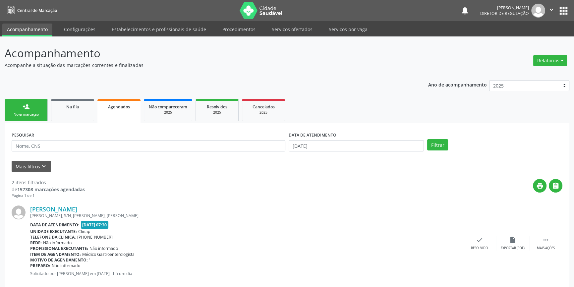
click at [39, 113] on div "Nova marcação" at bounding box center [26, 114] width 33 height 5
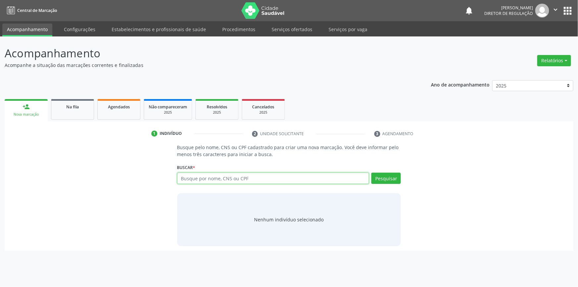
click at [199, 174] on input "text" at bounding box center [273, 178] width 192 height 11
type input "03756966445"
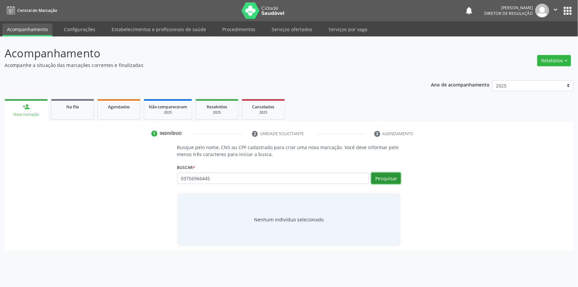
click at [385, 175] on button "Pesquisar" at bounding box center [387, 178] width 30 height 11
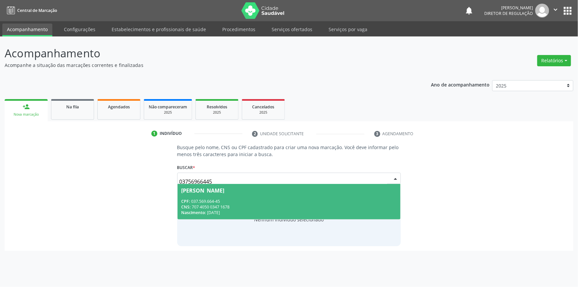
click at [212, 208] on div "CNS: 707 4050 0347 1678" at bounding box center [289, 207] width 215 height 6
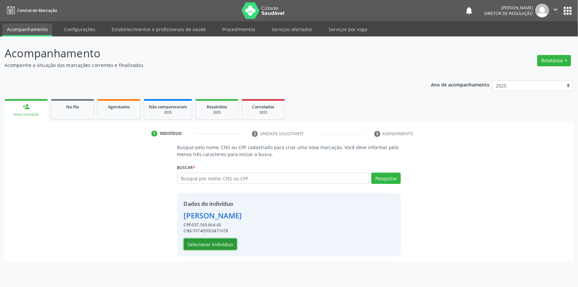
click at [215, 249] on button "Selecionar indivíduo" at bounding box center [210, 244] width 53 height 11
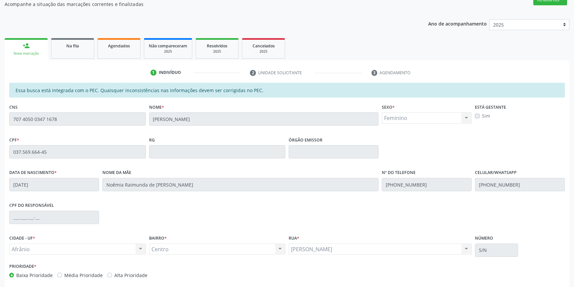
scroll to position [91, 0]
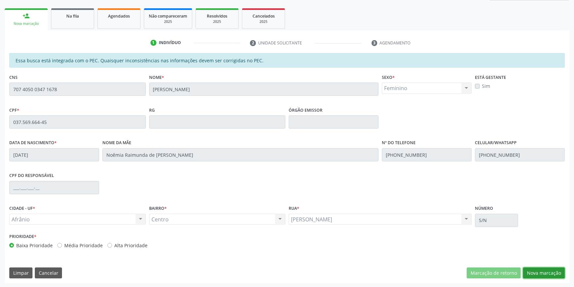
click at [547, 274] on button "Nova marcação" at bounding box center [544, 273] width 42 height 11
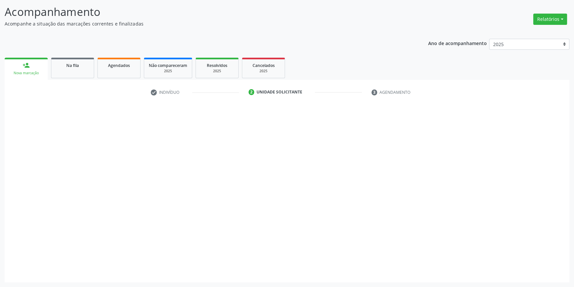
scroll to position [41, 0]
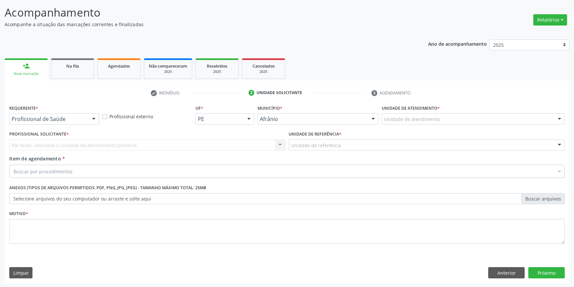
click at [439, 126] on div "Unidade de atendimento * Unidade de atendimento Academia da Saude de Afranio Ac…" at bounding box center [473, 116] width 186 height 26
drag, startPoint x: 440, startPoint y: 123, endPoint x: 439, endPoint y: 132, distance: 9.1
click at [440, 124] on div "Unidade de atendimento Academia da Saude de Afranio Academia da Saude do Bairro…" at bounding box center [473, 118] width 183 height 11
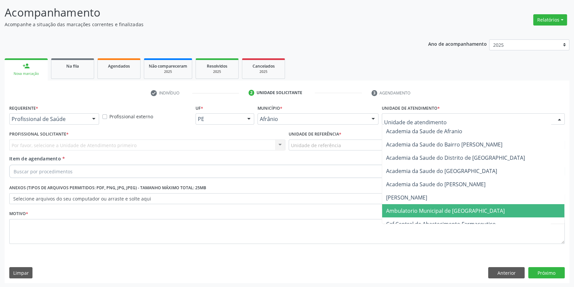
click at [422, 210] on span "Ambulatorio Municipal de [GEOGRAPHIC_DATA]" at bounding box center [445, 210] width 119 height 7
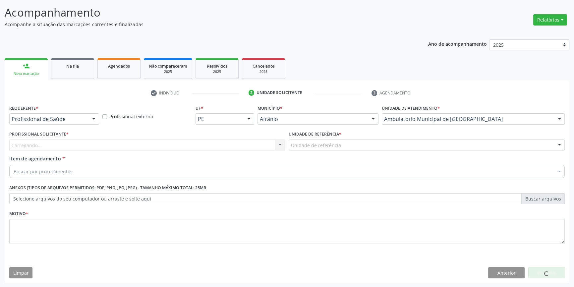
click at [337, 149] on div "Unidade de referência" at bounding box center [427, 145] width 276 height 11
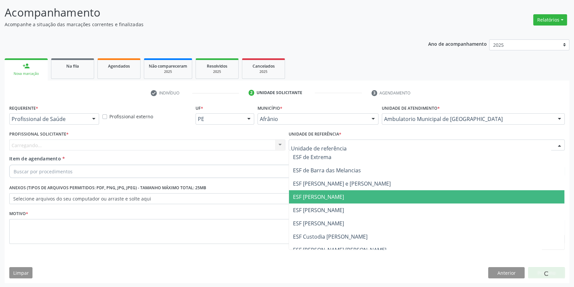
click at [328, 200] on span "ESF [PERSON_NAME]" at bounding box center [318, 196] width 51 height 7
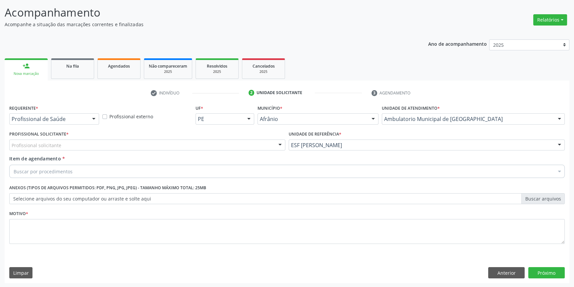
click at [234, 143] on div "Profissional solicitante" at bounding box center [147, 145] width 276 height 11
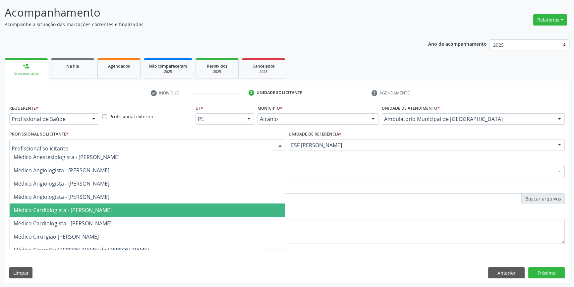
click at [95, 210] on span "Médico Cardiologista - Alysson Rodrigo Ferreira Cavalcanti" at bounding box center [63, 210] width 98 height 7
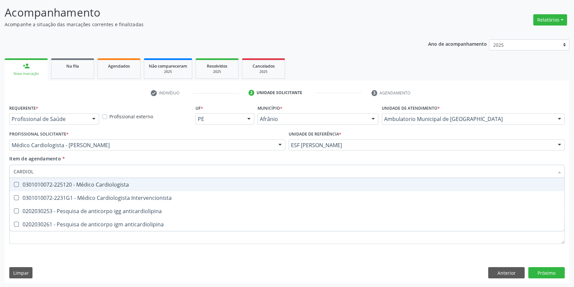
type input "CARDIOLO"
click at [70, 183] on div "0301010072-225120 - Médico Cardiologista" at bounding box center [287, 184] width 547 height 5
checkbox Cardiologista "true"
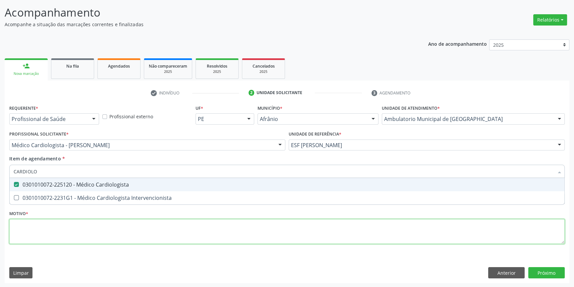
click at [44, 235] on div "Requerente * Profissional de Saúde Profissional de Saúde Paciente Nenhum result…" at bounding box center [287, 178] width 556 height 150
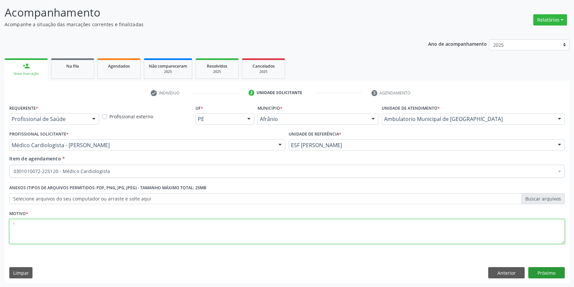
type textarea "'"
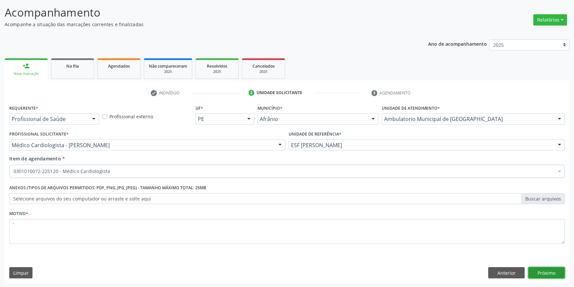
click at [534, 270] on button "Próximo" at bounding box center [546, 272] width 36 height 11
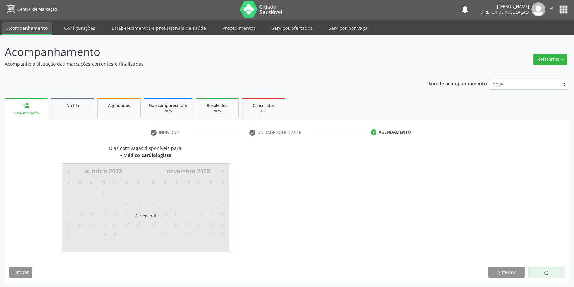
scroll to position [1, 0]
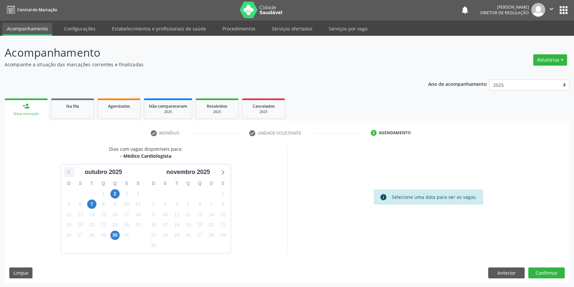
click at [73, 173] on icon at bounding box center [69, 172] width 9 height 9
click at [211, 223] on span "26" at bounding box center [211, 224] width 9 height 9
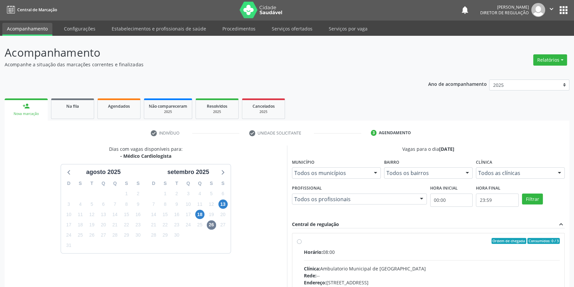
click at [304, 239] on label "Ordem de chegada Consumidos: 0 / 3 Horário: 08:00 Clínica: Ambulatorio Municipa…" at bounding box center [432, 289] width 256 height 102
click at [299, 239] on input "Ordem de chegada Consumidos: 0 / 3 Horário: 08:00 Clínica: Ambulatorio Municipa…" at bounding box center [299, 241] width 5 height 6
radio input "true"
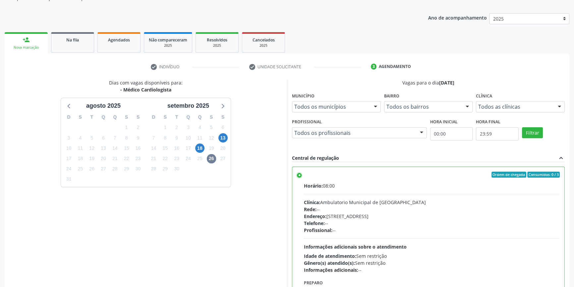
scroll to position [108, 0]
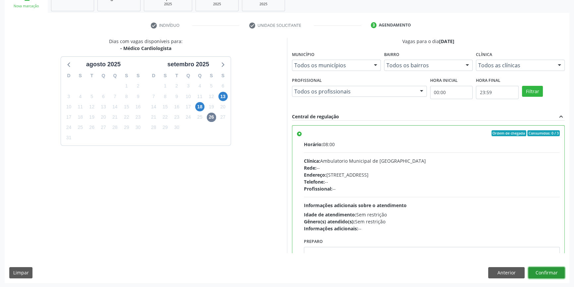
click at [536, 270] on button "Confirmar" at bounding box center [546, 272] width 36 height 11
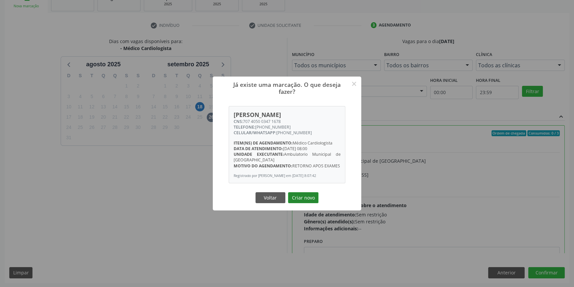
click at [307, 199] on button "Criar novo" at bounding box center [303, 197] width 30 height 11
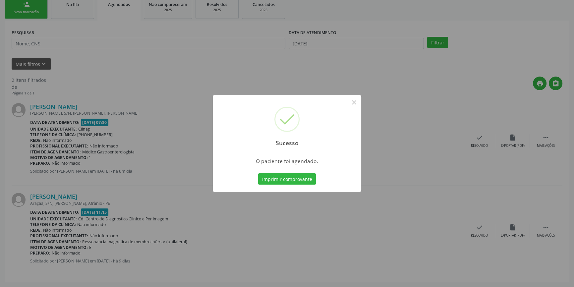
scroll to position [0, 0]
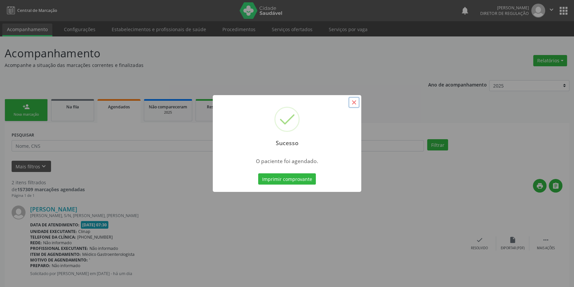
click at [354, 101] on button "×" at bounding box center [353, 102] width 11 height 11
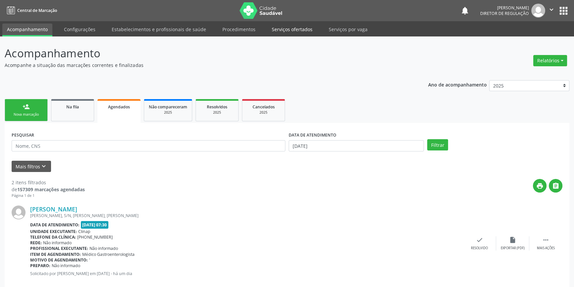
click at [292, 27] on link "Serviços ofertados" at bounding box center [292, 30] width 50 height 12
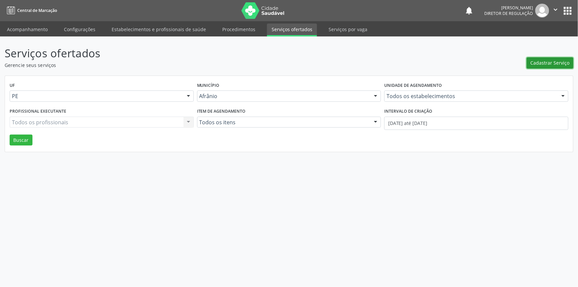
click at [537, 57] on button "Cadastrar Serviço" at bounding box center [550, 62] width 47 height 11
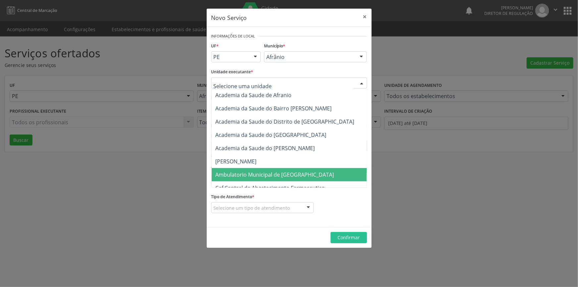
click at [249, 171] on span "Ambulatorio Municipal de [GEOGRAPHIC_DATA]" at bounding box center [275, 174] width 119 height 7
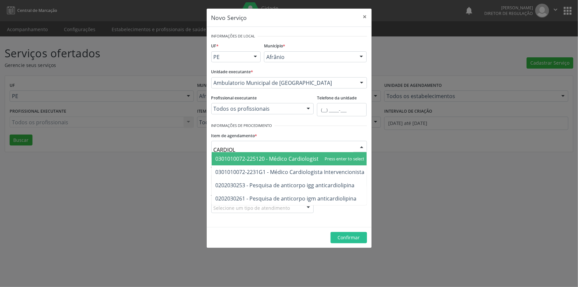
type input "CARDIOLO"
click at [271, 162] on span "0301010072-225120 - Médico Cardiologista" at bounding box center [290, 158] width 157 height 13
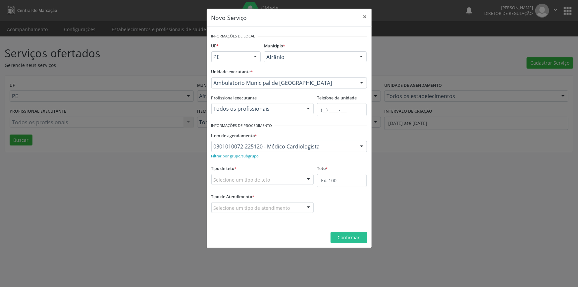
drag, startPoint x: 264, startPoint y: 178, endPoint x: 259, endPoint y: 186, distance: 9.1
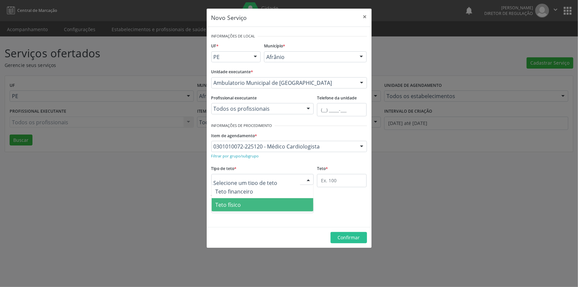
click at [248, 206] on span "Teto físico" at bounding box center [263, 204] width 102 height 13
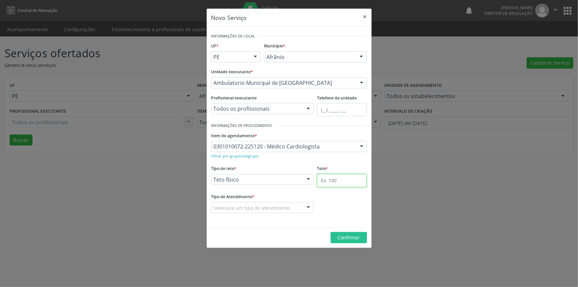
click at [331, 180] on input "text" at bounding box center [342, 180] width 50 height 13
type input "2"
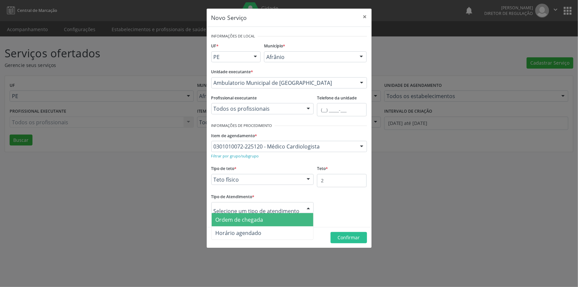
click at [259, 218] on span "Ordem de chegada" at bounding box center [240, 219] width 48 height 7
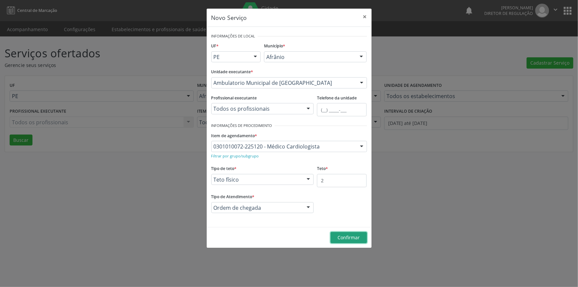
click at [339, 238] on span "Confirmar" at bounding box center [349, 237] width 22 height 6
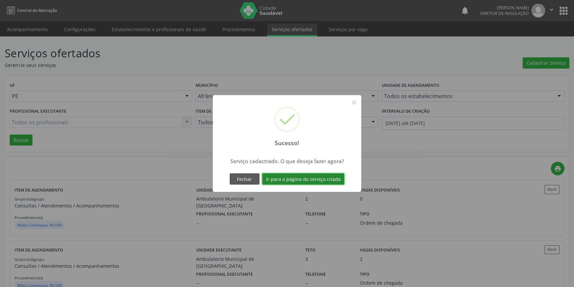
click at [305, 183] on button "Ir para a página do serviço criado" at bounding box center [303, 178] width 82 height 11
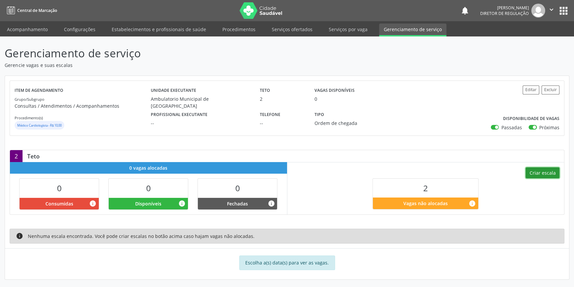
click at [535, 173] on button "Criar escala" at bounding box center [543, 172] width 34 height 11
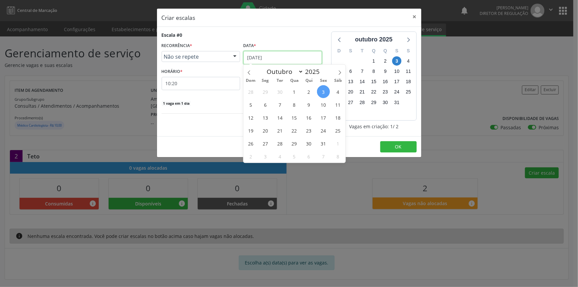
click at [271, 59] on input "[DATE]" at bounding box center [283, 57] width 79 height 13
click at [251, 72] on icon at bounding box center [249, 72] width 5 height 5
select select "8"
click at [311, 130] on span "25" at bounding box center [309, 130] width 13 height 13
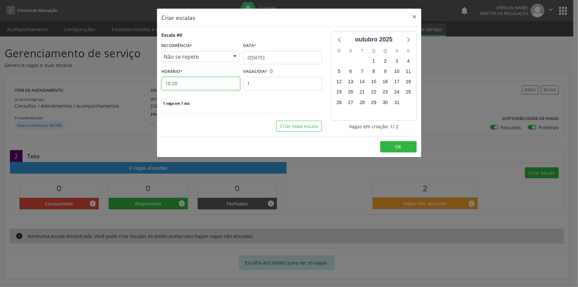
click at [207, 81] on input "10:20" at bounding box center [201, 83] width 79 height 13
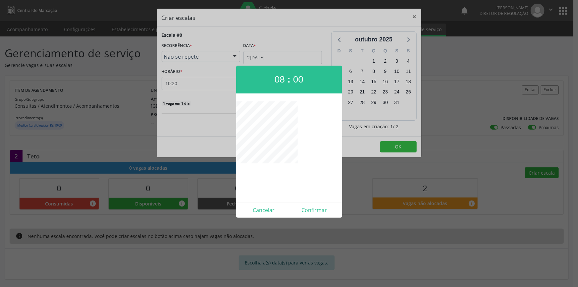
click at [319, 217] on div "Cancelar Confirmar" at bounding box center [289, 210] width 106 height 16
click at [316, 210] on button "Confirmar" at bounding box center [314, 210] width 51 height 11
type input "08:00"
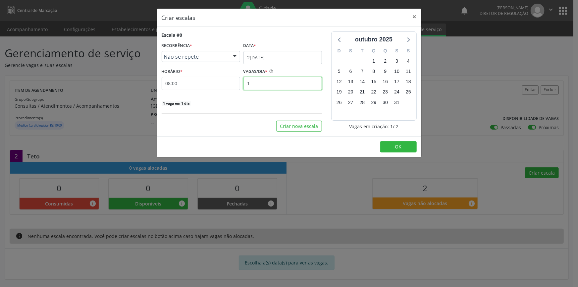
drag, startPoint x: 262, startPoint y: 86, endPoint x: 227, endPoint y: 84, distance: 34.2
click at [228, 84] on div "HORÁRIO * 08:00 VAGAS/DIA * 1" at bounding box center [242, 79] width 164 height 24
type input "2"
click at [401, 145] on span "OK" at bounding box center [398, 147] width 7 height 6
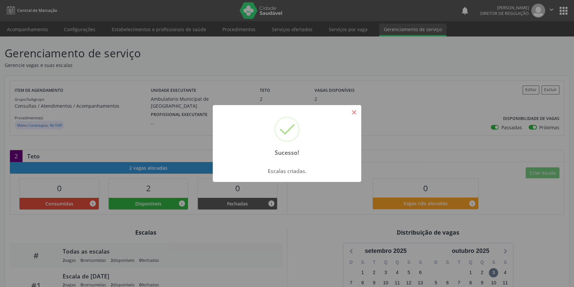
click at [355, 115] on button "×" at bounding box center [353, 112] width 11 height 11
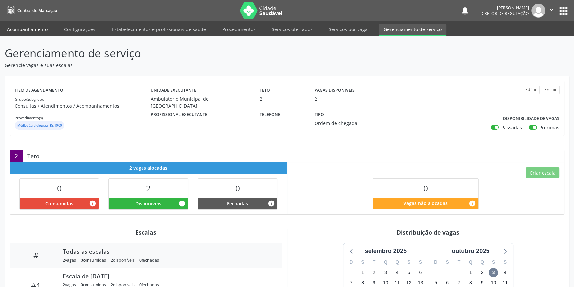
click at [22, 32] on link "Acompanhamento" at bounding box center [27, 30] width 50 height 12
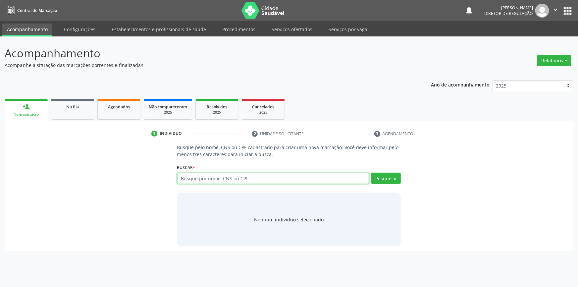
click at [226, 180] on input "text" at bounding box center [273, 178] width 192 height 11
type input "25018183420"
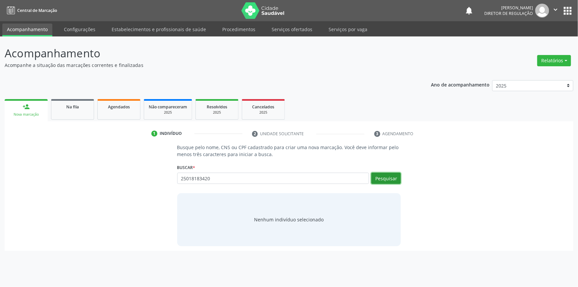
click at [387, 175] on button "Pesquisar" at bounding box center [387, 178] width 30 height 11
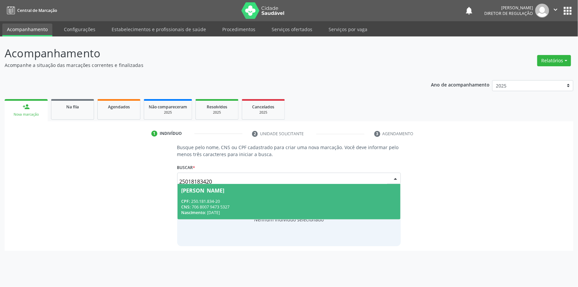
click at [230, 194] on span "Jose Domingos Gomes CPF: 250.181.834-20 CNS: 706 8007 9473 5327 Nascimento: 12/…" at bounding box center [289, 201] width 223 height 35
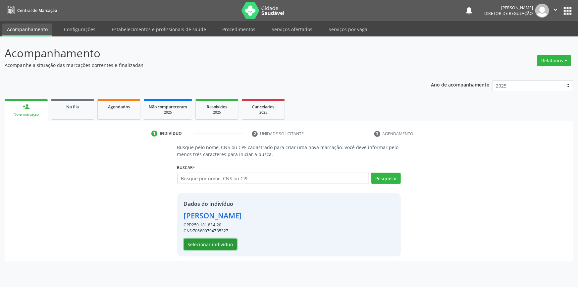
click at [227, 243] on button "Selecionar indivíduo" at bounding box center [210, 244] width 53 height 11
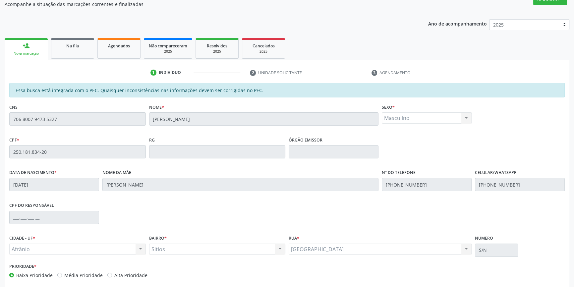
scroll to position [91, 0]
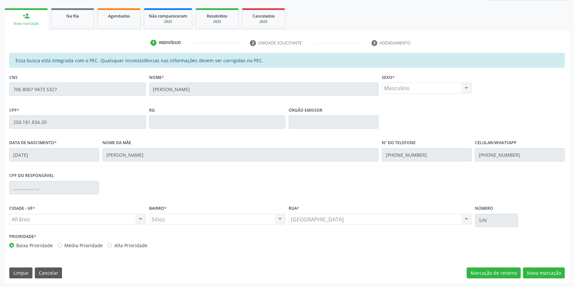
click at [547, 278] on div "Essa busca está integrada com o PEC. Quaisquer inconsistências nas informações …" at bounding box center [287, 168] width 565 height 230
click at [534, 274] on button "Nova marcação" at bounding box center [544, 273] width 42 height 11
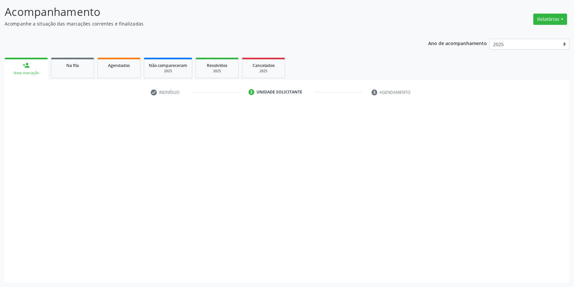
scroll to position [41, 0]
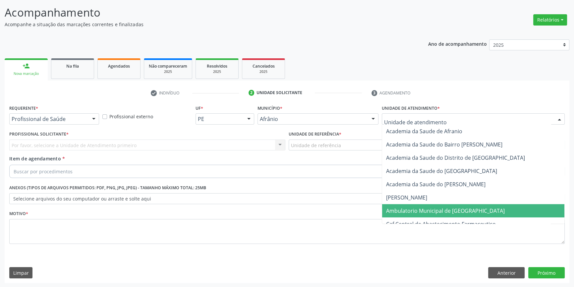
drag, startPoint x: 397, startPoint y: 210, endPoint x: 381, endPoint y: 194, distance: 22.0
click at [397, 210] on span "Ambulatorio Municipal de [GEOGRAPHIC_DATA]" at bounding box center [445, 210] width 119 height 7
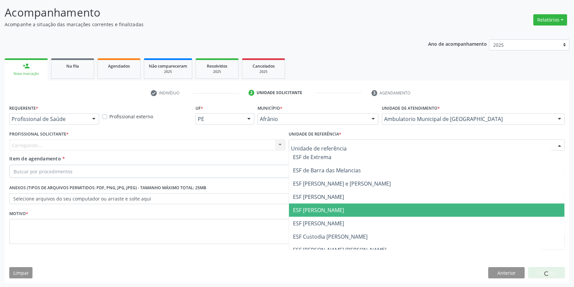
click at [321, 205] on span "ESF [PERSON_NAME]" at bounding box center [426, 210] width 275 height 13
click at [239, 147] on div "Carregando... Nenhum resultado encontrado para: " " Não há nenhuma opção para s…" at bounding box center [147, 145] width 276 height 11
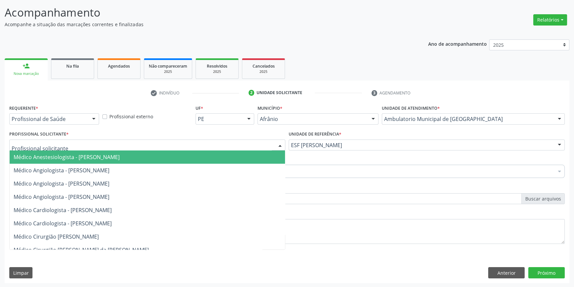
click at [226, 145] on div at bounding box center [147, 145] width 276 height 11
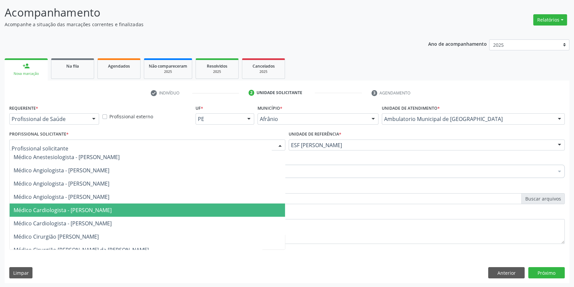
click at [112, 209] on span "Médico Cardiologista - Alysson Rodrigo Ferreira Cavalcanti" at bounding box center [63, 210] width 98 height 7
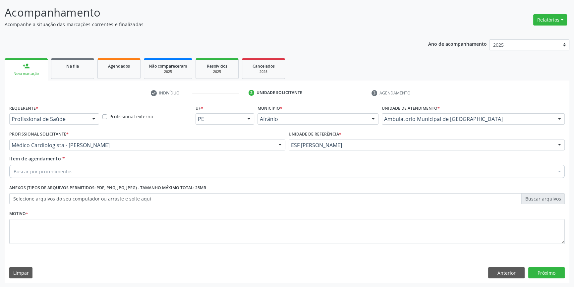
click at [84, 168] on div "Buscar por procedimentos" at bounding box center [287, 171] width 556 height 13
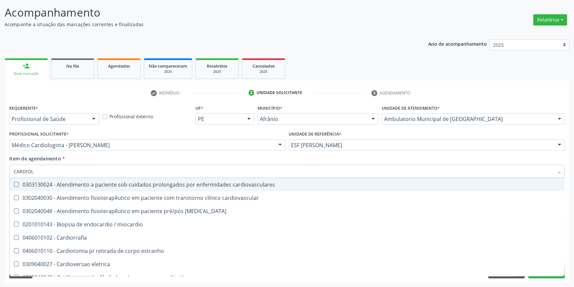
type input "CARDIOLO"
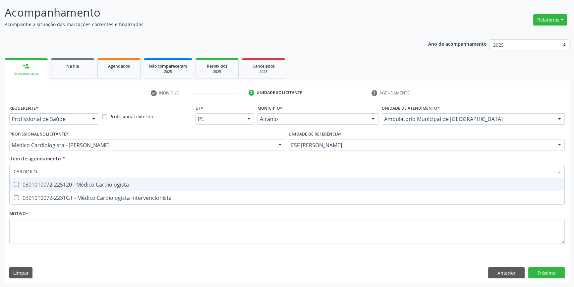
click at [84, 184] on div "0301010072-225120 - Médico Cardiologista" at bounding box center [287, 184] width 547 height 5
checkbox Cardiologista "true"
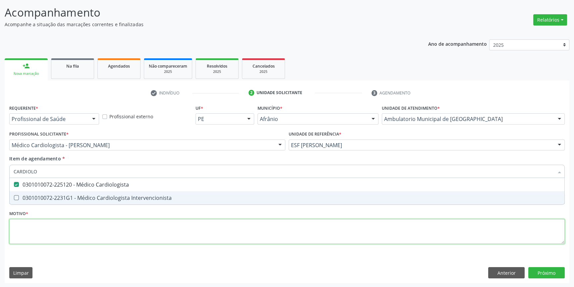
click at [55, 240] on div "Requerente * Profissional de Saúde Profissional de Saúde Paciente Nenhum result…" at bounding box center [287, 178] width 556 height 150
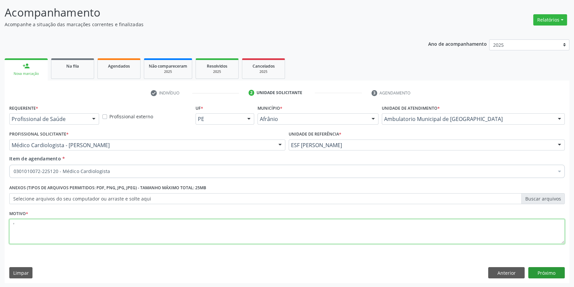
type textarea "'"
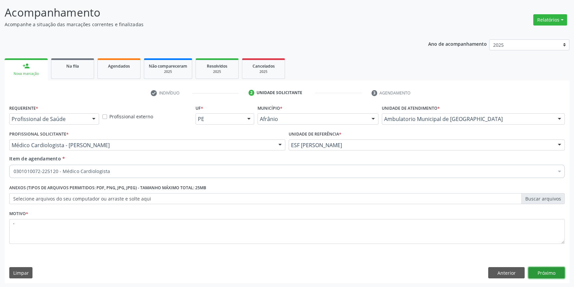
click at [541, 270] on button "Próximo" at bounding box center [546, 272] width 36 height 11
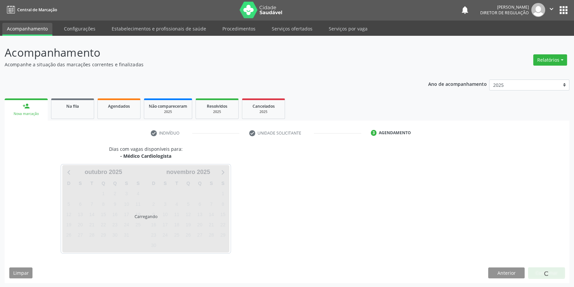
scroll to position [1, 0]
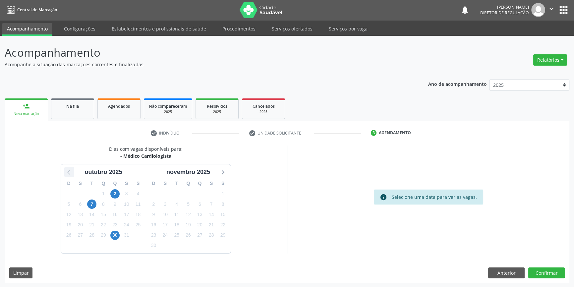
click at [66, 173] on icon at bounding box center [69, 172] width 9 height 9
click at [202, 227] on span "25" at bounding box center [199, 224] width 9 height 9
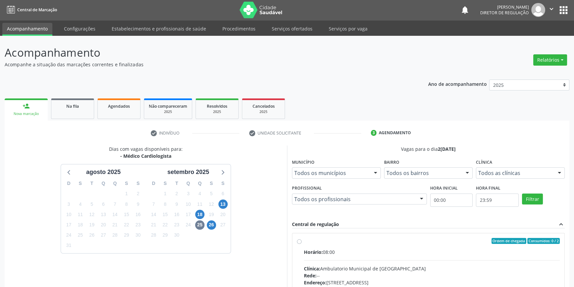
click at [301, 245] on div "Ordem de chegada Consumidos: 0 / 2 Horário: 08:00 Clínica: Ambulatorio Municipa…" at bounding box center [428, 289] width 263 height 102
radio input "true"
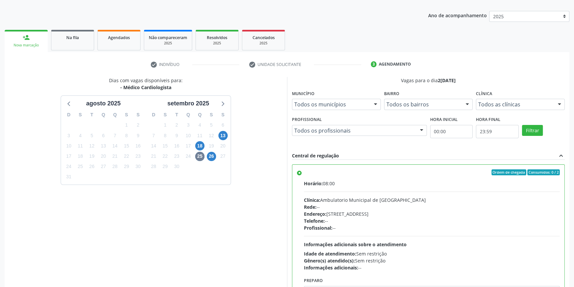
scroll to position [108, 0]
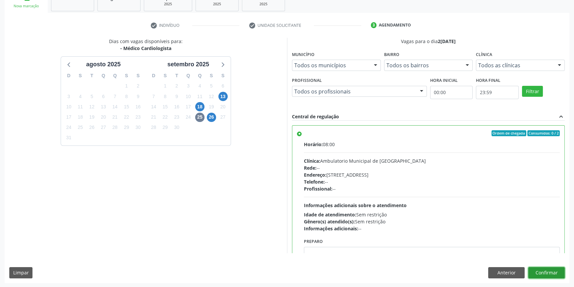
click at [544, 274] on button "Confirmar" at bounding box center [546, 272] width 36 height 11
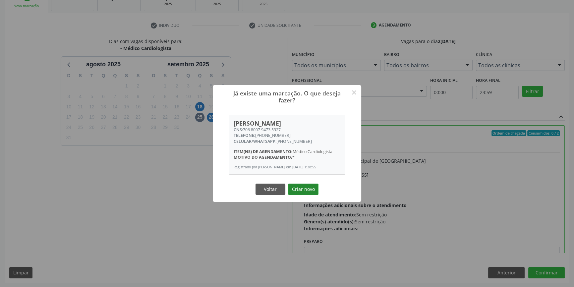
click at [305, 187] on button "Criar novo" at bounding box center [303, 189] width 30 height 11
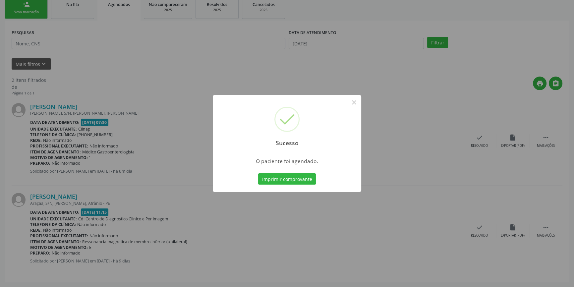
scroll to position [0, 0]
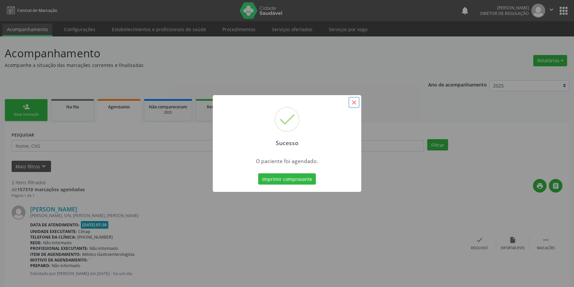
click at [359, 102] on button "×" at bounding box center [353, 102] width 11 height 11
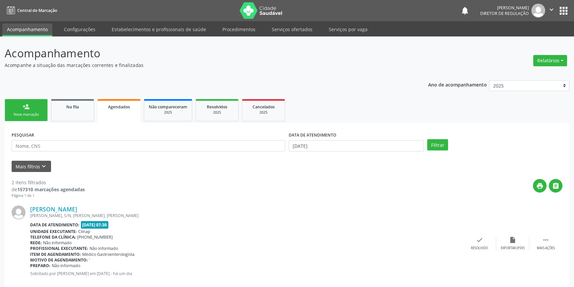
click at [30, 114] on div "Nova marcação" at bounding box center [26, 114] width 33 height 5
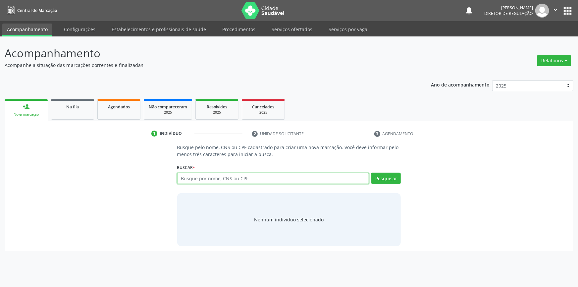
click at [245, 181] on input "text" at bounding box center [273, 178] width 192 height 11
type input "700604991376369"
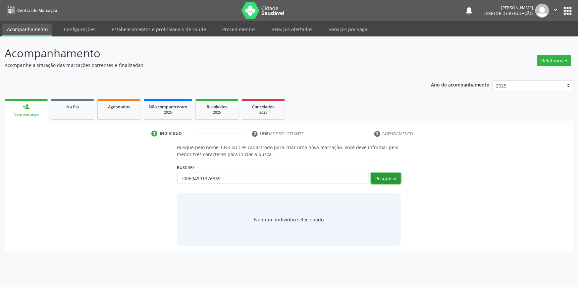
click at [394, 178] on button "Pesquisar" at bounding box center [387, 178] width 30 height 11
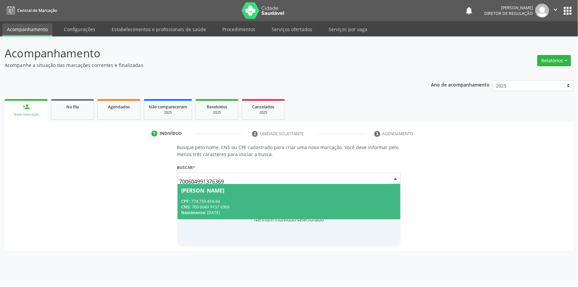
click at [300, 201] on div "CPF: 774.759.414-34" at bounding box center [289, 202] width 215 height 6
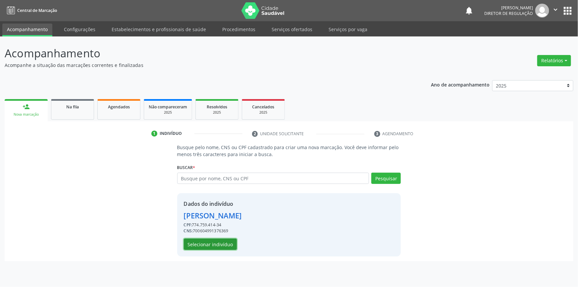
click at [221, 240] on button "Selecionar indivíduo" at bounding box center [210, 244] width 53 height 11
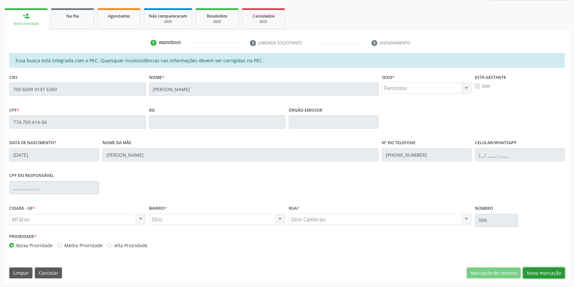
click at [543, 274] on button "Nova marcação" at bounding box center [544, 273] width 42 height 11
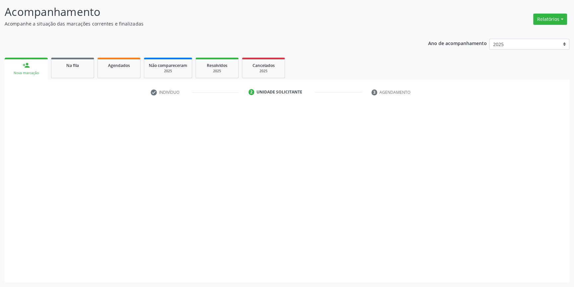
scroll to position [41, 0]
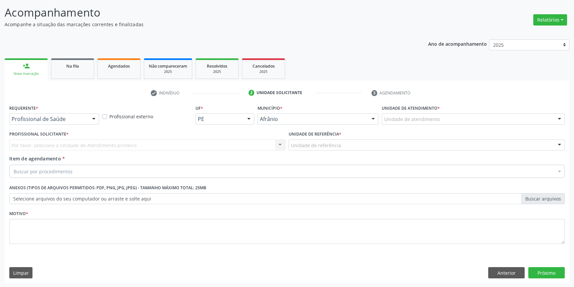
click at [436, 123] on div "Unidade de atendimento" at bounding box center [473, 118] width 183 height 11
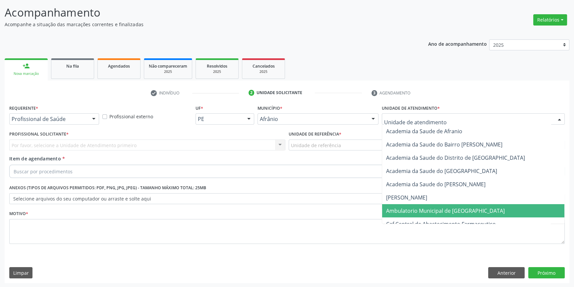
click at [422, 208] on span "Ambulatorio Municipal de [GEOGRAPHIC_DATA]" at bounding box center [445, 210] width 119 height 7
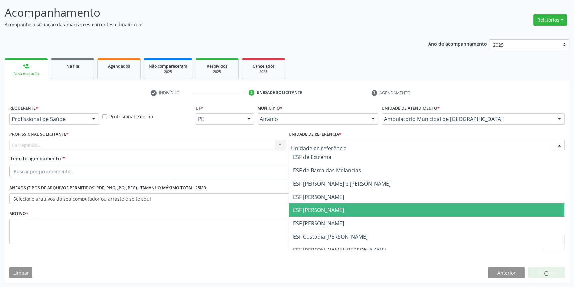
drag, startPoint x: 328, startPoint y: 212, endPoint x: 301, endPoint y: 193, distance: 32.8
click at [328, 210] on span "ESF [PERSON_NAME]" at bounding box center [318, 210] width 51 height 7
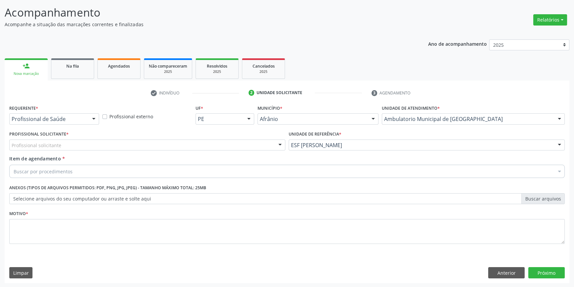
click at [234, 144] on div "Profissional solicitante" at bounding box center [147, 145] width 276 height 11
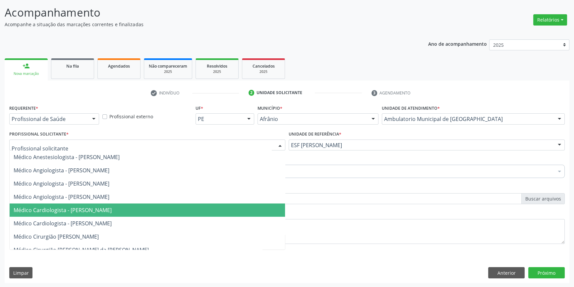
click at [112, 207] on span "Médico Cardiologista - Alysson Rodrigo Ferreira Cavalcanti" at bounding box center [63, 210] width 98 height 7
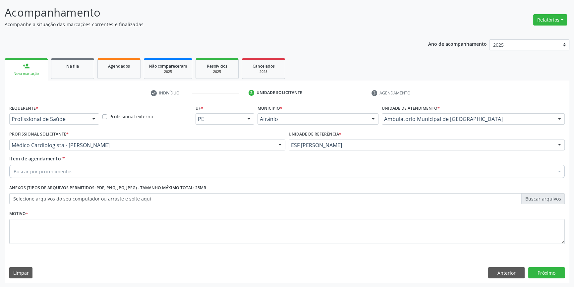
click at [90, 173] on div "Buscar por procedimentos" at bounding box center [287, 171] width 556 height 13
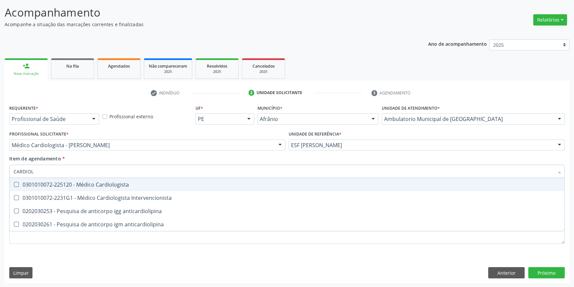
type input "CARDIOLO"
click at [91, 182] on div "0301010072-225120 - Médico Cardiologista" at bounding box center [287, 184] width 547 height 5
checkbox Cardiologista "true"
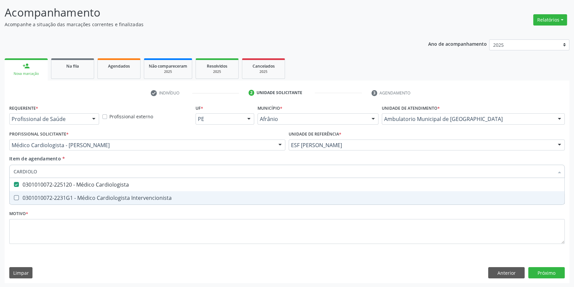
click at [80, 215] on div "Requerente * Profissional de Saúde Profissional de Saúde Paciente Nenhum result…" at bounding box center [287, 178] width 556 height 150
click at [74, 205] on span "0301010072-2231G1 - Médico Cardiologista Intervencionista" at bounding box center [287, 197] width 555 height 13
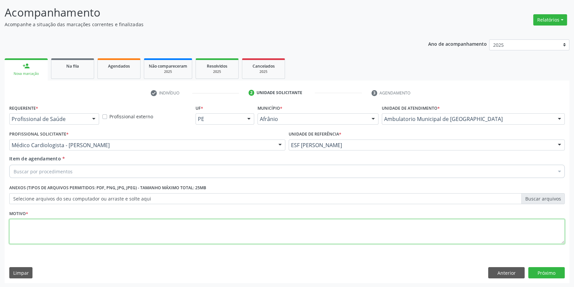
click at [74, 223] on textarea at bounding box center [287, 231] width 556 height 25
type textarea "'"
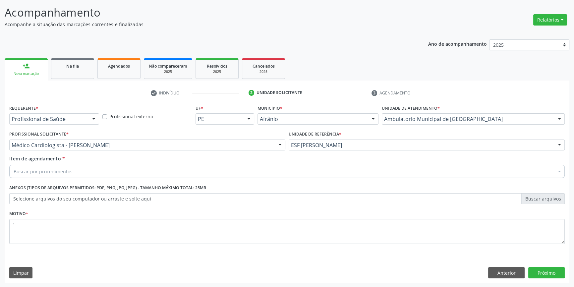
click at [73, 172] on div "Buscar por procedimentos" at bounding box center [287, 171] width 556 height 13
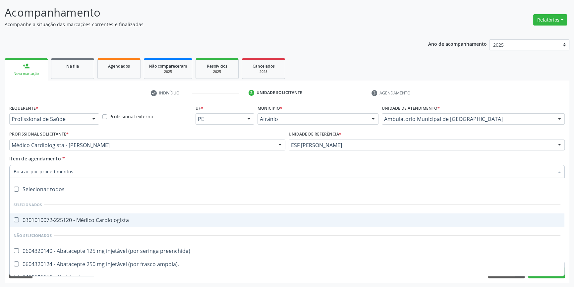
click at [76, 219] on div "0301010072-225120 - Médico Cardiologista" at bounding box center [287, 219] width 547 height 5
checkbox Cardiologista "true"
click at [183, 152] on div "Profissional Solicitante * Médico Cardiologista - Alysson Rodrigo Ferreira Cava…" at bounding box center [147, 142] width 279 height 26
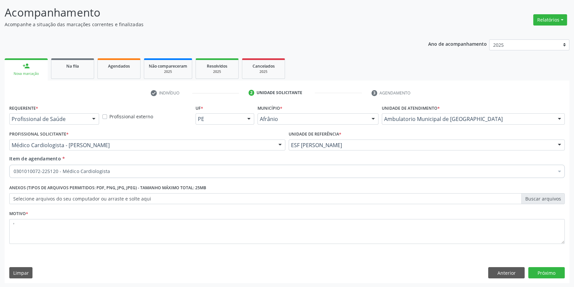
click at [553, 281] on div "Requerente * Profissional de Saúde Profissional de Saúde Paciente Nenhum result…" at bounding box center [287, 193] width 565 height 180
click at [549, 275] on button "Próximo" at bounding box center [546, 272] width 36 height 11
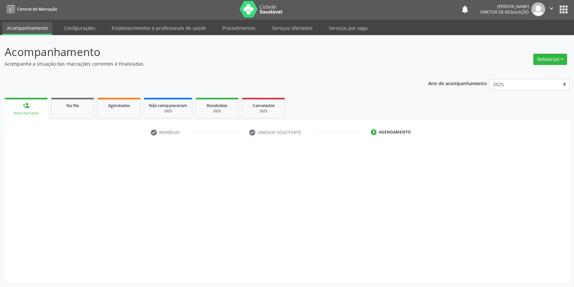
scroll to position [1, 0]
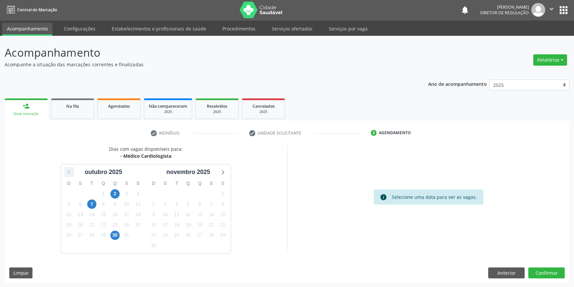
click at [70, 172] on icon at bounding box center [69, 172] width 9 height 9
click at [198, 227] on span "25" at bounding box center [199, 224] width 9 height 9
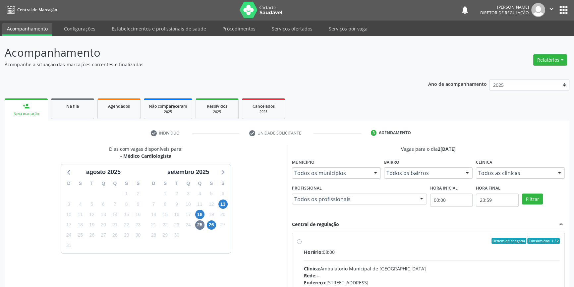
click at [304, 250] on span "Horário:" at bounding box center [313, 252] width 19 height 6
click at [302, 244] on input "Ordem de chegada Consumidos: 1 / 2 Horário: 08:00 Clínica: Ambulatorio Municipa…" at bounding box center [299, 241] width 5 height 6
radio input "true"
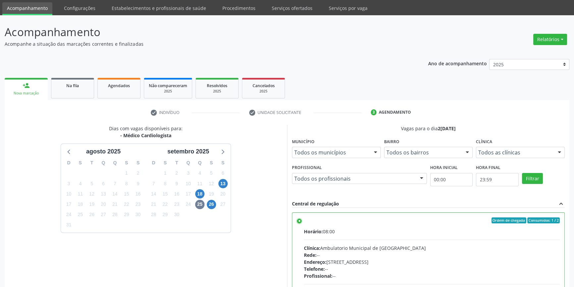
scroll to position [108, 0]
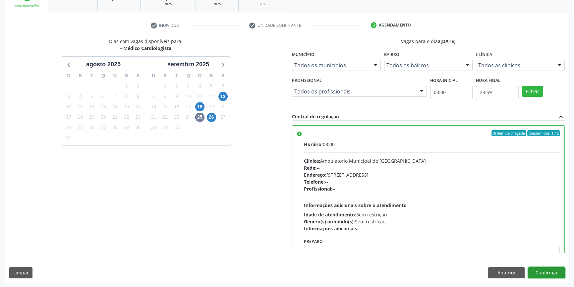
click at [555, 270] on button "Confirmar" at bounding box center [546, 272] width 36 height 11
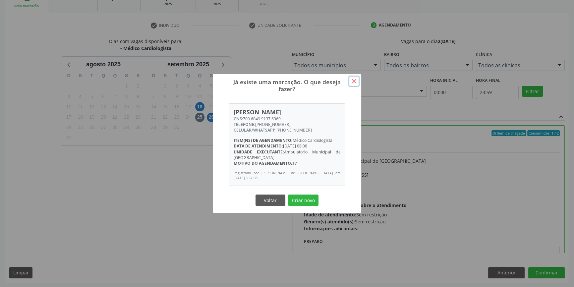
click at [350, 82] on button "×" at bounding box center [353, 81] width 11 height 11
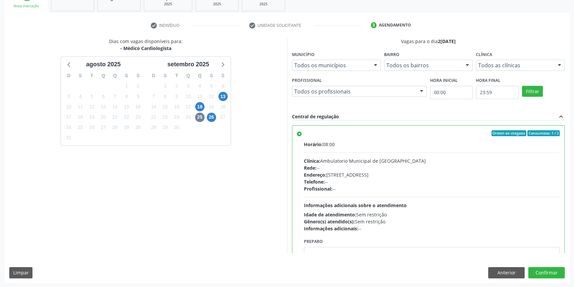
click at [547, 278] on div "Dias com vagas disponíveis para: - Médico Cardiologista agosto 2025 D S T Q Q S…" at bounding box center [287, 160] width 565 height 245
click at [545, 272] on button "Confirmar" at bounding box center [546, 272] width 36 height 11
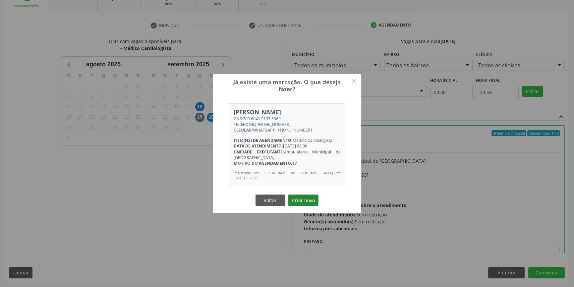
click at [306, 202] on button "Criar novo" at bounding box center [303, 200] width 30 height 11
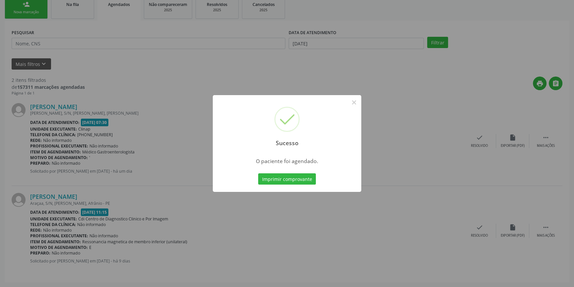
scroll to position [0, 0]
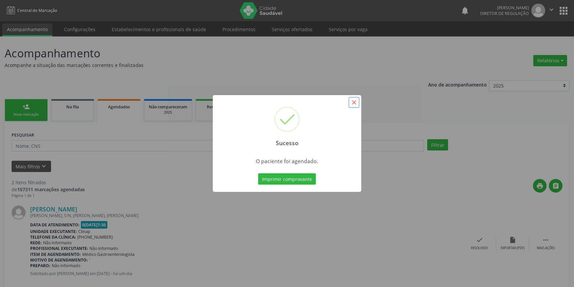
click at [354, 101] on button "×" at bounding box center [353, 102] width 11 height 11
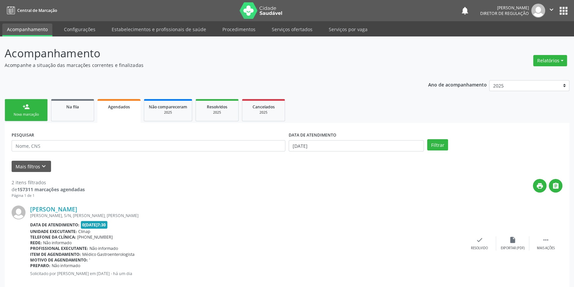
click at [45, 103] on link "person_add Nova marcação" at bounding box center [26, 110] width 43 height 22
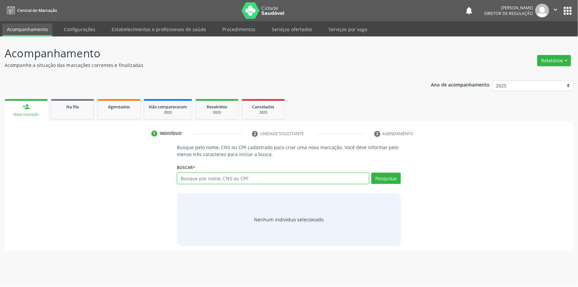
click at [192, 182] on input "text" at bounding box center [273, 178] width 192 height 11
type input "0"
type input "432"
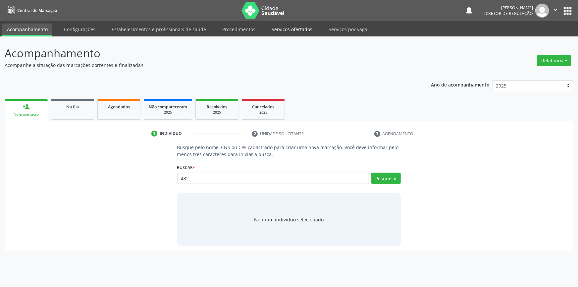
click at [291, 33] on link "Serviços ofertados" at bounding box center [292, 30] width 50 height 12
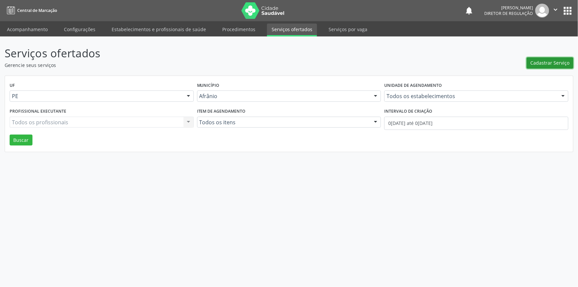
click at [561, 61] on span "Cadastrar Serviço" at bounding box center [550, 62] width 39 height 7
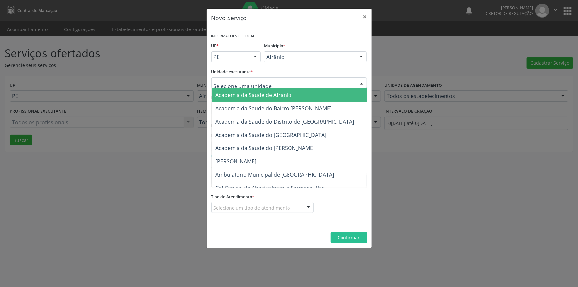
click at [282, 79] on div at bounding box center [290, 82] width 156 height 11
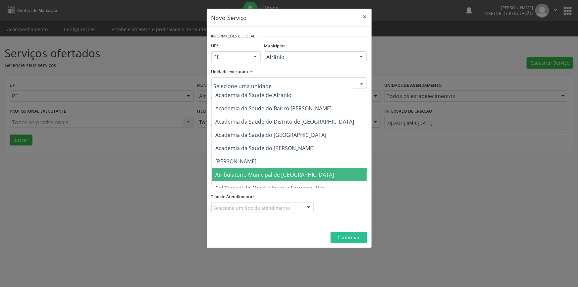
drag, startPoint x: 259, startPoint y: 171, endPoint x: 253, endPoint y: 154, distance: 18.5
click at [259, 171] on span "Ambulatorio Municipal de [GEOGRAPHIC_DATA]" at bounding box center [275, 174] width 119 height 7
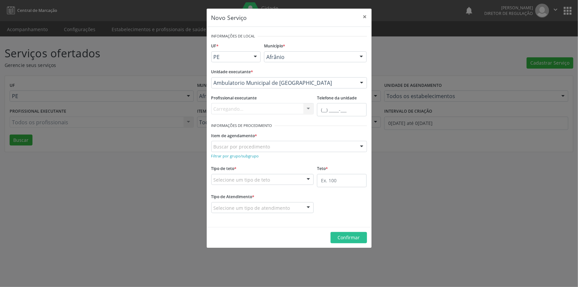
click at [250, 151] on div "Buscar por procedimento" at bounding box center [290, 146] width 156 height 11
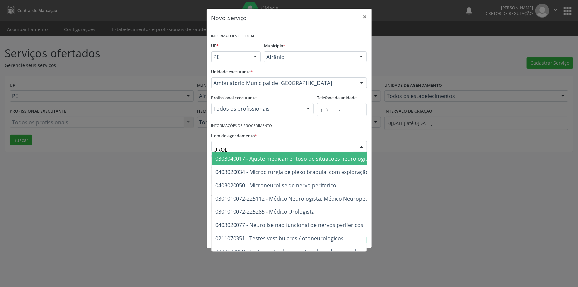
type input "UROLO"
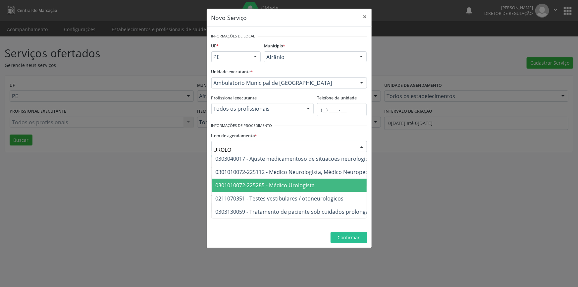
click at [301, 179] on span "0301010072-225285 - Médico Urologista" at bounding box center [337, 185] width 251 height 13
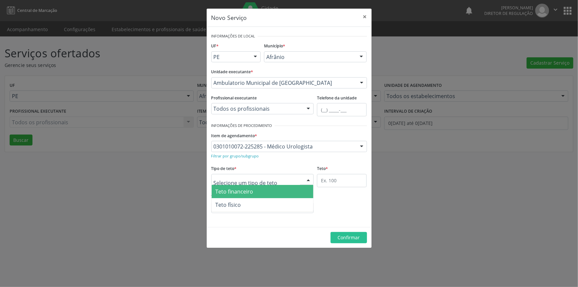
click at [283, 181] on div at bounding box center [263, 179] width 103 height 11
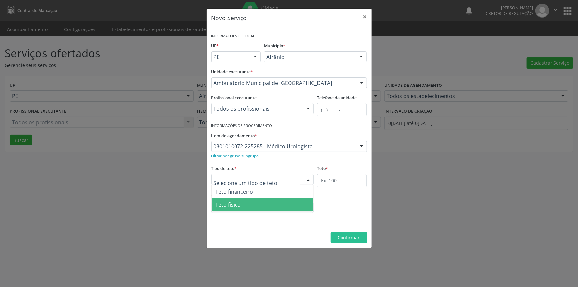
click at [241, 202] on span "Teto físico" at bounding box center [263, 204] width 102 height 13
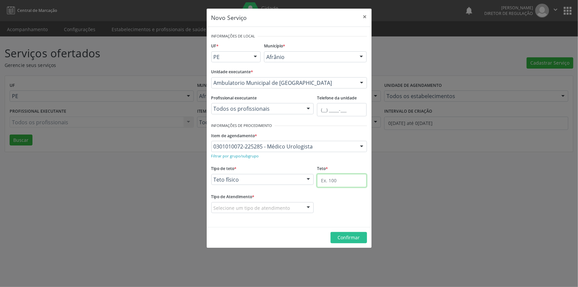
click at [335, 186] on input "text" at bounding box center [342, 180] width 50 height 13
type input "13"
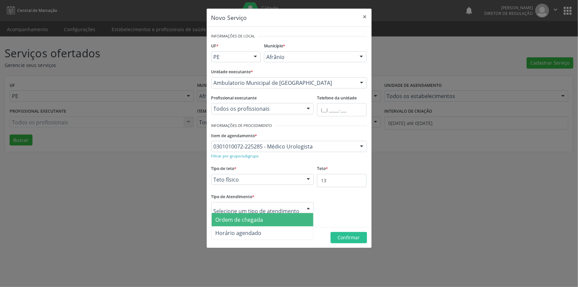
click at [261, 219] on span "Ordem de chegada" at bounding box center [240, 219] width 48 height 7
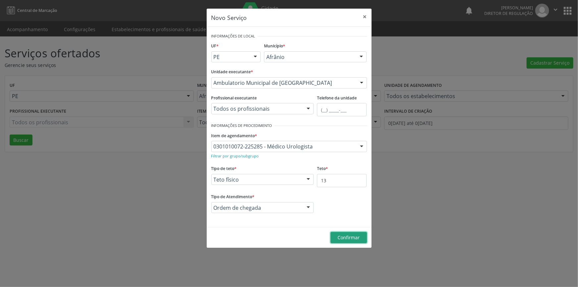
click at [348, 239] on span "Confirmar" at bounding box center [349, 237] width 22 height 6
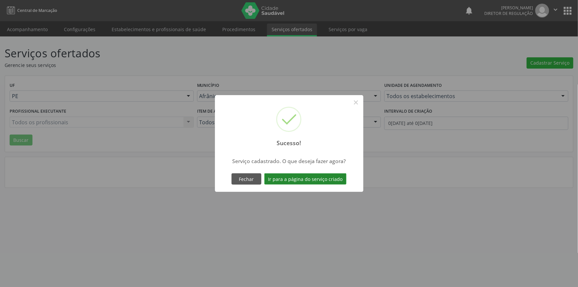
click at [310, 176] on button "Ir para a página do serviço criado" at bounding box center [306, 178] width 82 height 11
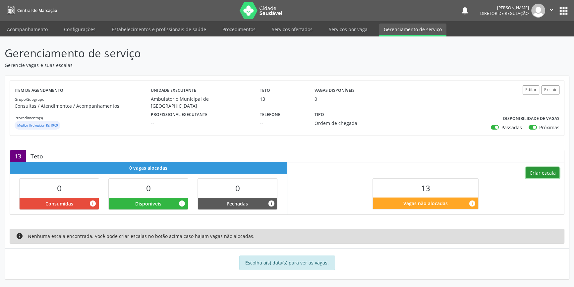
click at [550, 170] on button "Criar escala" at bounding box center [543, 172] width 34 height 11
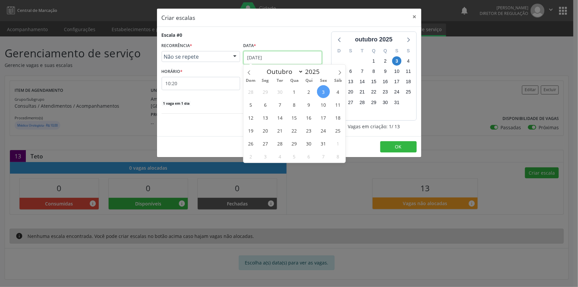
click at [262, 58] on input "[DATE]" at bounding box center [283, 57] width 79 height 13
click at [248, 71] on icon at bounding box center [249, 72] width 5 height 5
select select "8"
click at [343, 136] on div "31 1 2 3 4 5 6 7 8 9 10 11 12 13 14 15 16 17 18 19 20 21 22 23 24 25 26 27 28 2…" at bounding box center [295, 124] width 102 height 78
click at [339, 131] on span "27" at bounding box center [338, 130] width 13 height 13
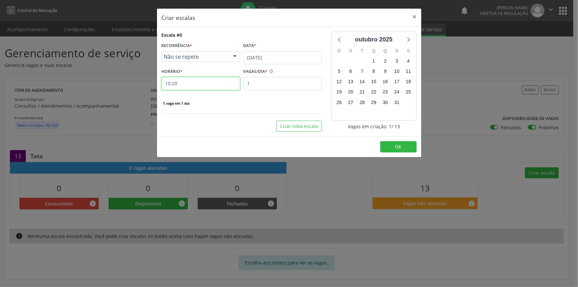
drag, startPoint x: 214, startPoint y: 86, endPoint x: 100, endPoint y: 83, distance: 114.1
click at [100, 83] on div "Criar escalas × Escala #0 RECORRÊNCIA * Não se repete Não se repete Diário/Sema…" at bounding box center [289, 143] width 578 height 287
click at [180, 79] on input "10:20" at bounding box center [201, 83] width 79 height 13
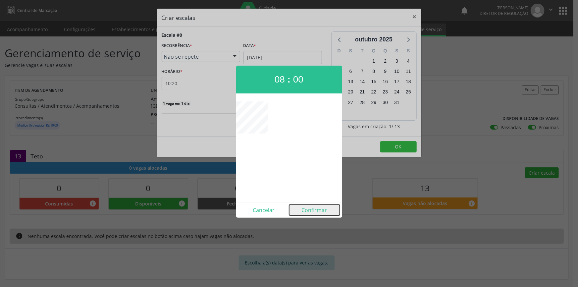
click at [311, 208] on button "Confirmar" at bounding box center [314, 210] width 51 height 11
type input "08:00"
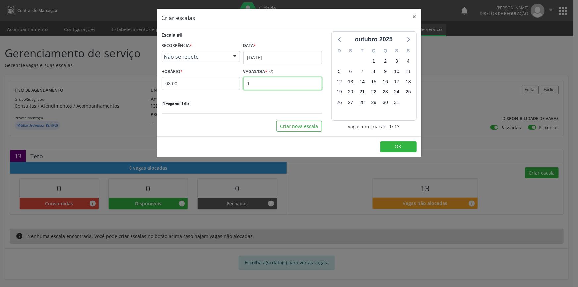
drag, startPoint x: 279, startPoint y: 85, endPoint x: 204, endPoint y: 79, distance: 74.8
click at [204, 79] on div "HORÁRIO * 08:00 VAGAS/DIA * 1" at bounding box center [242, 79] width 164 height 24
type input "13"
click at [386, 149] on button "OK" at bounding box center [399, 146] width 36 height 11
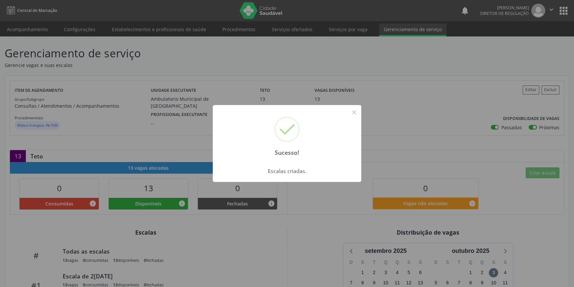
click at [350, 88] on div "Sucesso! × Escalas criadas. OK Cancel" at bounding box center [287, 143] width 574 height 287
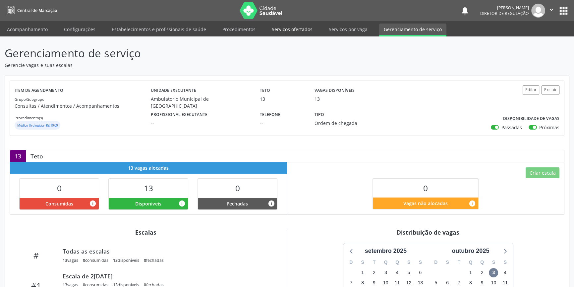
click at [292, 28] on link "Serviços ofertados" at bounding box center [292, 30] width 50 height 12
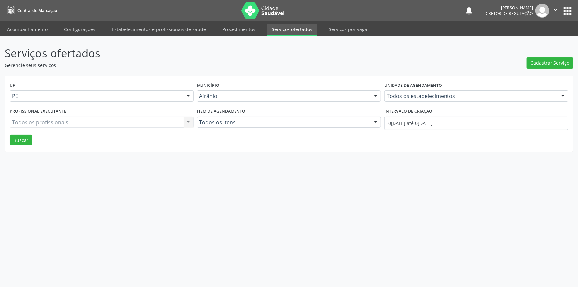
click at [522, 64] on header "Serviços ofertados Gerencie seus serviços Cadastrar Serviço" at bounding box center [289, 57] width 569 height 24
click at [530, 64] on button "Cadastrar Serviço" at bounding box center [550, 62] width 47 height 11
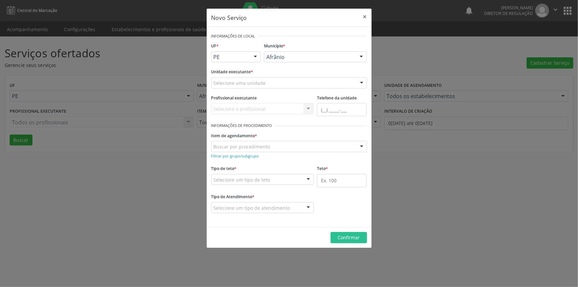
click at [272, 87] on div "Selecione uma unidade" at bounding box center [290, 82] width 156 height 11
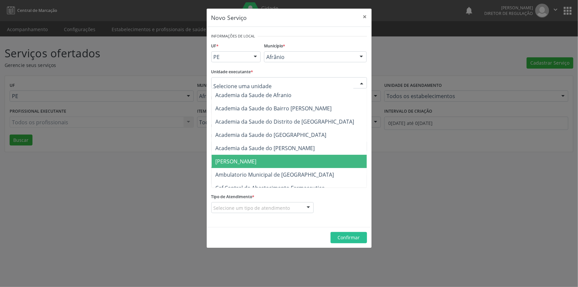
click at [262, 166] on span "[PERSON_NAME]" at bounding box center [293, 161] width 162 height 13
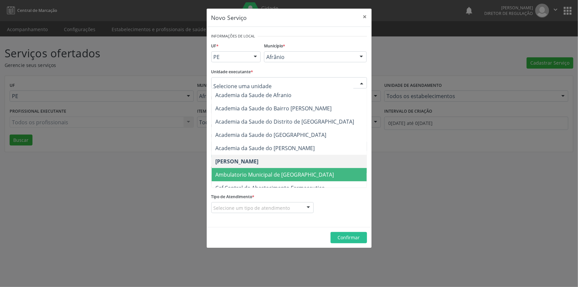
click at [279, 171] on span "Ambulatorio Municipal de [GEOGRAPHIC_DATA]" at bounding box center [275, 174] width 119 height 7
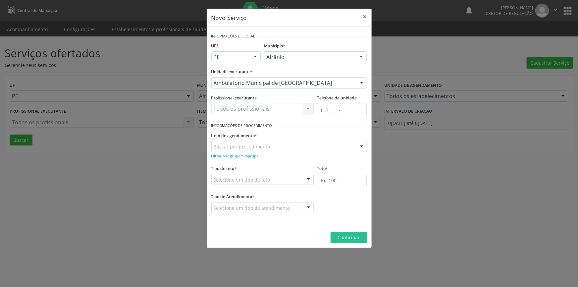
click at [253, 142] on div "Buscar por procedimento" at bounding box center [290, 146] width 156 height 11
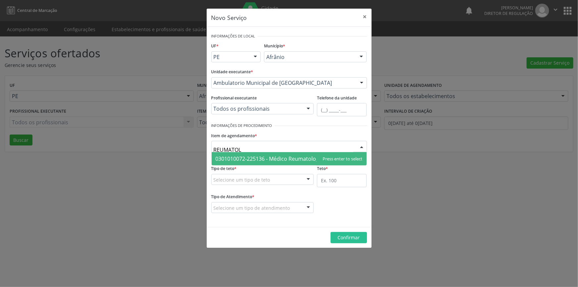
type input "REUMATOLO"
click at [250, 159] on span "0301010072-225136 - Médico Reumatologista" at bounding box center [272, 158] width 113 height 7
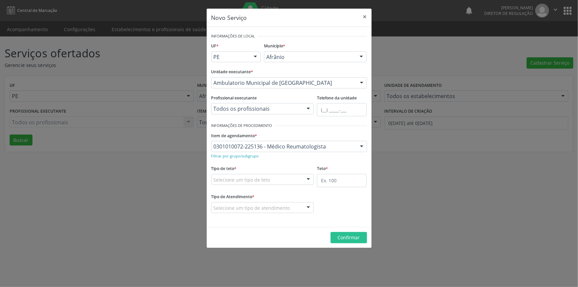
click at [249, 175] on div "Selecione um tipo de teto" at bounding box center [263, 179] width 103 height 11
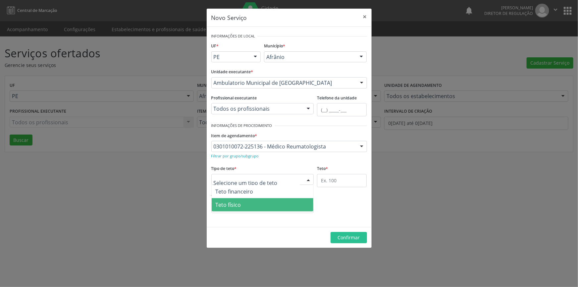
click at [235, 204] on span "Teto físico" at bounding box center [229, 204] width 26 height 7
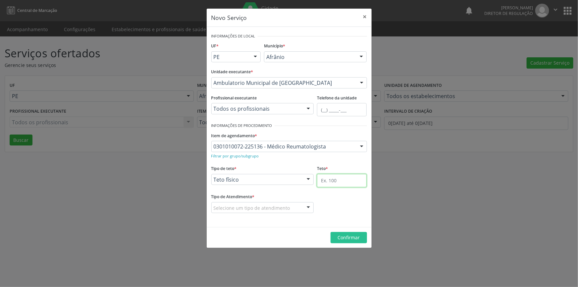
click at [324, 180] on input "text" at bounding box center [342, 180] width 50 height 13
type input "20"
click at [297, 204] on div "Selecione um tipo de atendimento" at bounding box center [263, 207] width 103 height 11
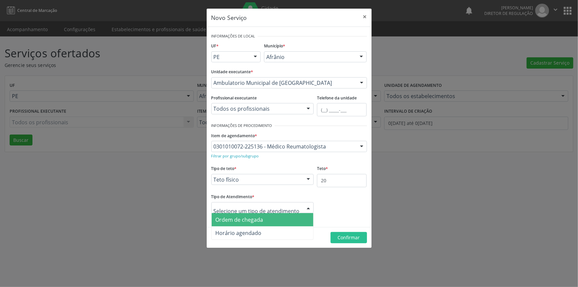
click at [272, 216] on span "Ordem de chegada" at bounding box center [263, 219] width 102 height 13
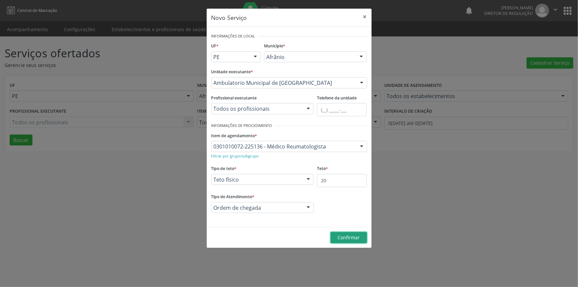
click at [351, 240] on span "Confirmar" at bounding box center [349, 237] width 22 height 6
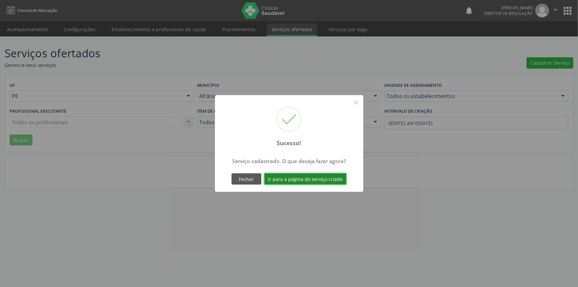
click at [324, 177] on button "Ir para a página do serviço criado" at bounding box center [306, 178] width 82 height 11
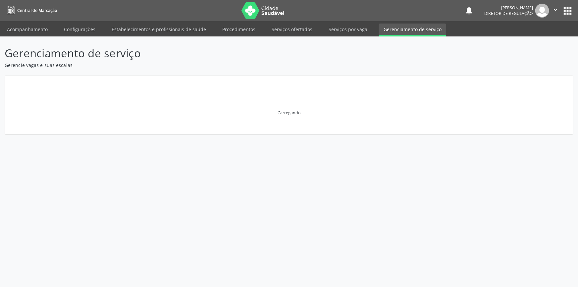
click at [324, 177] on div "Gerenciamento de serviço Gerencie vagas e suas escalas [GEOGRAPHIC_DATA]" at bounding box center [289, 161] width 578 height 251
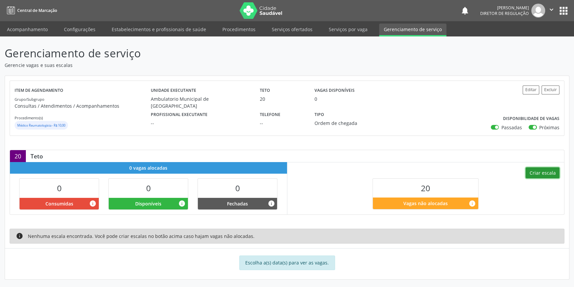
click at [539, 172] on button "Criar escala" at bounding box center [543, 172] width 34 height 11
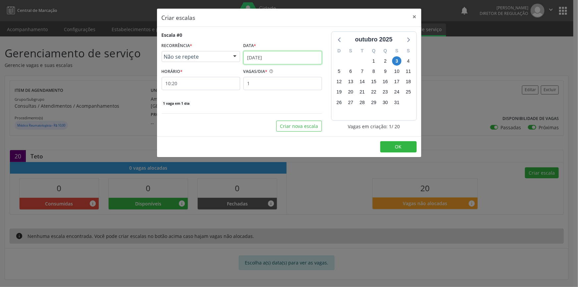
click at [278, 59] on input "[DATE]" at bounding box center [283, 57] width 79 height 13
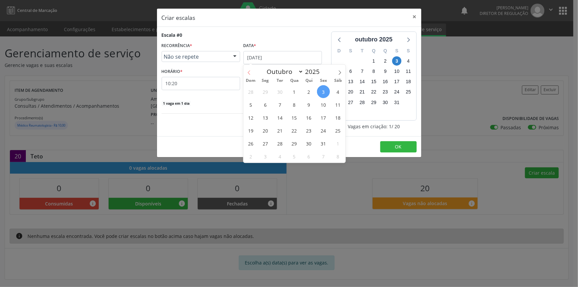
click at [250, 71] on icon at bounding box center [249, 72] width 5 height 5
select select "8"
click at [324, 126] on span "26" at bounding box center [323, 130] width 13 height 13
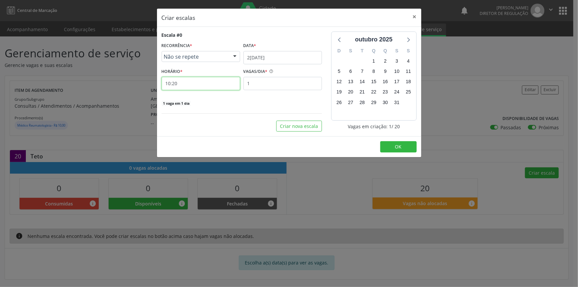
click at [223, 87] on input "10:20" at bounding box center [201, 83] width 79 height 13
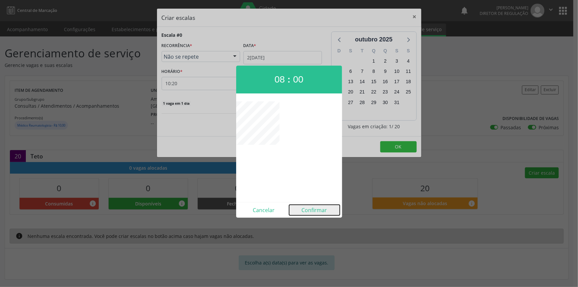
click at [311, 211] on button "Confirmar" at bounding box center [314, 210] width 51 height 11
type input "08:00"
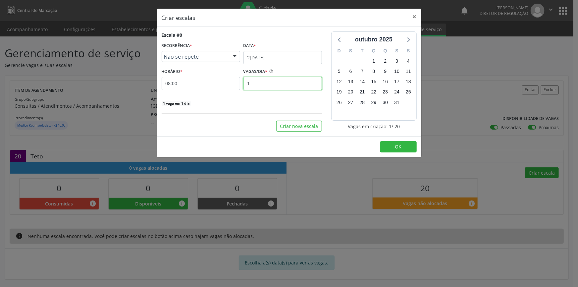
drag, startPoint x: 269, startPoint y: 83, endPoint x: 172, endPoint y: 73, distance: 97.3
click at [193, 76] on div "HORÁRIO * 08:00 VAGAS/DIA * 1" at bounding box center [242, 79] width 164 height 24
type input "20"
click at [397, 144] on span "OK" at bounding box center [398, 147] width 7 height 6
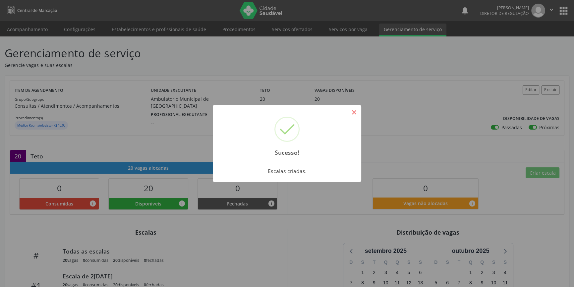
click at [354, 110] on button "×" at bounding box center [353, 112] width 11 height 11
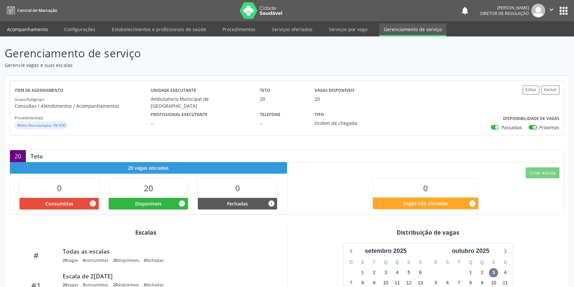
click at [28, 27] on link "Acompanhamento" at bounding box center [27, 30] width 50 height 12
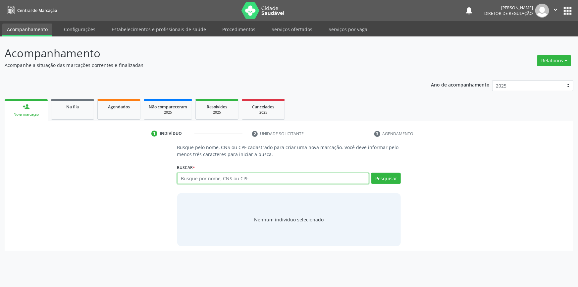
click at [205, 179] on input "text" at bounding box center [273, 178] width 192 height 11
type input "43287026372"
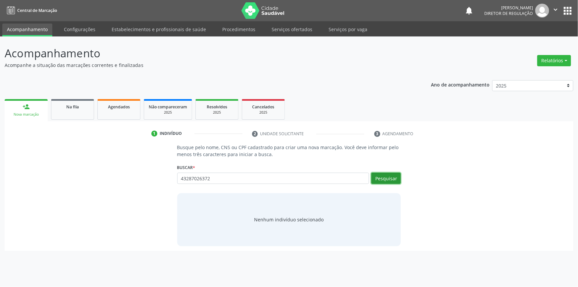
click at [376, 179] on button "Pesquisar" at bounding box center [387, 178] width 30 height 11
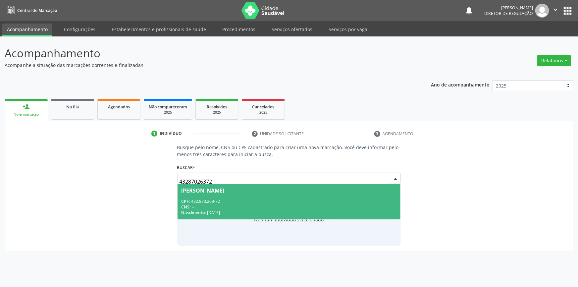
click at [272, 207] on div "CNS: --" at bounding box center [289, 207] width 215 height 6
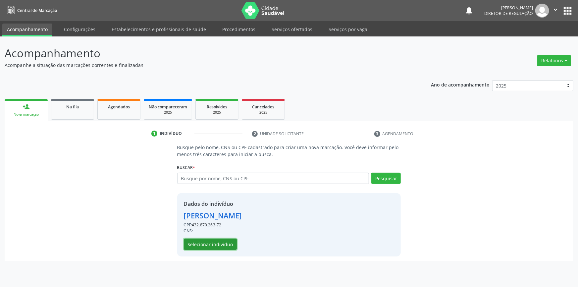
click at [215, 245] on button "Selecionar indivíduo" at bounding box center [210, 244] width 53 height 11
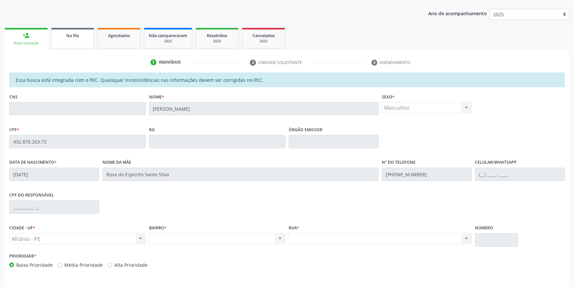
scroll to position [61, 0]
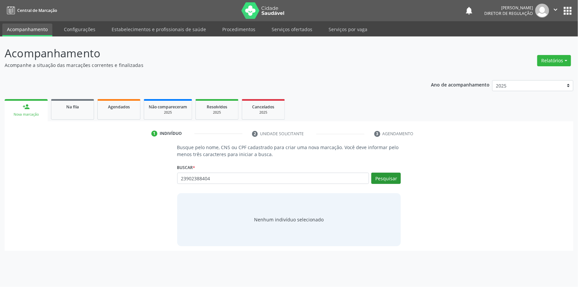
type input "23902388404"
click at [385, 182] on button "Pesquisar" at bounding box center [387, 178] width 30 height 11
click at [73, 111] on link "Na fila" at bounding box center [72, 109] width 43 height 21
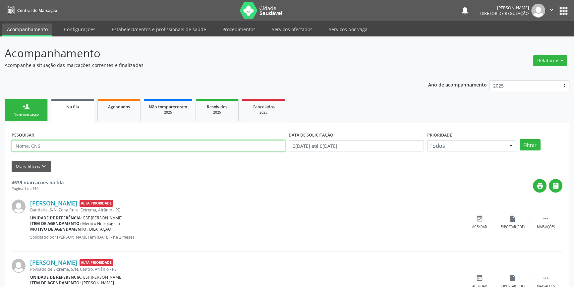
click at [119, 144] on input "text" at bounding box center [149, 145] width 274 height 11
click at [528, 147] on button "Filtrar" at bounding box center [530, 144] width 21 height 11
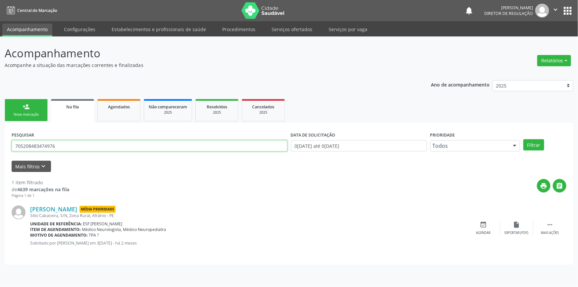
drag, startPoint x: 70, startPoint y: 147, endPoint x: 0, endPoint y: 130, distance: 71.6
click at [0, 130] on div "Acompanhamento Acompanhe a situação das marcações correntes e finalizadas Relat…" at bounding box center [289, 161] width 578 height 251
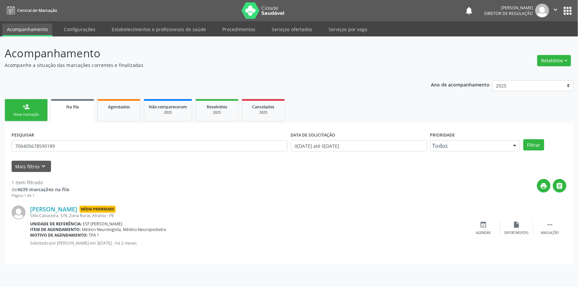
click at [534, 151] on div "PESQUISAR 706405678590189 DATA DE SOLICITAÇÃO [DATE] até [DATE] Prioridade Todo…" at bounding box center [289, 143] width 559 height 26
click at [534, 149] on button "Filtrar" at bounding box center [534, 144] width 21 height 11
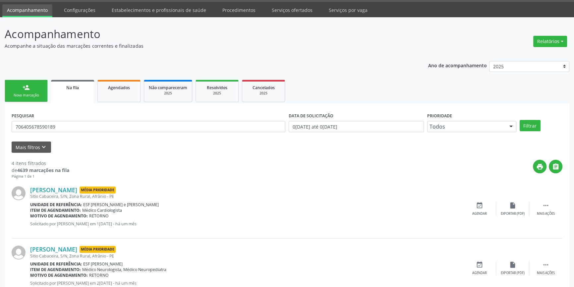
scroll to position [30, 0]
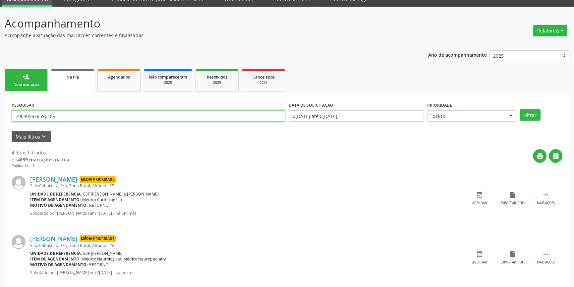
drag, startPoint x: 67, startPoint y: 111, endPoint x: 244, endPoint y: 67, distance: 183.2
click at [0, 121] on div "Acompanhamento Acompanhe a situação das marcações correntes e finalizadas Relat…" at bounding box center [287, 212] width 574 height 411
type input "701405613402433"
click at [527, 114] on button "Filtrar" at bounding box center [530, 114] width 21 height 11
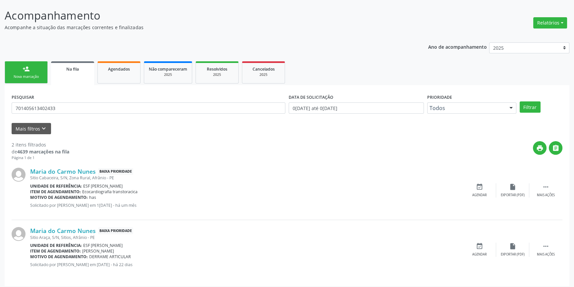
scroll to position [41, 0]
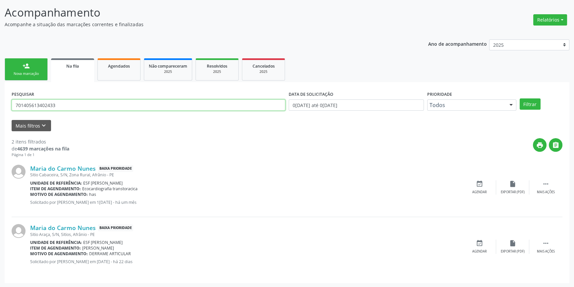
drag, startPoint x: 83, startPoint y: 100, endPoint x: 18, endPoint y: 97, distance: 65.1
click at [0, 98] on div "Acompanhamento Acompanhe a situação das marcações correntes e finalizadas Relat…" at bounding box center [287, 142] width 574 height 292
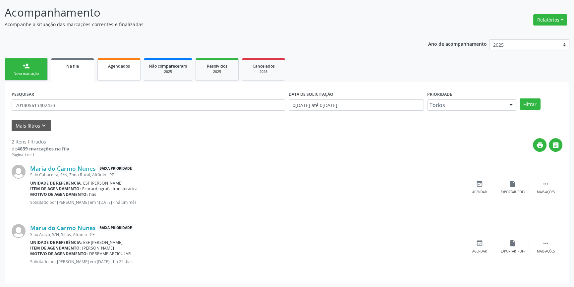
click at [119, 68] on span "Agendados" at bounding box center [119, 66] width 22 height 6
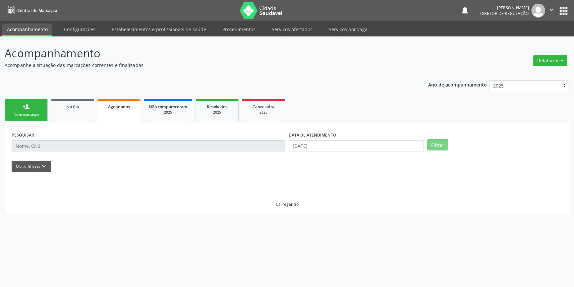
scroll to position [0, 0]
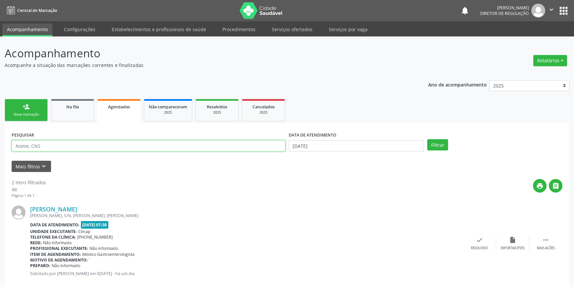
click at [86, 146] on input "text" at bounding box center [149, 145] width 274 height 11
paste input "701405613402433"
type input "701405613402433"
click at [361, 143] on input "03/10/2025" at bounding box center [356, 145] width 135 height 11
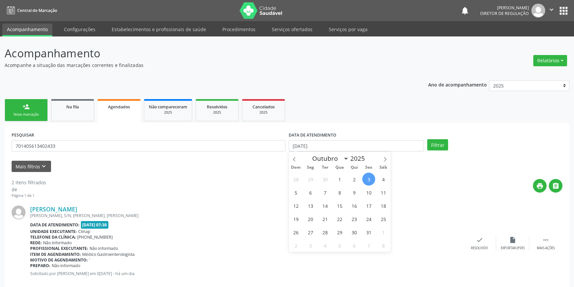
click at [363, 176] on span "3" at bounding box center [368, 179] width 13 height 13
type input "03/10/2025"
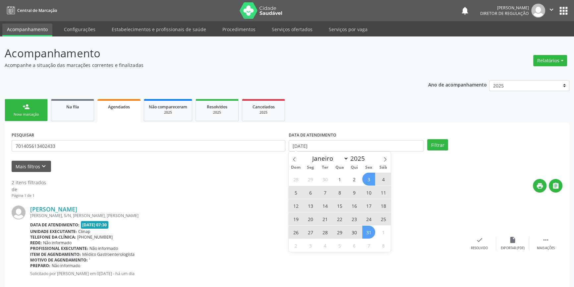
drag, startPoint x: 367, startPoint y: 232, endPoint x: 442, endPoint y: 138, distance: 120.8
click at [367, 232] on span "31" at bounding box center [368, 232] width 13 height 13
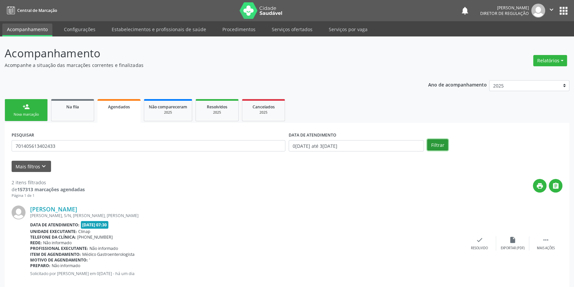
click at [435, 142] on button "Filtrar" at bounding box center [437, 144] width 21 height 11
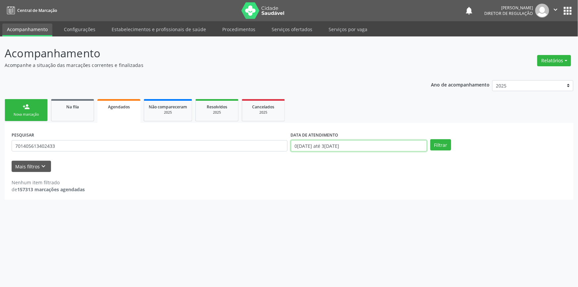
click at [307, 147] on input "03/10/2025 até 31/10/2025" at bounding box center [359, 145] width 136 height 11
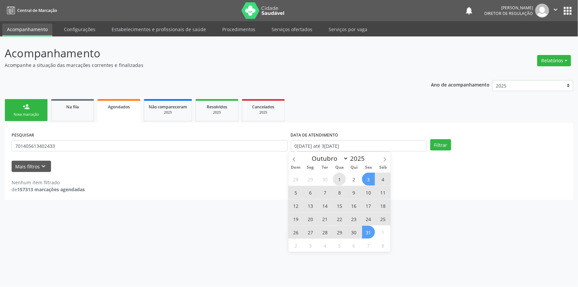
click at [339, 181] on span "1" at bounding box center [339, 179] width 13 height 13
type input "01/10/2025"
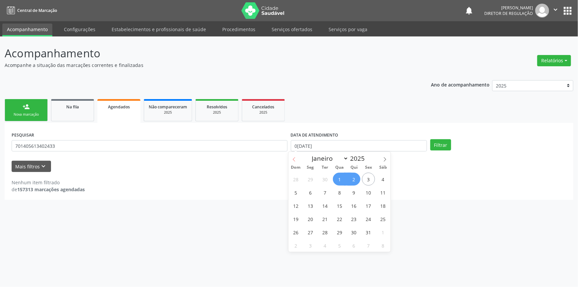
click at [289, 160] on span at bounding box center [294, 157] width 11 height 11
click at [290, 160] on span at bounding box center [294, 157] width 11 height 11
select select "6"
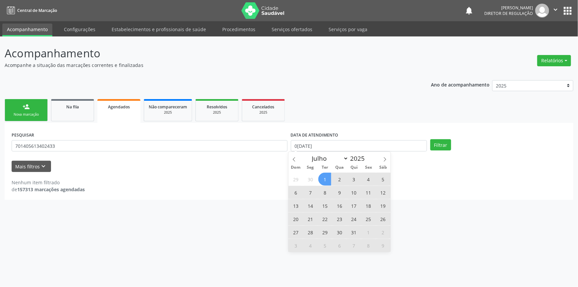
click at [322, 177] on span "1" at bounding box center [325, 179] width 13 height 13
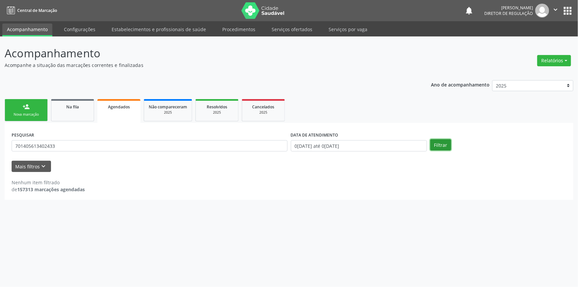
click at [435, 142] on button "Filtrar" at bounding box center [441, 144] width 21 height 11
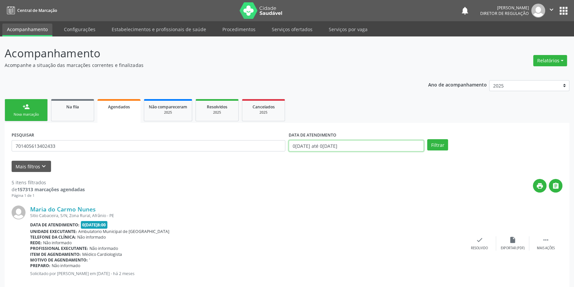
click at [304, 150] on body "Central de Marcação notifications Maria Aparecida Rodrigues da Silva Diretor de…" at bounding box center [287, 143] width 574 height 287
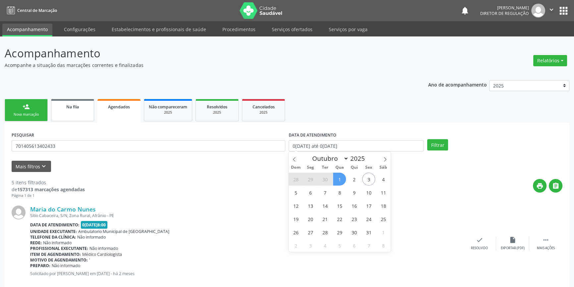
click at [87, 120] on link "Na fila" at bounding box center [72, 110] width 43 height 22
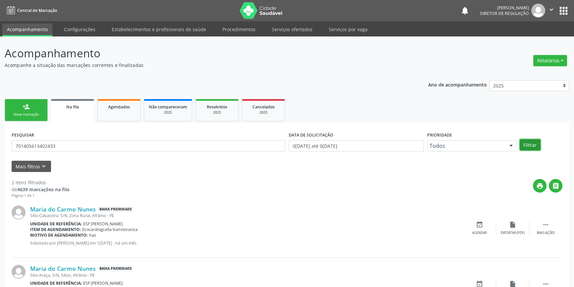
click at [535, 142] on button "Filtrar" at bounding box center [530, 144] width 21 height 11
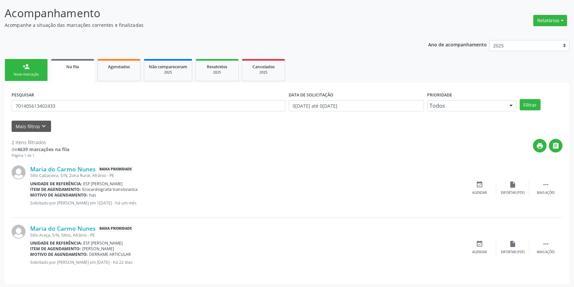
scroll to position [41, 0]
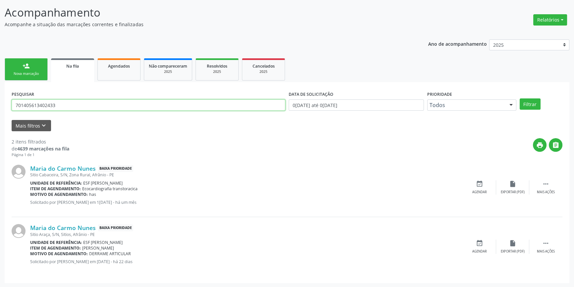
drag, startPoint x: 64, startPoint y: 105, endPoint x: 0, endPoint y: 108, distance: 63.7
click at [0, 108] on div "Acompanhamento Acompanhe a situação das marcações correntes e finalizadas Relat…" at bounding box center [287, 142] width 574 height 292
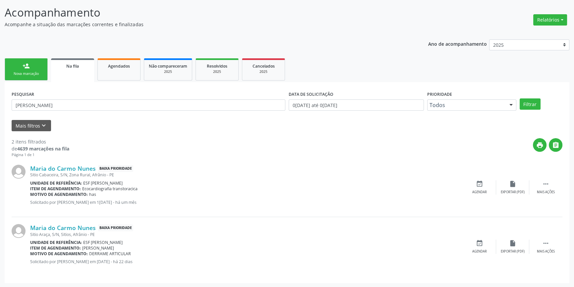
click at [530, 110] on div "PESQUISAR ADERIVALDO LARANJEIRA DATA DE SOLICITAÇÃO 01/01/2018 até 03/10/2025 P…" at bounding box center [287, 102] width 554 height 26
click at [532, 103] on button "Filtrar" at bounding box center [530, 103] width 21 height 11
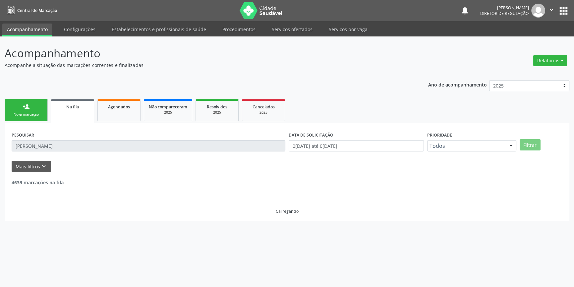
scroll to position [0, 0]
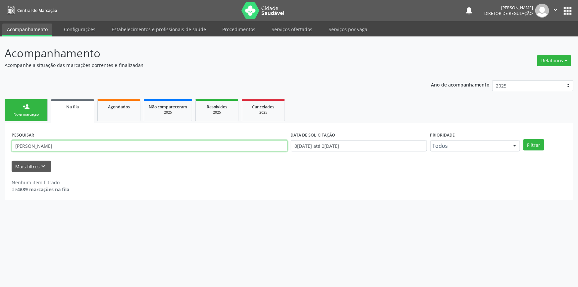
drag, startPoint x: 82, startPoint y: 146, endPoint x: 0, endPoint y: 150, distance: 82.0
click at [0, 150] on div "Acompanhamento Acompanhe a situação das marcações correntes e finalizadas Relat…" at bounding box center [289, 161] width 578 height 251
type input "700005189123809"
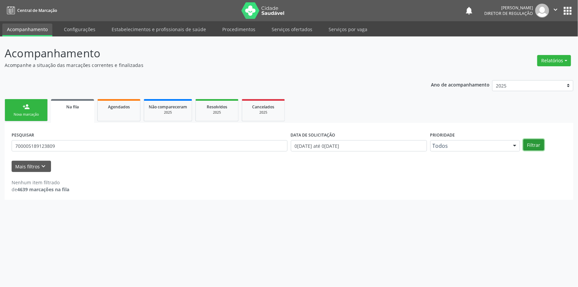
click at [540, 145] on button "Filtrar" at bounding box center [534, 144] width 21 height 11
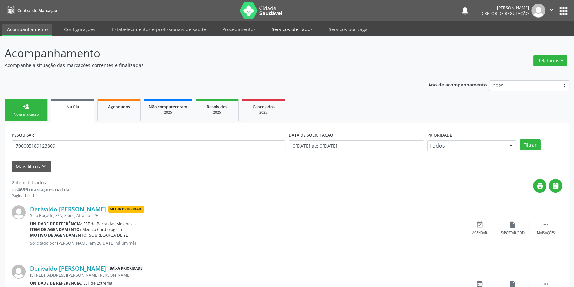
click at [292, 28] on link "Serviços ofertados" at bounding box center [292, 30] width 50 height 12
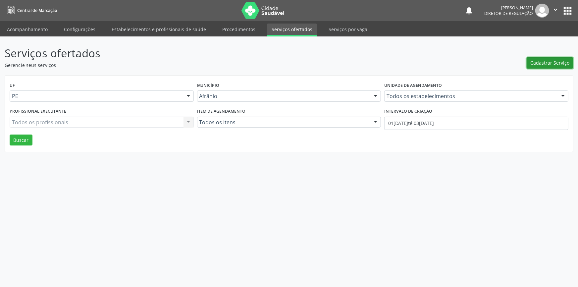
click at [536, 59] on span "Cadastrar Serviço" at bounding box center [550, 62] width 39 height 7
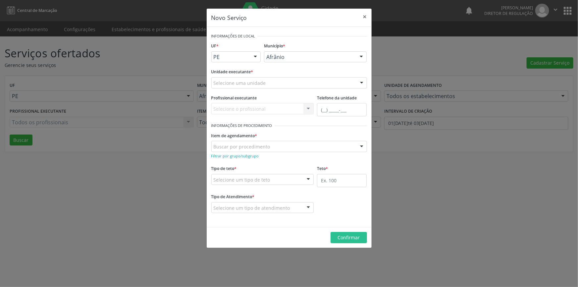
click at [302, 85] on div "Selecione uma unidade" at bounding box center [290, 82] width 156 height 11
click at [257, 116] on form "Informações de Local UF * PE BA PE Nenhum resultado encontrado para: " " Não há…" at bounding box center [290, 126] width 156 height 191
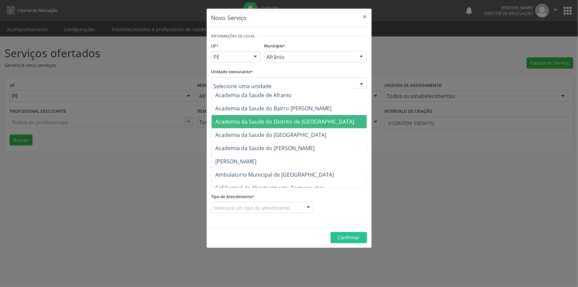
drag, startPoint x: 273, startPoint y: 84, endPoint x: 272, endPoint y: 92, distance: 9.0
click at [273, 84] on div at bounding box center [290, 82] width 156 height 11
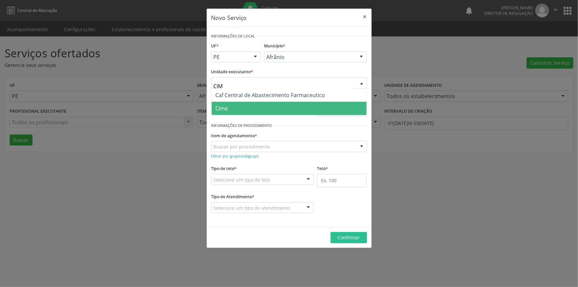
type input "CIME"
click at [238, 113] on span "Cime" at bounding box center [289, 108] width 155 height 13
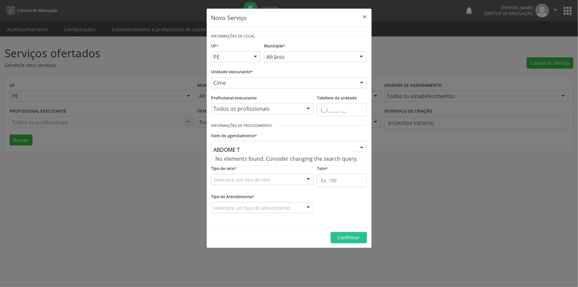
drag, startPoint x: 258, startPoint y: 151, endPoint x: 212, endPoint y: 150, distance: 45.4
click at [212, 150] on div "ABDOME T" at bounding box center [290, 146] width 156 height 11
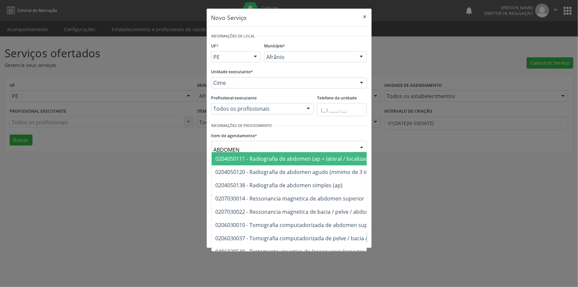
type input "ABDOMEN"
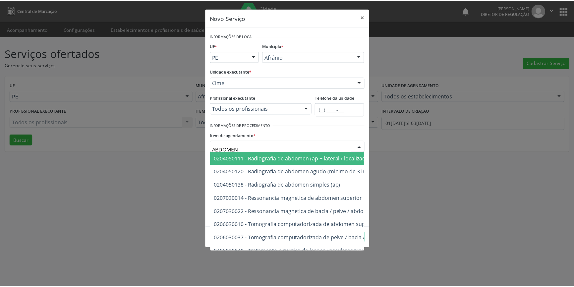
scroll to position [38, 0]
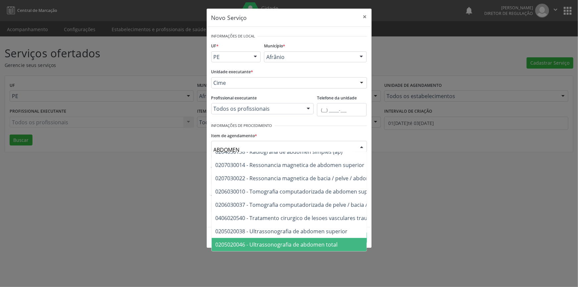
click at [311, 241] on span "0205020046 - Ultrassonografia de abdomen total" at bounding box center [277, 244] width 122 height 7
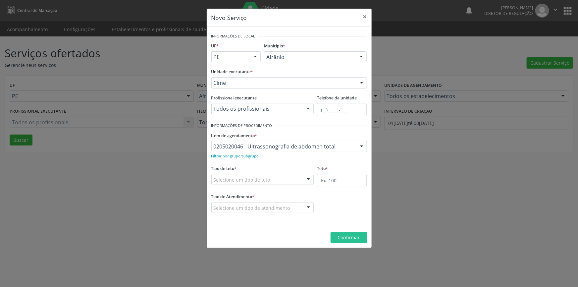
click at [281, 181] on div "Selecione um tipo de teto" at bounding box center [263, 179] width 103 height 11
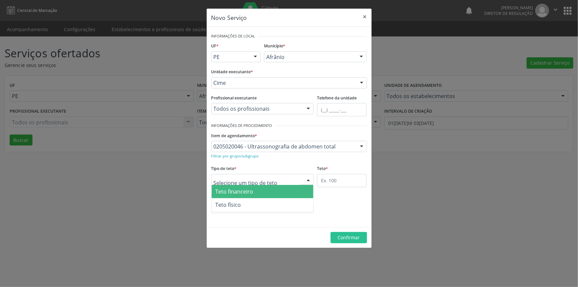
click at [269, 199] on span "Teto físico" at bounding box center [263, 204] width 102 height 13
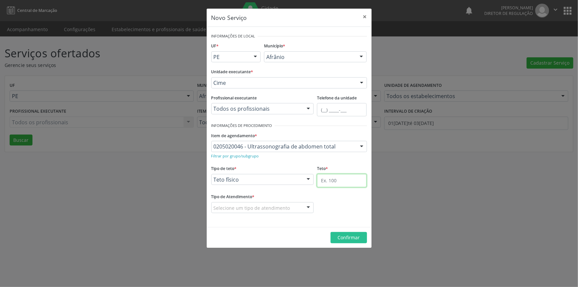
click at [339, 179] on input "text" at bounding box center [342, 180] width 50 height 13
type input "1"
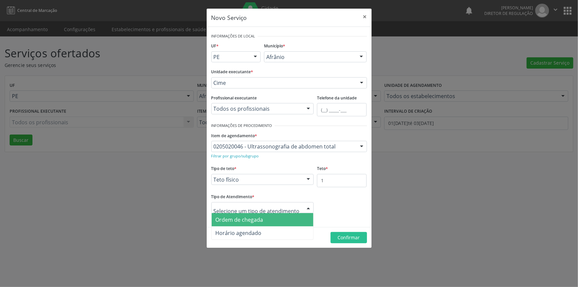
click at [291, 208] on div at bounding box center [263, 207] width 103 height 11
click at [253, 224] on span "Ordem de chegada" at bounding box center [263, 219] width 102 height 13
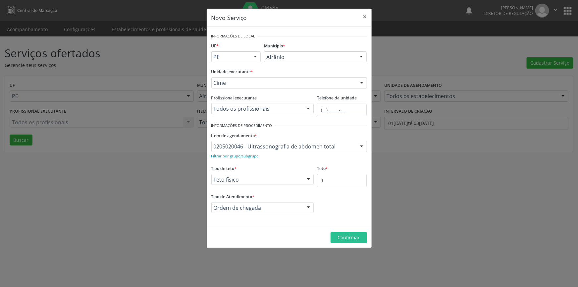
click at [334, 229] on footer "Confirmar" at bounding box center [289, 237] width 165 height 21
click at [339, 231] on footer "Confirmar" at bounding box center [289, 237] width 165 height 21
click at [344, 239] on span "Confirmar" at bounding box center [349, 237] width 22 height 6
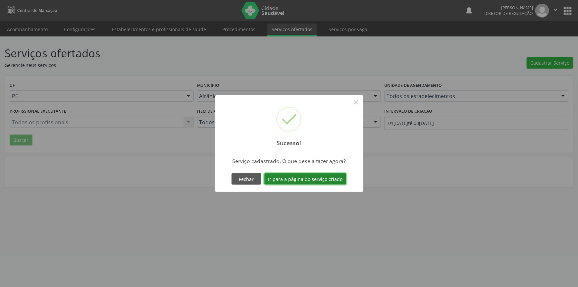
click at [313, 177] on button "Ir para a página do serviço criado" at bounding box center [306, 178] width 82 height 11
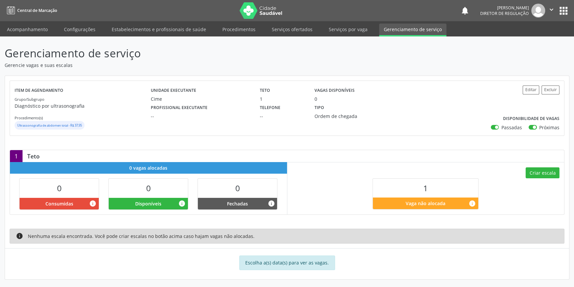
click at [561, 168] on div "Criar escala 1 Vaga não alocada info" at bounding box center [425, 188] width 277 height 52
click at [551, 170] on button "Criar escala" at bounding box center [543, 172] width 34 height 11
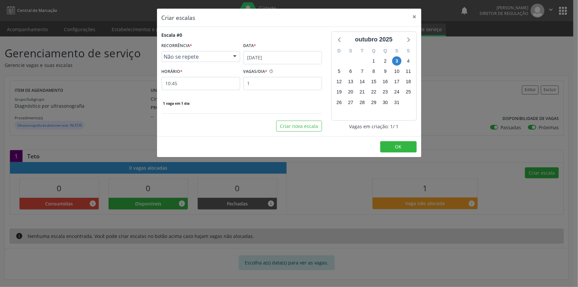
click at [457, 164] on div "Criar escalas × Escala #0 RECORRÊNCIA * Não se repete Não se repete Diário/Sema…" at bounding box center [289, 143] width 578 height 287
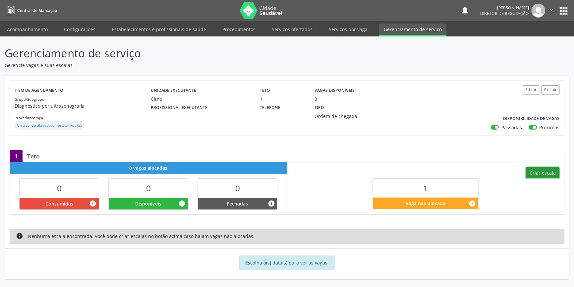
click at [534, 171] on button "Criar escala" at bounding box center [543, 172] width 34 height 11
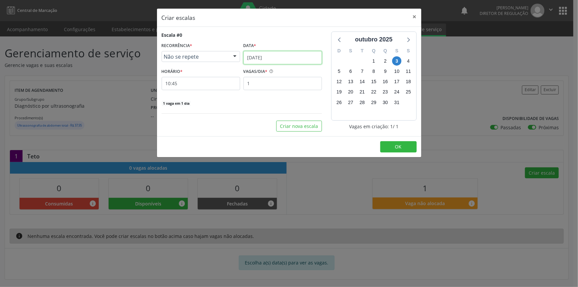
click at [275, 59] on input "03/10/2025" at bounding box center [283, 57] width 79 height 13
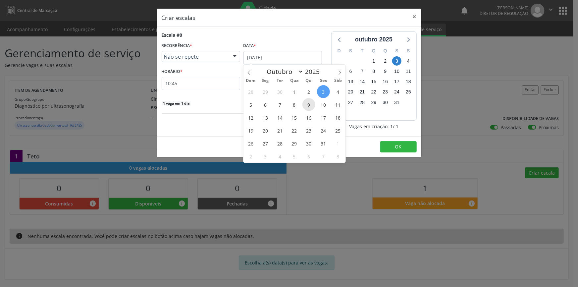
click at [306, 104] on span "9" at bounding box center [309, 104] width 13 height 13
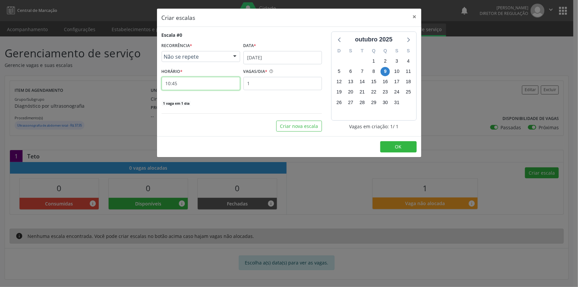
click at [195, 86] on input "10:45" at bounding box center [201, 83] width 79 height 13
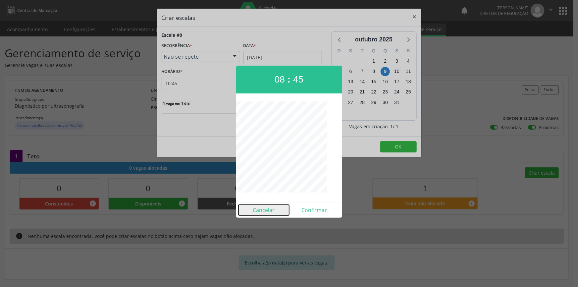
click at [268, 209] on button "Cancelar" at bounding box center [264, 210] width 51 height 11
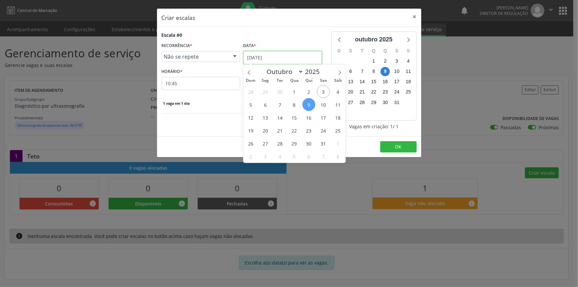
click at [270, 53] on input "09/10/2025" at bounding box center [283, 57] width 79 height 13
click at [283, 104] on span "7" at bounding box center [279, 104] width 13 height 13
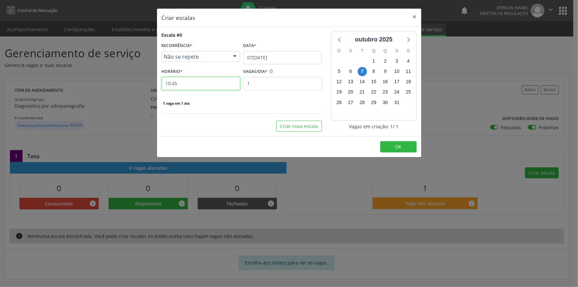
click at [198, 82] on input "10:45" at bounding box center [201, 83] width 79 height 13
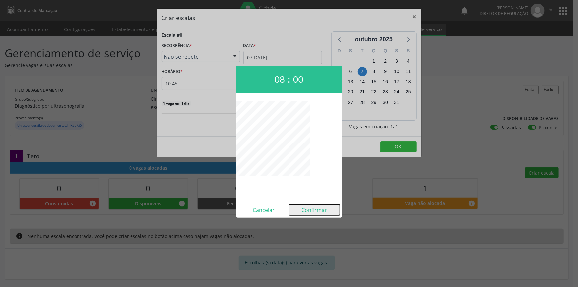
click at [323, 208] on button "Confirmar" at bounding box center [314, 210] width 51 height 11
type input "08:00"
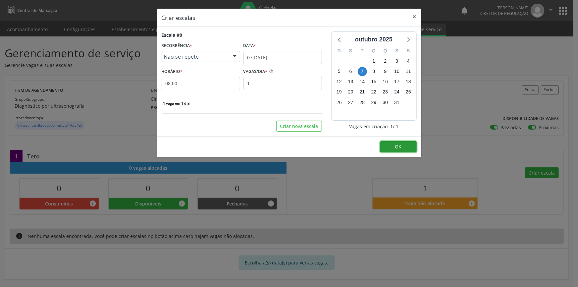
click at [391, 143] on button "OK" at bounding box center [399, 146] width 36 height 11
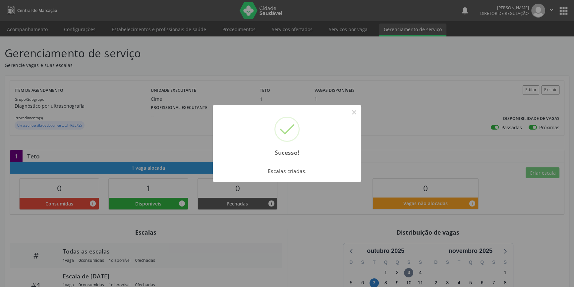
click at [134, 21] on div "Sucesso! × Escalas criadas. OK Cancel" at bounding box center [287, 143] width 574 height 287
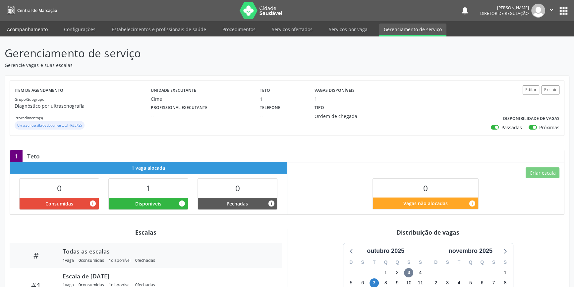
click at [50, 27] on link "Acompanhamento" at bounding box center [27, 30] width 50 height 12
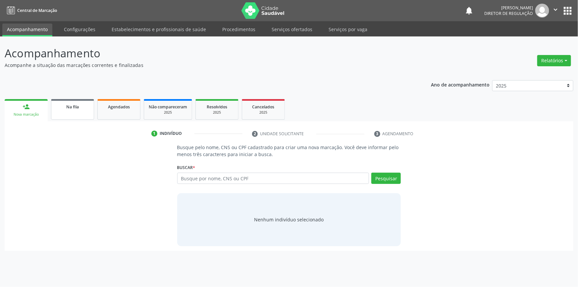
click at [78, 108] on span "Na fila" at bounding box center [72, 107] width 13 height 6
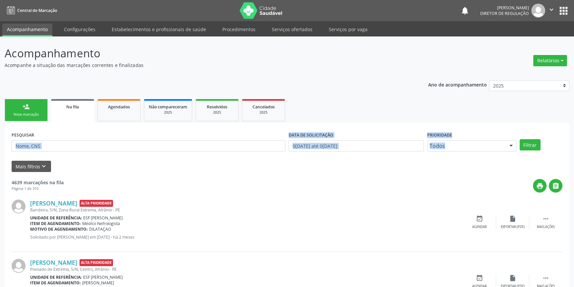
click at [205, 156] on form "PESQUISAR DATA DE SOLICITAÇÃO 01/01/2018 até 03/10/2025 Prioridade Todos Todos …" at bounding box center [287, 151] width 551 height 42
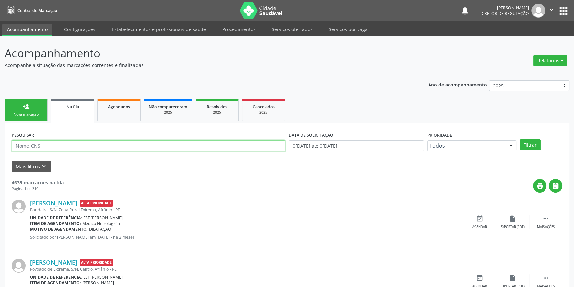
click at [204, 151] on div "PESQUISAR" at bounding box center [148, 143] width 277 height 26
type input "700005189123809"
click at [532, 138] on div "PESQUISAR 700005189123809 DATA DE SOLICITAÇÃO 01/01/2018 até 03/10/2025 Priorid…" at bounding box center [287, 143] width 554 height 26
click at [529, 148] on button "Filtrar" at bounding box center [530, 144] width 21 height 11
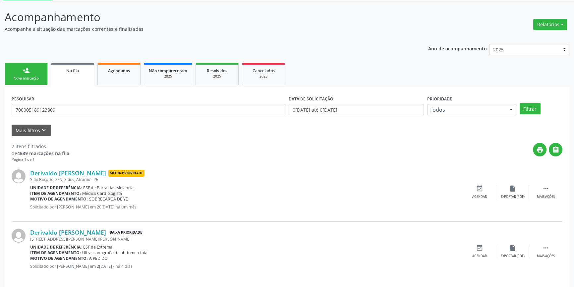
scroll to position [41, 0]
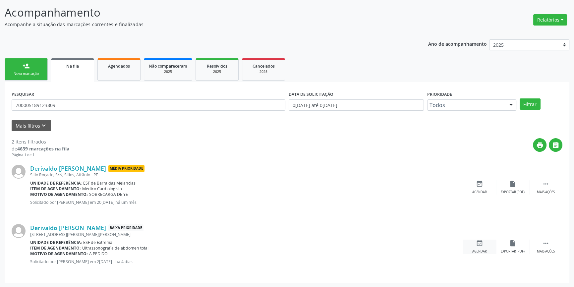
click at [475, 248] on div "event_available Agendar" at bounding box center [479, 247] width 33 height 14
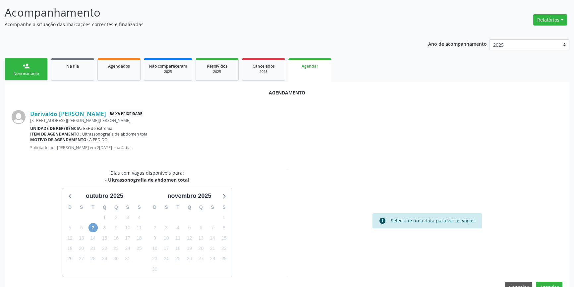
click at [91, 231] on span "7" at bounding box center [93, 227] width 9 height 9
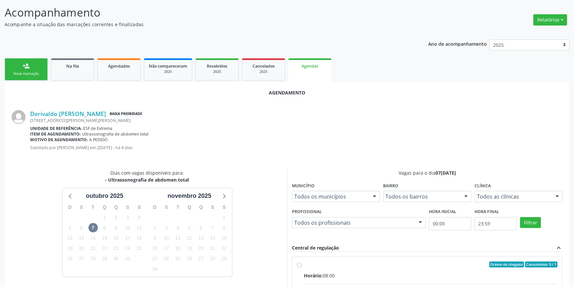
click at [333, 273] on div "Horário: 08:00" at bounding box center [431, 275] width 254 height 7
click at [302, 268] on input "Ordem de chegada Consumidos: 0 / 1 Horário: 08:00 Clínica: Cime Rede: -- Endere…" at bounding box center [299, 265] width 5 height 6
radio input "true"
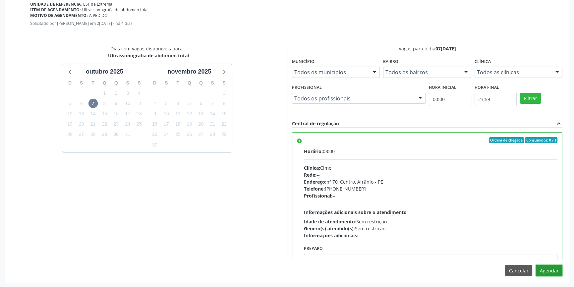
click at [544, 271] on button "Agendar" at bounding box center [549, 270] width 27 height 11
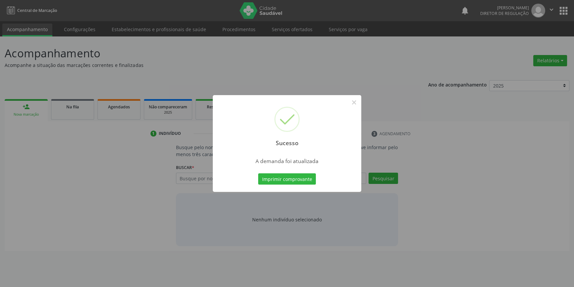
scroll to position [0, 0]
click at [284, 176] on button "Imprimir comprovante" at bounding box center [290, 178] width 58 height 11
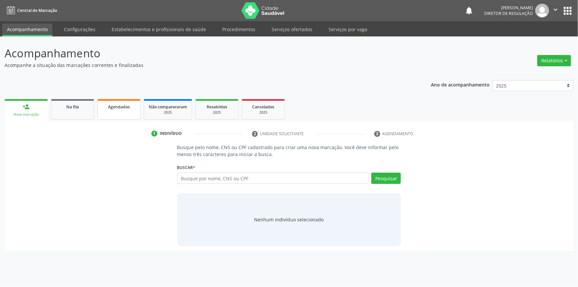
click at [137, 119] on link "Agendados" at bounding box center [118, 109] width 43 height 21
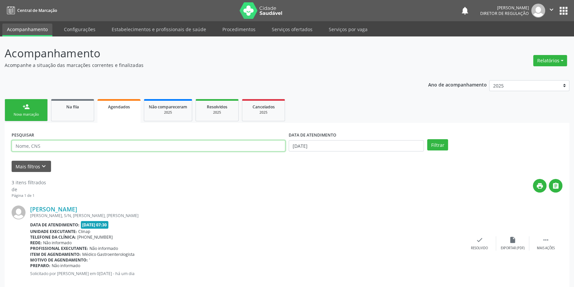
click at [59, 145] on input "text" at bounding box center [149, 145] width 274 height 11
type input "OTORRINO"
drag, startPoint x: 47, startPoint y: 145, endPoint x: 0, endPoint y: 141, distance: 46.9
click at [0, 143] on div "Acompanhamento Acompanhe a situação das marcações correntes e finalizadas Relat…" at bounding box center [287, 257] width 574 height 443
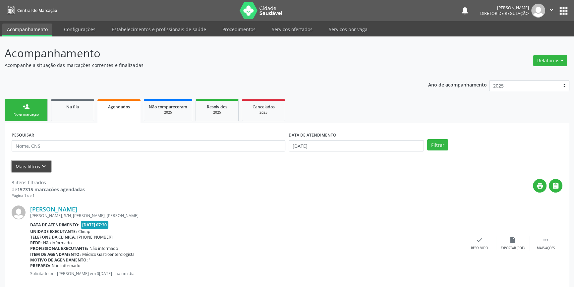
click at [40, 163] on icon "keyboard_arrow_down" at bounding box center [43, 166] width 7 height 7
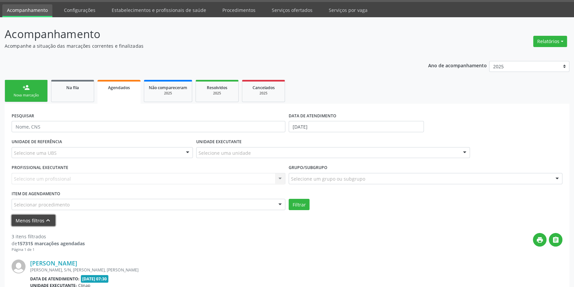
scroll to position [30, 0]
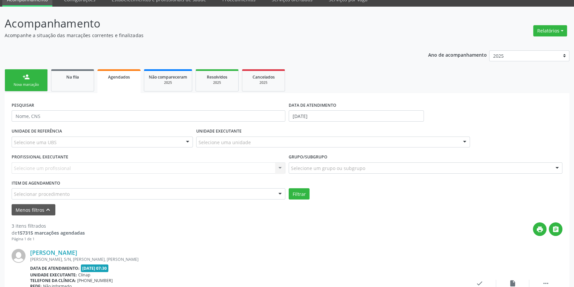
click at [69, 196] on div "Selecionar procedimento" at bounding box center [149, 193] width 274 height 11
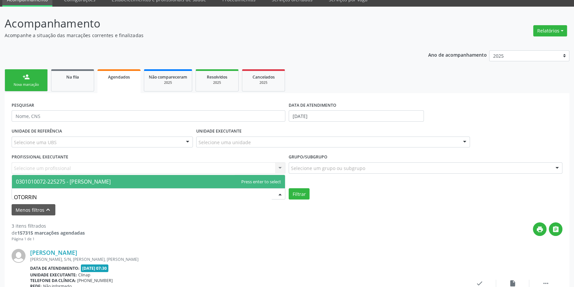
type input "OTORRINO"
click at [71, 180] on span "0301010072-225275 - Médico Otorrinolaringologista" at bounding box center [63, 181] width 95 height 7
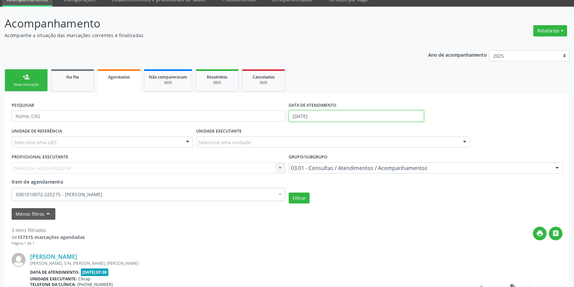
click at [318, 110] on input "03/10/2025" at bounding box center [356, 115] width 135 height 11
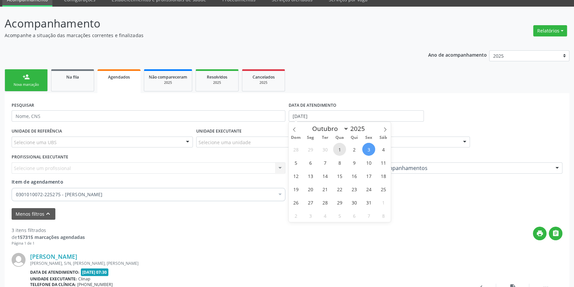
click at [344, 148] on span "1" at bounding box center [339, 149] width 13 height 13
type input "01/10/2025"
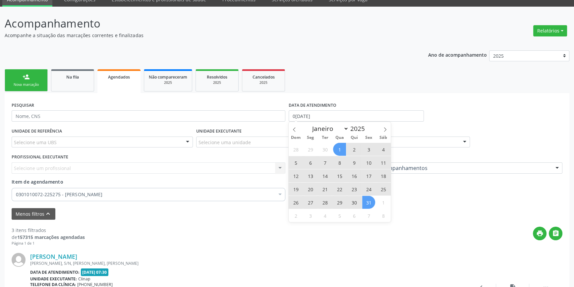
click at [371, 198] on span "31" at bounding box center [368, 202] width 13 height 13
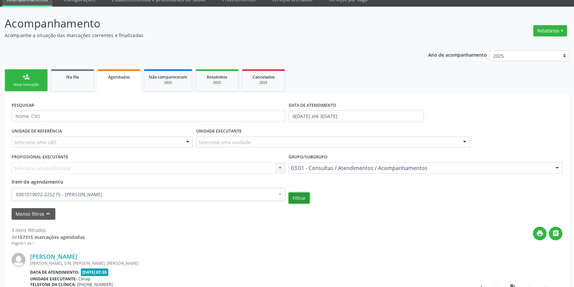
click at [303, 196] on button "Filtrar" at bounding box center [299, 198] width 21 height 11
click at [75, 83] on link "Na fila" at bounding box center [72, 80] width 43 height 22
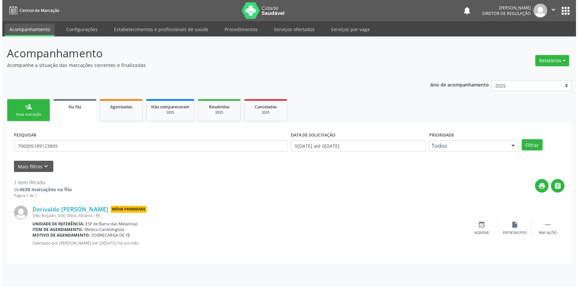
scroll to position [0, 0]
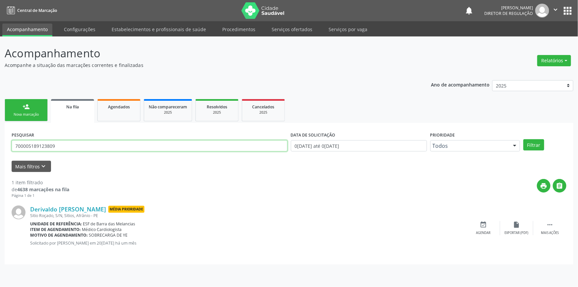
drag, startPoint x: 69, startPoint y: 149, endPoint x: 0, endPoint y: 143, distance: 68.9
click at [0, 142] on div "Acompanhamento Acompanhe a situação das marcações correntes e finalizadas Relat…" at bounding box center [289, 161] width 578 height 251
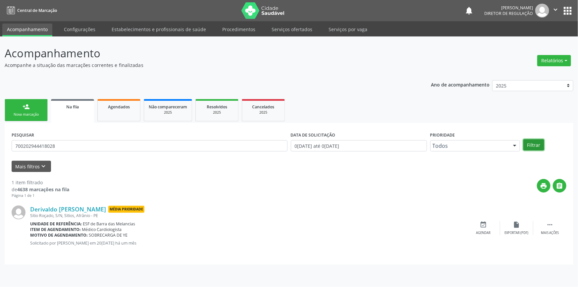
click at [538, 143] on button "Filtrar" at bounding box center [534, 144] width 21 height 11
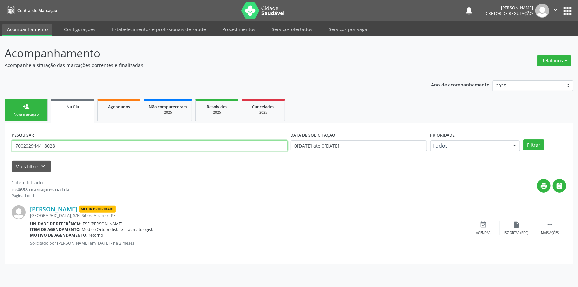
drag, startPoint x: 73, startPoint y: 142, endPoint x: 0, endPoint y: 143, distance: 73.3
click at [0, 143] on div "Acompanhamento Acompanhe a situação das marcações correntes e finalizadas Relat…" at bounding box center [289, 161] width 578 height 251
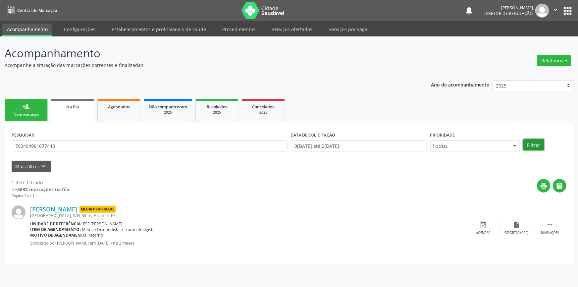
click at [527, 145] on button "Filtrar" at bounding box center [534, 144] width 21 height 11
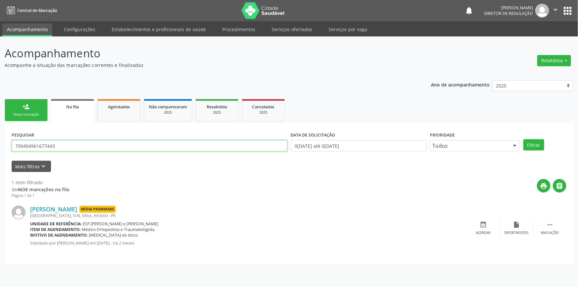
drag, startPoint x: 61, startPoint y: 144, endPoint x: 0, endPoint y: 136, distance: 61.9
click at [0, 136] on div "Acompanhamento Acompanhe a situação das marcações correntes e finalizadas Relat…" at bounding box center [289, 161] width 578 height 251
type input "705604428049919"
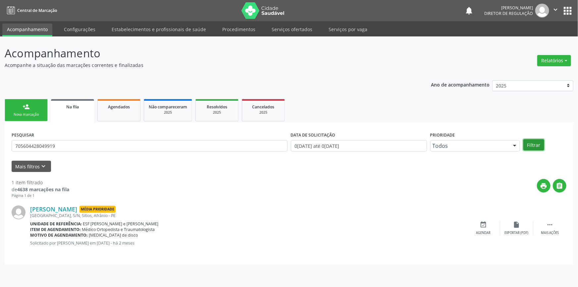
click at [530, 142] on button "Filtrar" at bounding box center [534, 144] width 21 height 11
click at [82, 112] on link "Na fila" at bounding box center [72, 111] width 43 height 24
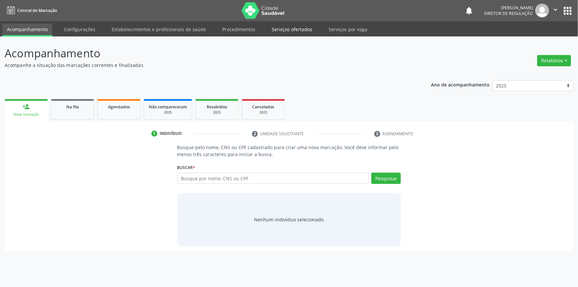
click at [286, 29] on link "Serviços ofertados" at bounding box center [292, 30] width 50 height 12
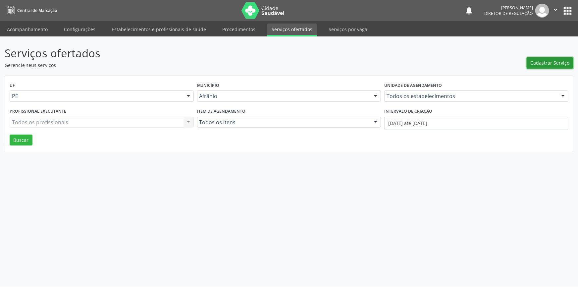
click at [549, 64] on span "Cadastrar Serviço" at bounding box center [550, 62] width 39 height 7
